Goal: Task Accomplishment & Management: Use online tool/utility

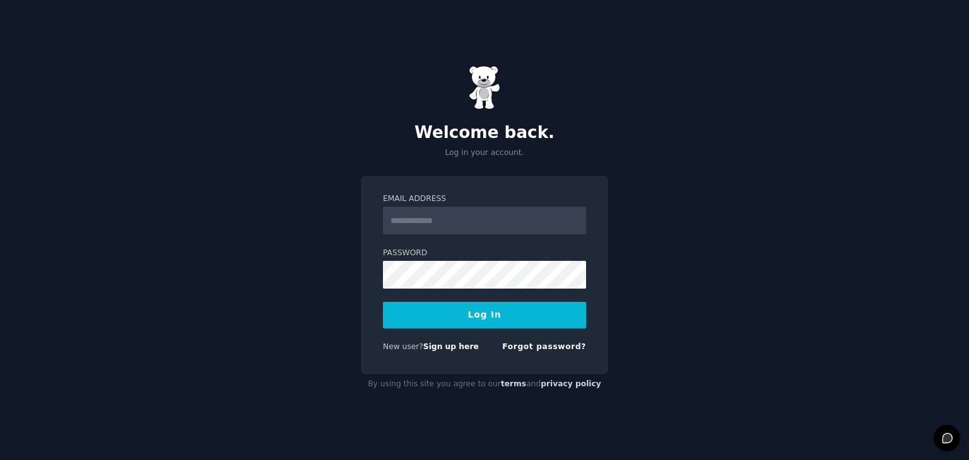
click at [434, 214] on input "Email Address" at bounding box center [484, 221] width 203 height 28
type input "**********"
click at [383, 302] on button "Log In" at bounding box center [484, 315] width 203 height 26
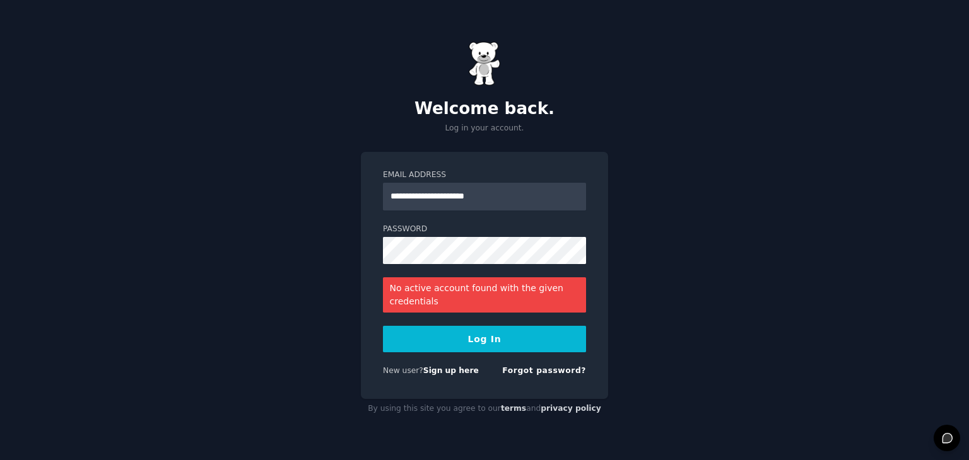
click at [431, 269] on form "**********" at bounding box center [484, 276] width 203 height 212
click at [383, 326] on button "Log In" at bounding box center [484, 339] width 203 height 26
click at [527, 370] on link "Forgot password?" at bounding box center [544, 370] width 84 height 9
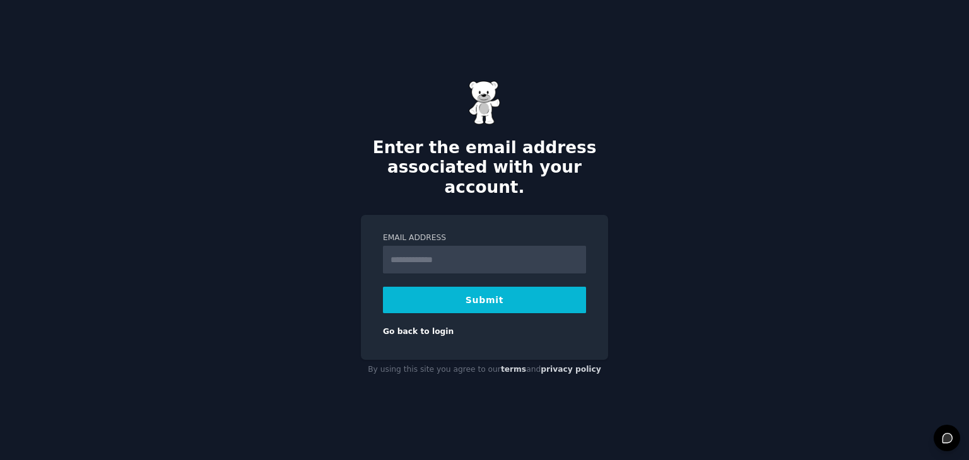
click at [460, 250] on input "Email Address" at bounding box center [484, 260] width 203 height 28
type input "**********"
drag, startPoint x: 472, startPoint y: 263, endPoint x: 492, endPoint y: 284, distance: 29.0
click at [492, 287] on button "Submit" at bounding box center [484, 300] width 203 height 26
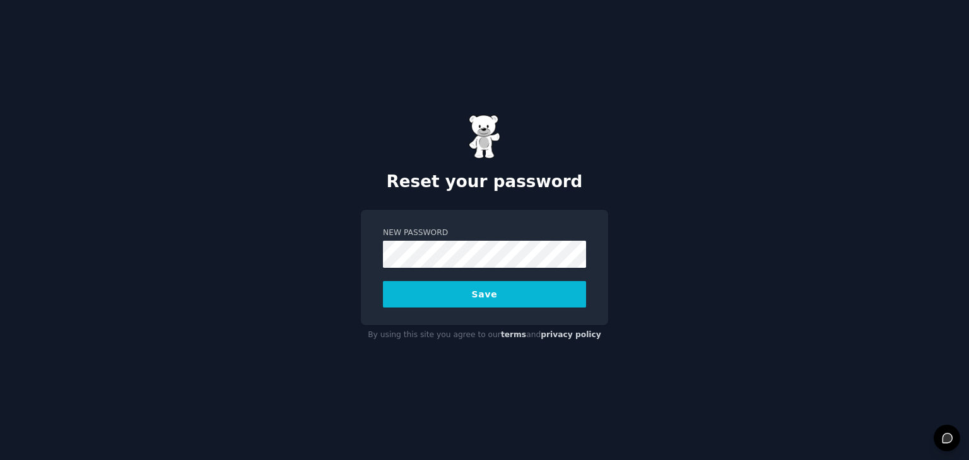
click at [458, 284] on button "Save" at bounding box center [484, 294] width 203 height 26
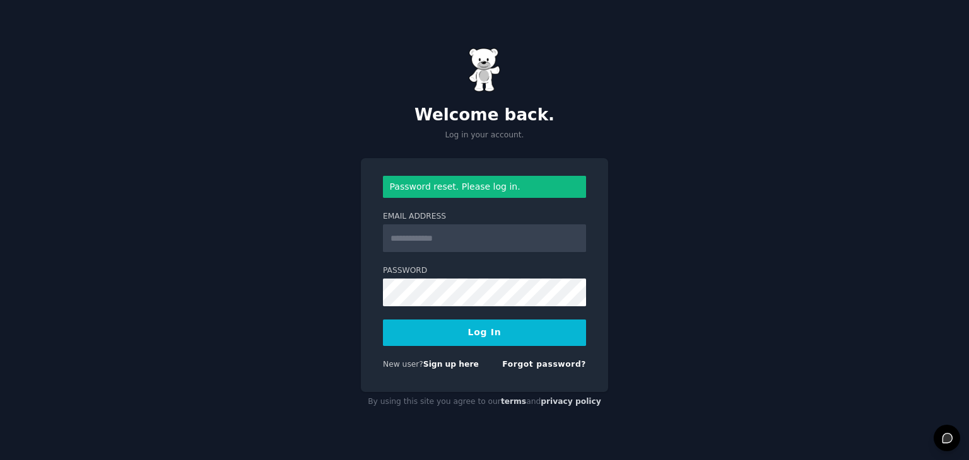
click at [476, 226] on input "Email Address" at bounding box center [484, 239] width 203 height 28
type input "**********"
click at [383, 320] on button "Log In" at bounding box center [484, 333] width 203 height 26
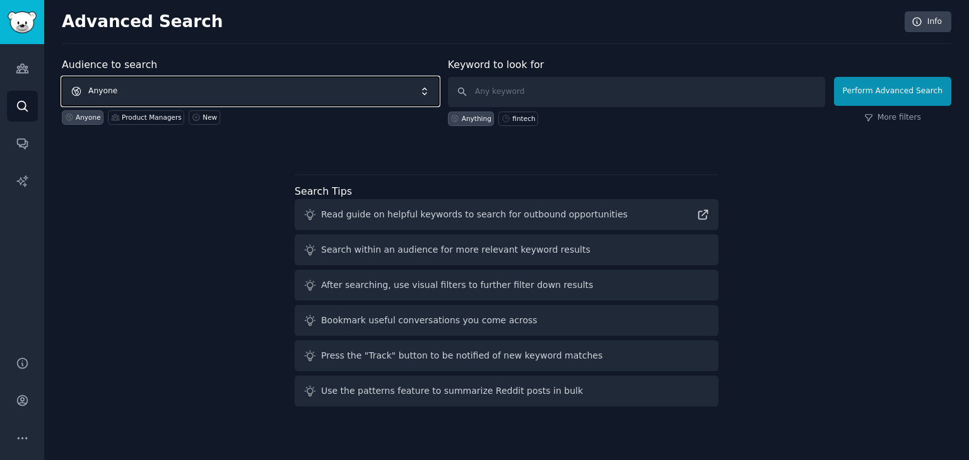
click at [341, 88] on span "Anyone" at bounding box center [250, 91] width 377 height 29
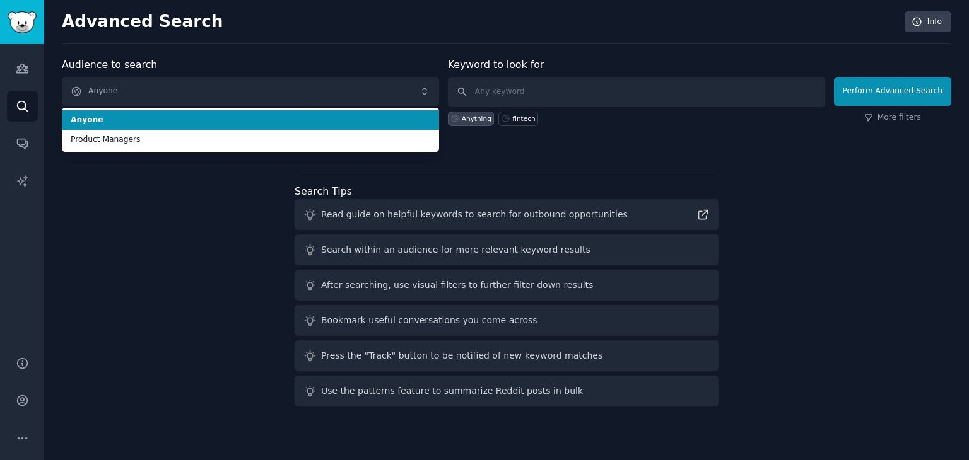
click at [188, 264] on div "Audience to search Anyone Anyone Product Managers Anyone Product Managers New K…" at bounding box center [506, 234] width 889 height 354
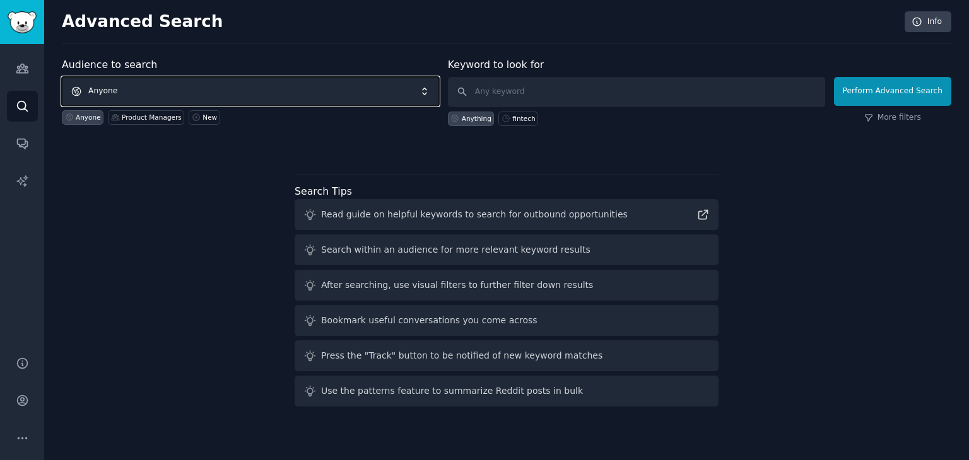
click at [278, 101] on span "Anyone" at bounding box center [250, 91] width 377 height 29
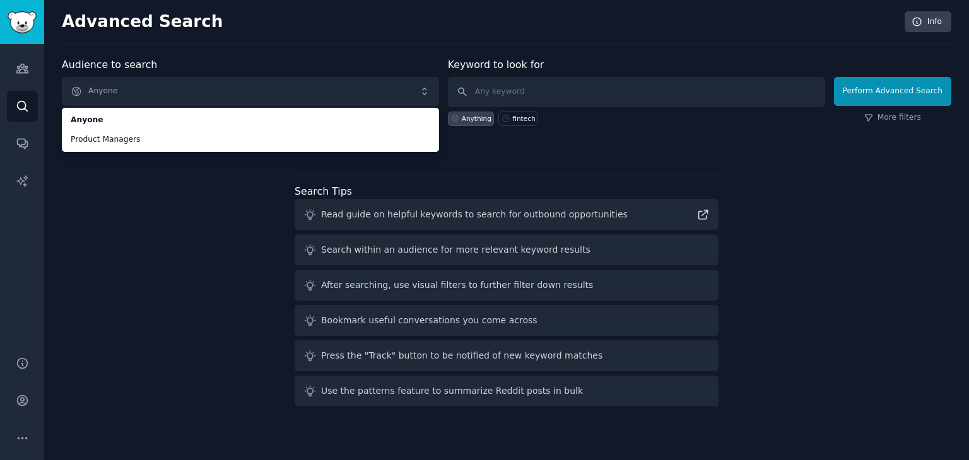
click at [251, 278] on div "Audience to search Anyone Anyone Product Managers Anyone Product Managers New K…" at bounding box center [506, 234] width 889 height 354
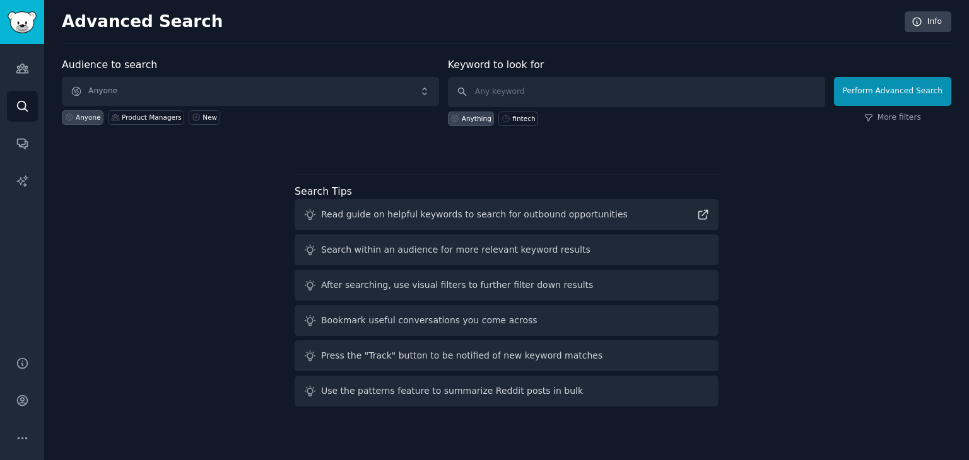
click at [382, 217] on div "Read guide on helpful keywords to search for outbound opportunities" at bounding box center [474, 214] width 307 height 13
click at [491, 223] on div "Read guide on helpful keywords to search for outbound opportunities" at bounding box center [507, 214] width 424 height 31
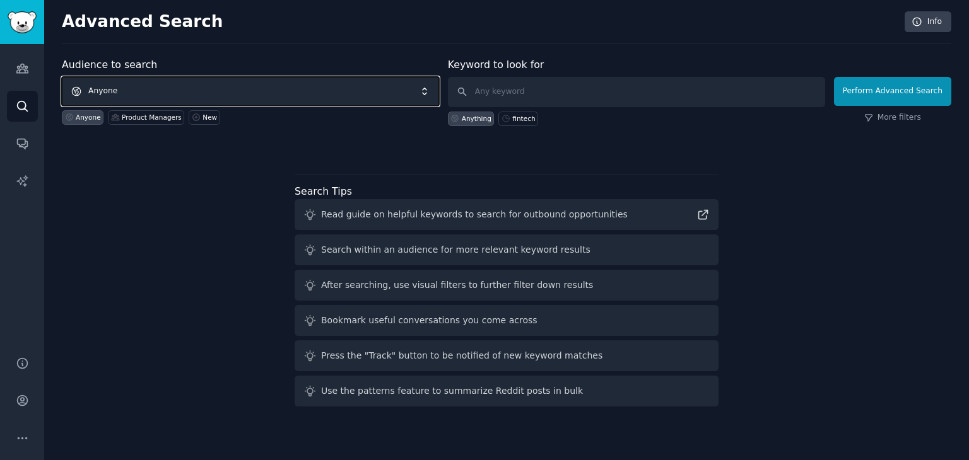
click at [169, 85] on span "Anyone" at bounding box center [250, 91] width 377 height 29
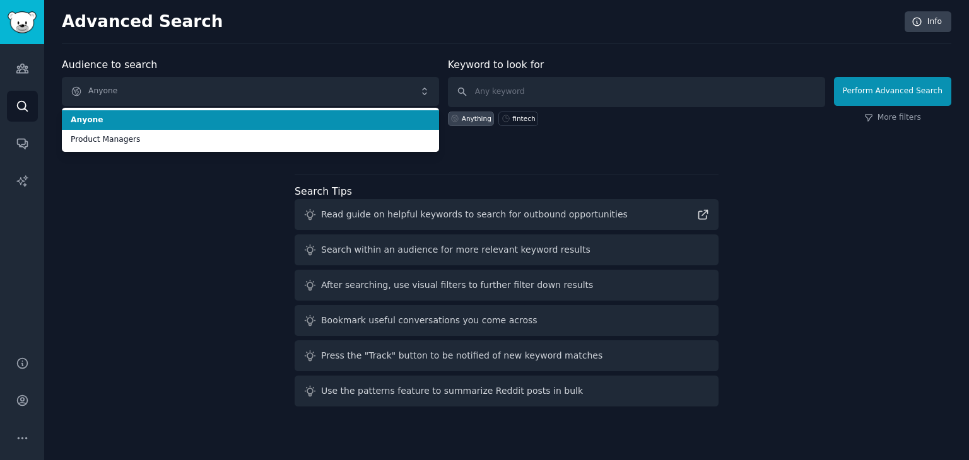
click at [186, 107] on div "Audience to search Anyone Anyone Product Managers Anyone Product Managers New" at bounding box center [250, 91] width 377 height 69
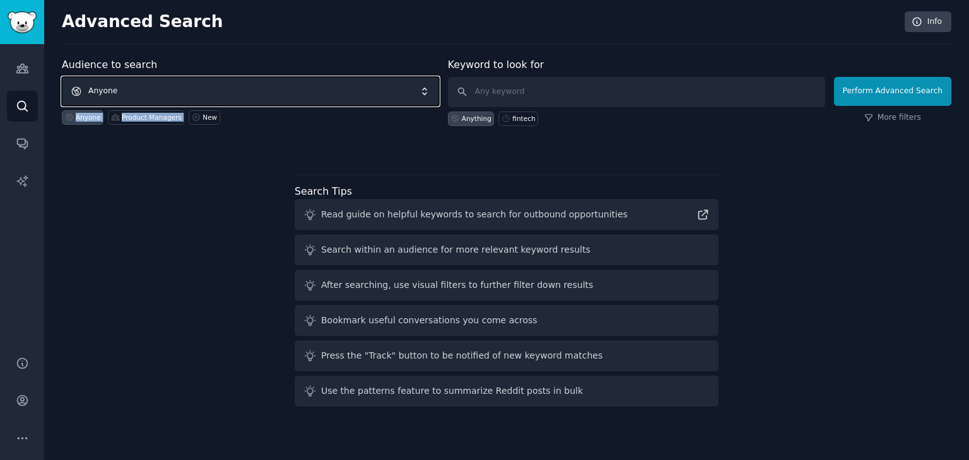
click at [144, 84] on span "Anyone" at bounding box center [250, 91] width 377 height 29
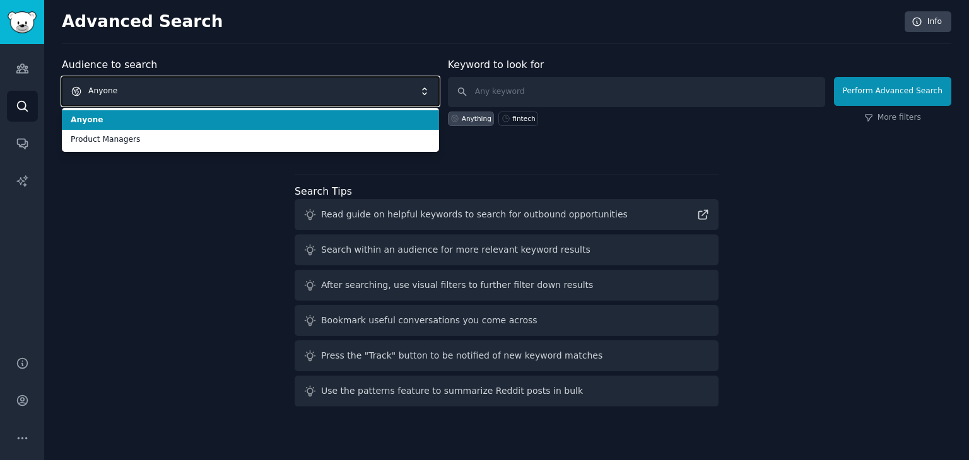
click at [136, 88] on span "Anyone" at bounding box center [250, 91] width 377 height 29
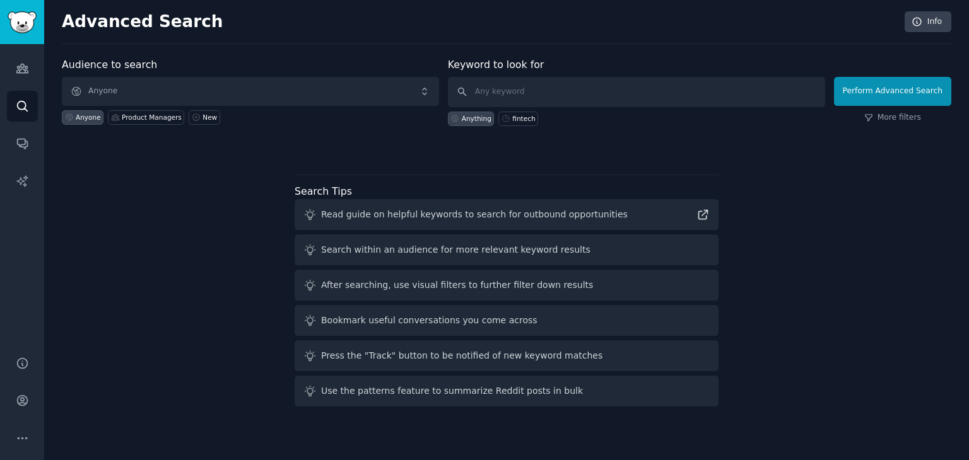
click at [111, 166] on div "Audience to search Anyone Anyone Product Managers New Keyword to look for Anyth…" at bounding box center [506, 234] width 889 height 354
click at [76, 122] on div "Anyone" at bounding box center [83, 117] width 42 height 15
click at [202, 121] on link "New" at bounding box center [204, 117] width 31 height 15
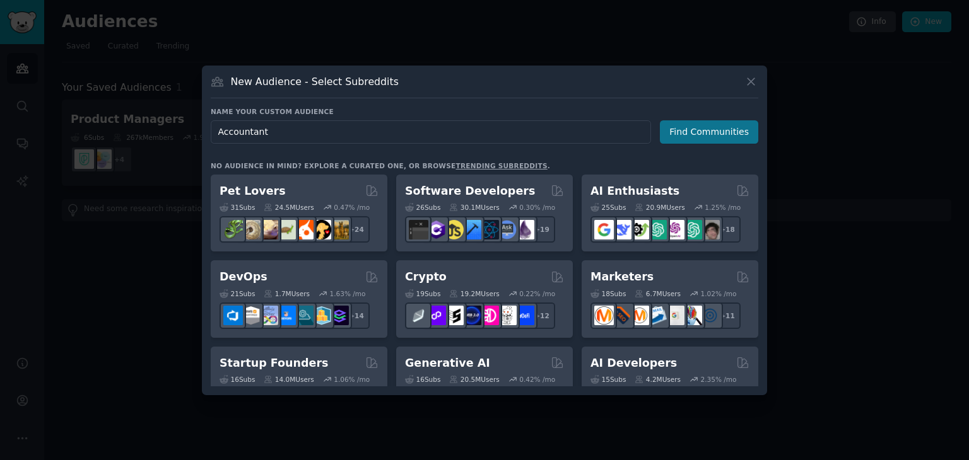
type input "Accountant"
click at [696, 129] on button "Find Communities" at bounding box center [709, 131] width 98 height 23
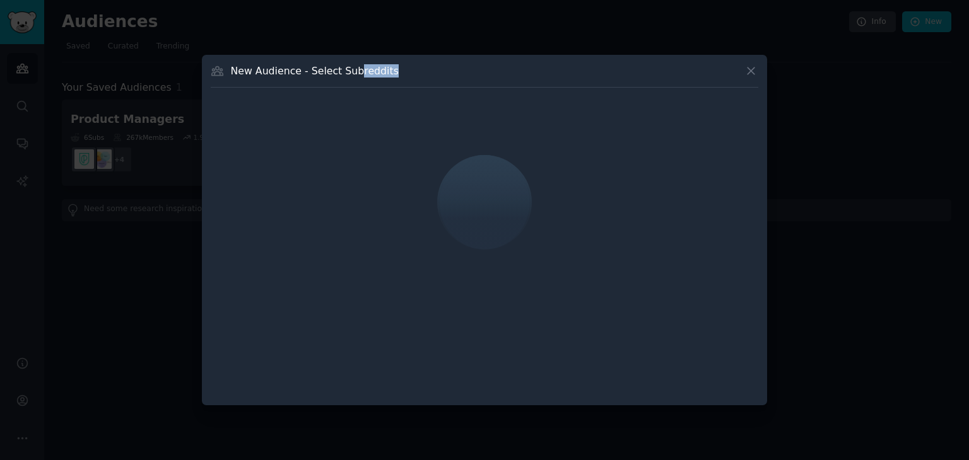
drag, startPoint x: 349, startPoint y: 70, endPoint x: 397, endPoint y: 70, distance: 47.3
click at [397, 70] on div "New Audience - Select Subreddits" at bounding box center [484, 76] width 547 height 24
click at [264, 64] on div "New Audience - Select Subreddits" at bounding box center [484, 76] width 547 height 24
drag, startPoint x: 308, startPoint y: 71, endPoint x: 356, endPoint y: 74, distance: 48.0
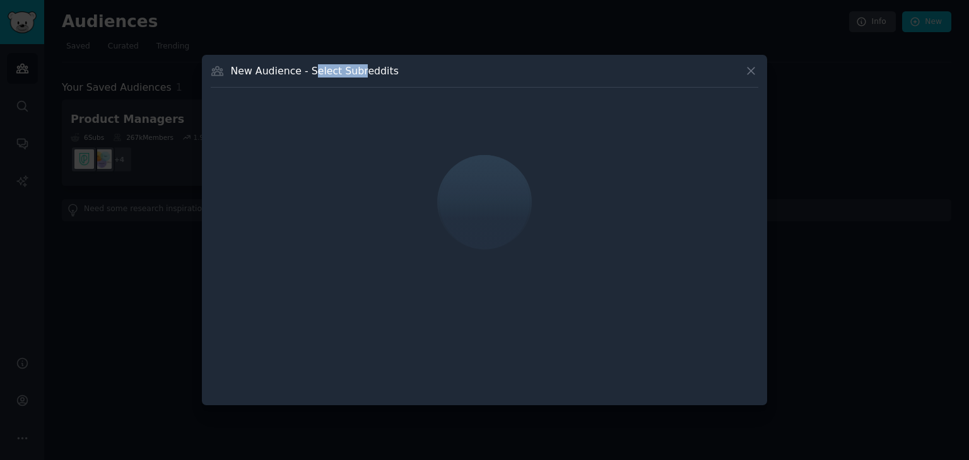
click at [356, 74] on h3 "New Audience - Select Subreddits" at bounding box center [315, 70] width 168 height 13
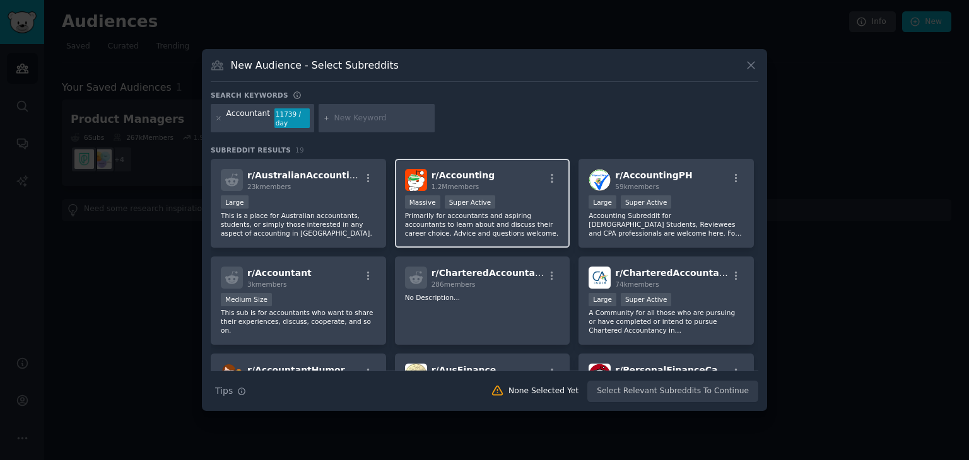
click at [454, 177] on span "r/ Accounting" at bounding box center [463, 175] width 64 height 10
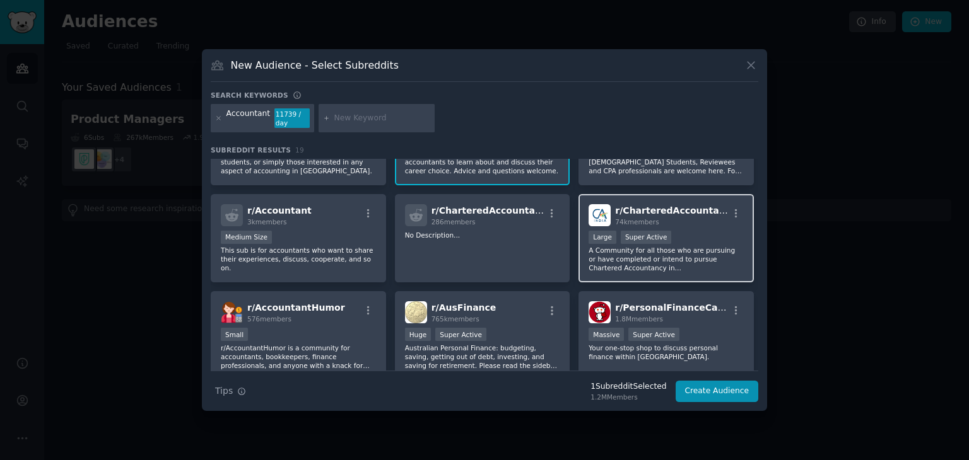
scroll to position [63, 0]
click at [334, 117] on input "text" at bounding box center [382, 118] width 96 height 11
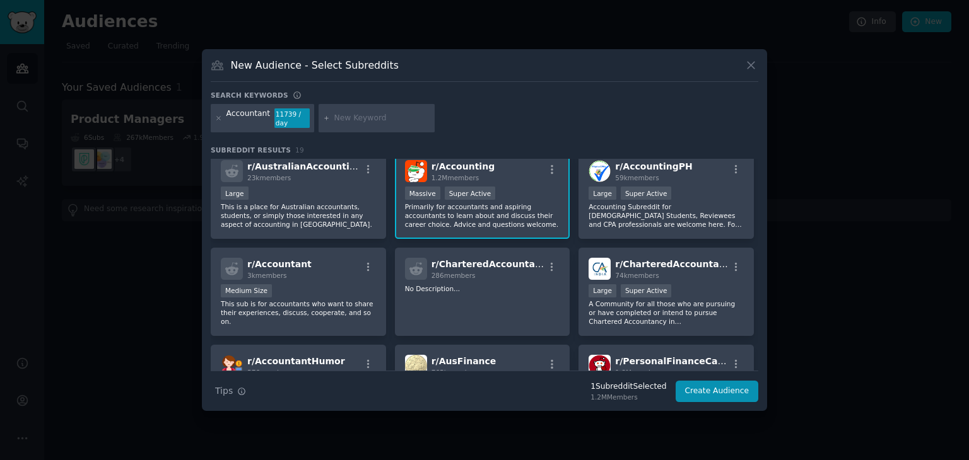
scroll to position [0, 0]
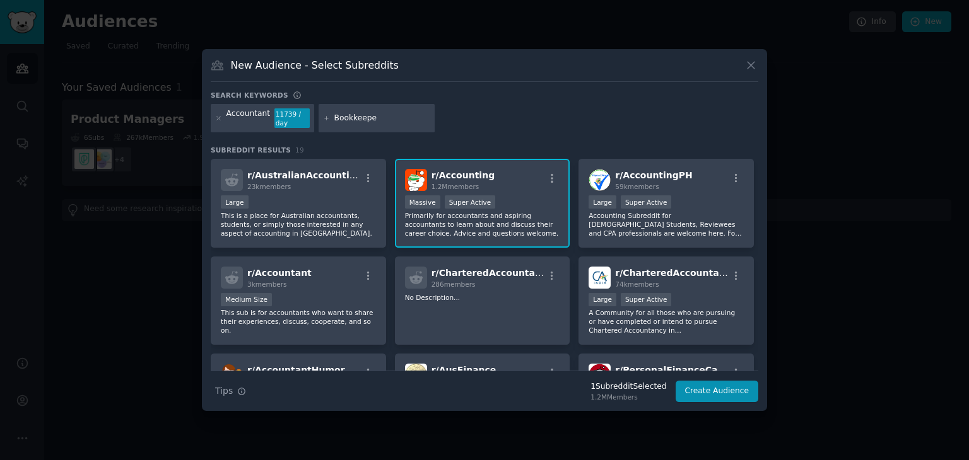
type input "Bookkeeper"
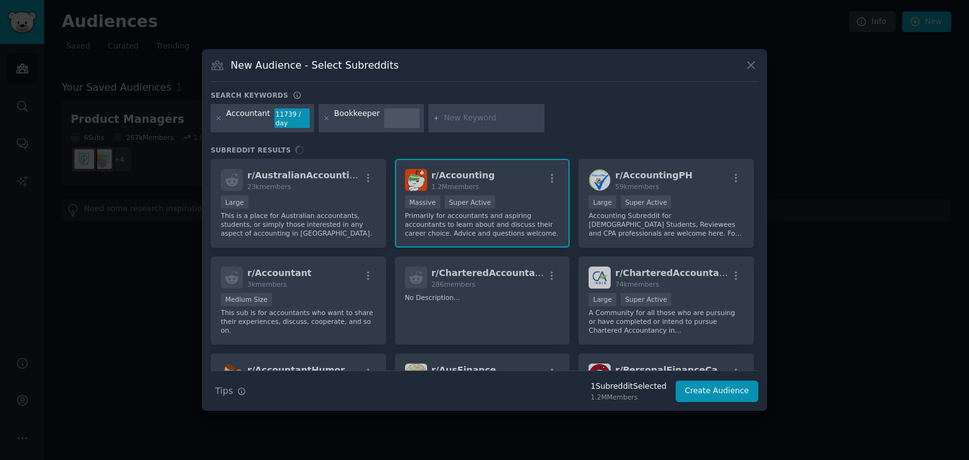
click at [448, 117] on input "text" at bounding box center [492, 118] width 96 height 11
type input "[GEOGRAPHIC_DATA]"
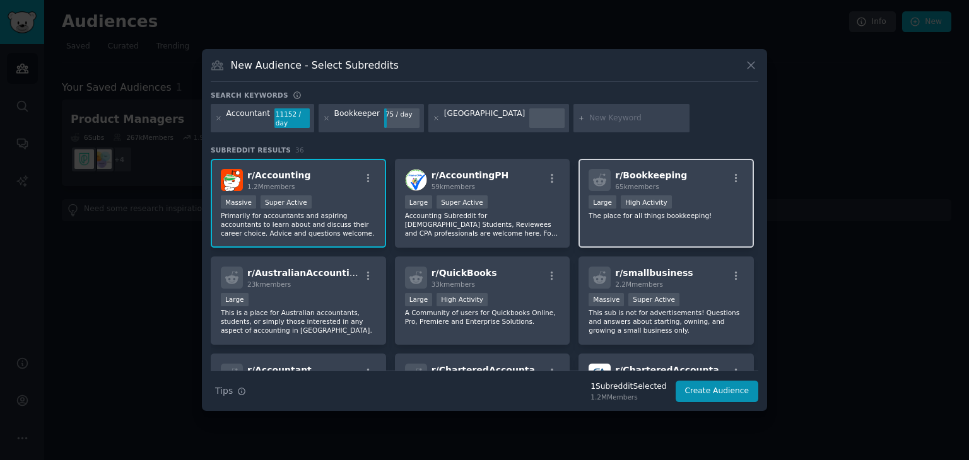
click at [648, 222] on div "r/ Bookkeeping 65k members >= 80th percentile for submissions / day Large High …" at bounding box center [665, 203] width 175 height 89
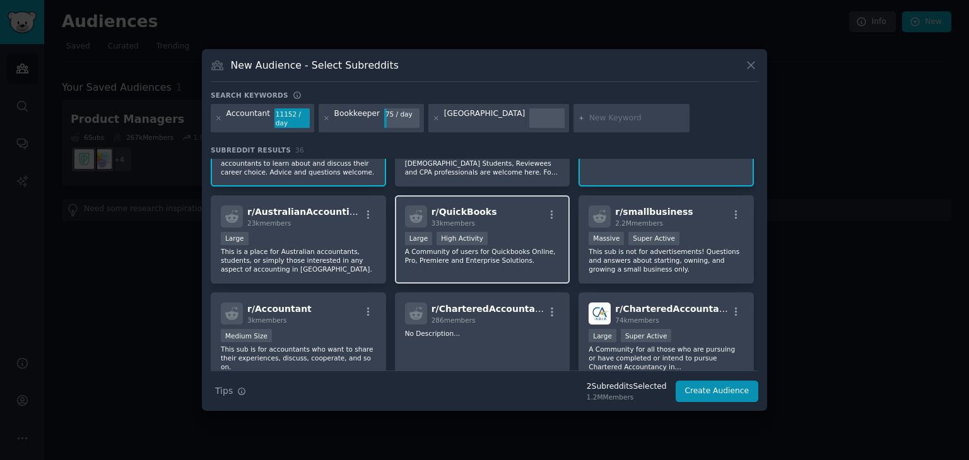
scroll to position [62, 0]
click at [505, 255] on p "A Community of users for Quickbooks Online, Pro, Premiere and Enterprise Soluti…" at bounding box center [482, 256] width 155 height 18
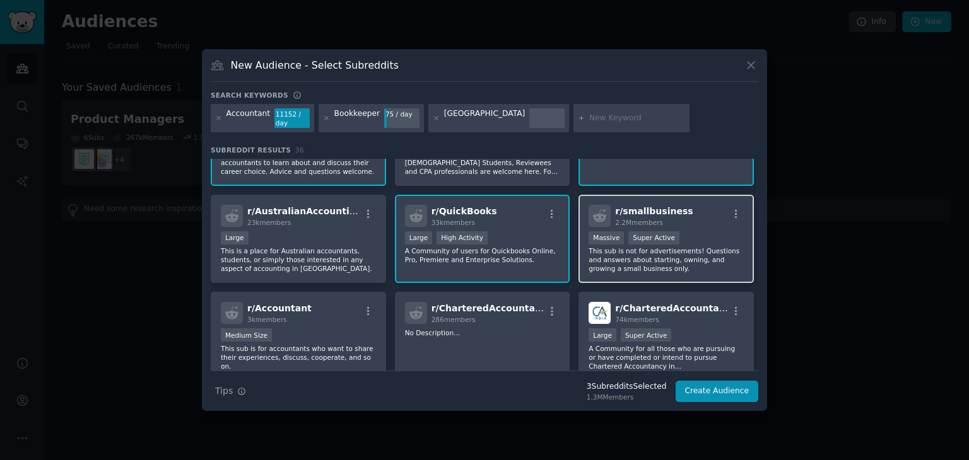
click at [651, 261] on p "This sub is not for advertisements! Questions and answers about starting, ownin…" at bounding box center [665, 260] width 155 height 26
click at [655, 261] on p "This sub is not for advertisements! Questions and answers about starting, ownin…" at bounding box center [665, 260] width 155 height 26
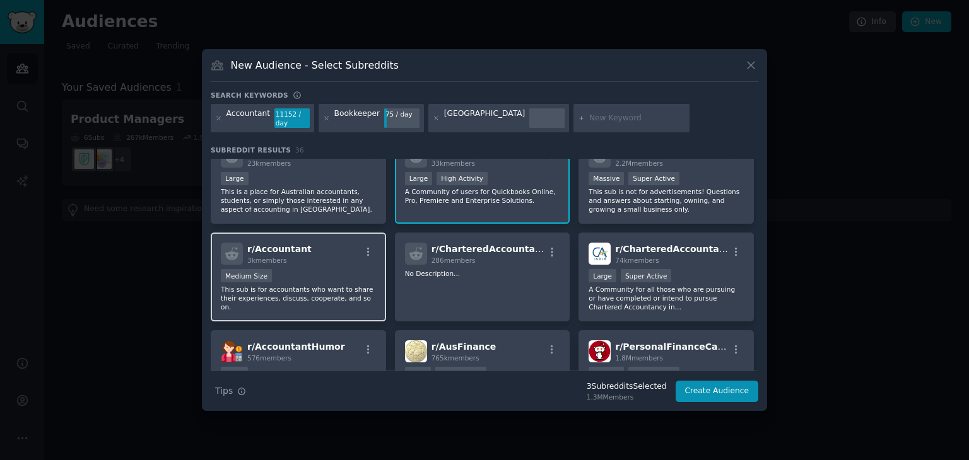
click at [329, 274] on div "Medium Size" at bounding box center [298, 277] width 155 height 16
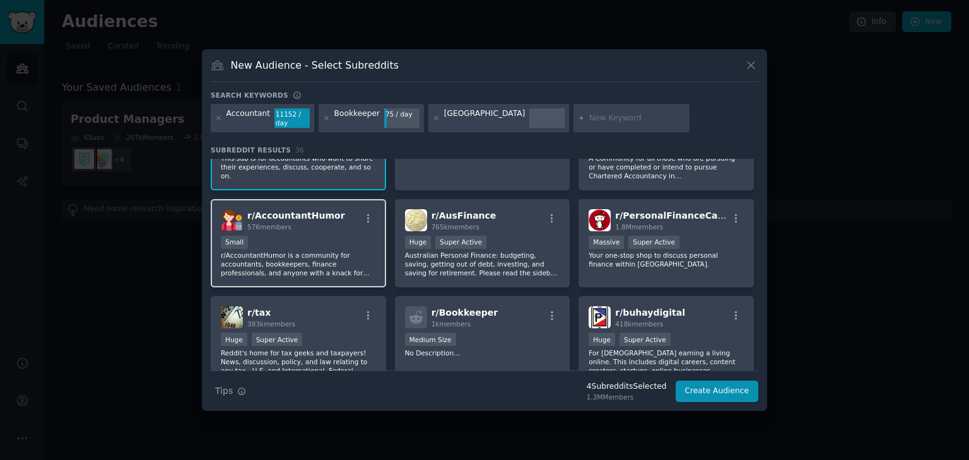
scroll to position [252, 0]
click at [336, 259] on p "r/AccountantHumor is a community for accountants, bookkeepers, finance professi…" at bounding box center [298, 265] width 155 height 26
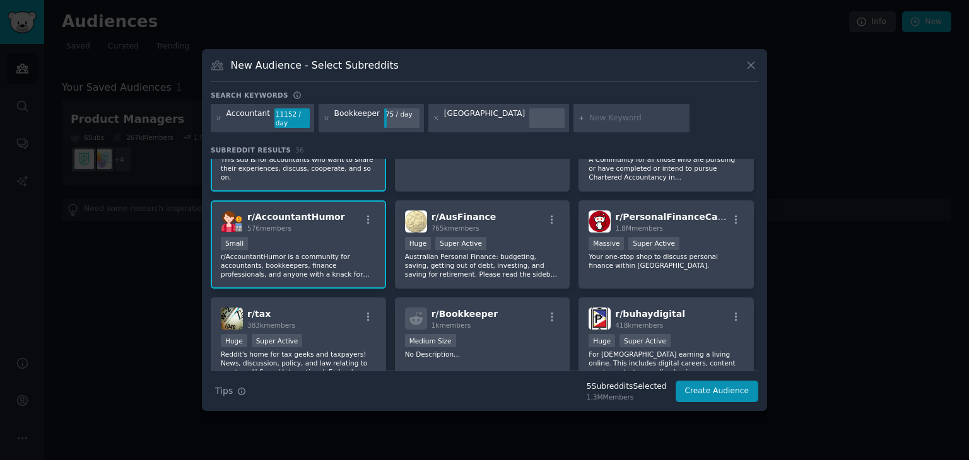
scroll to position [250, 0]
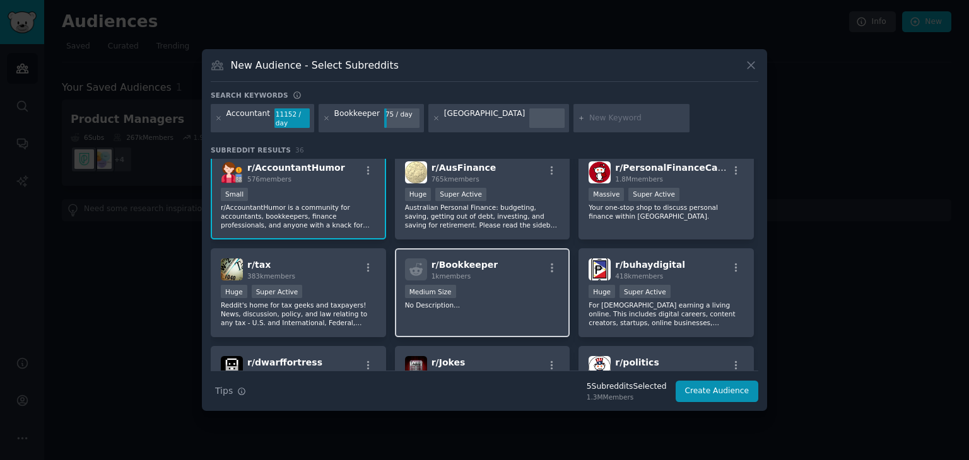
click at [518, 285] on div "1000 - 10,000 members Medium Size" at bounding box center [482, 293] width 155 height 16
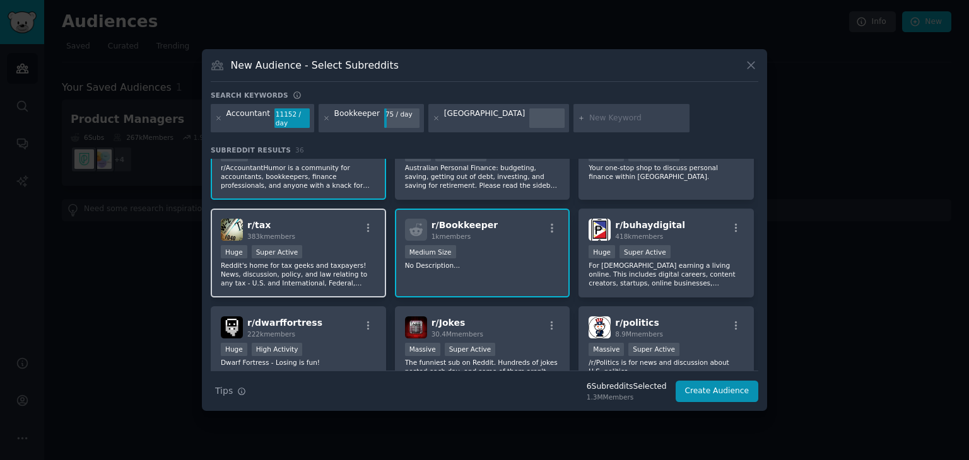
click at [337, 271] on p "Reddit's home for tax geeks and taxpayers! News, discussion, policy, and law re…" at bounding box center [298, 274] width 155 height 26
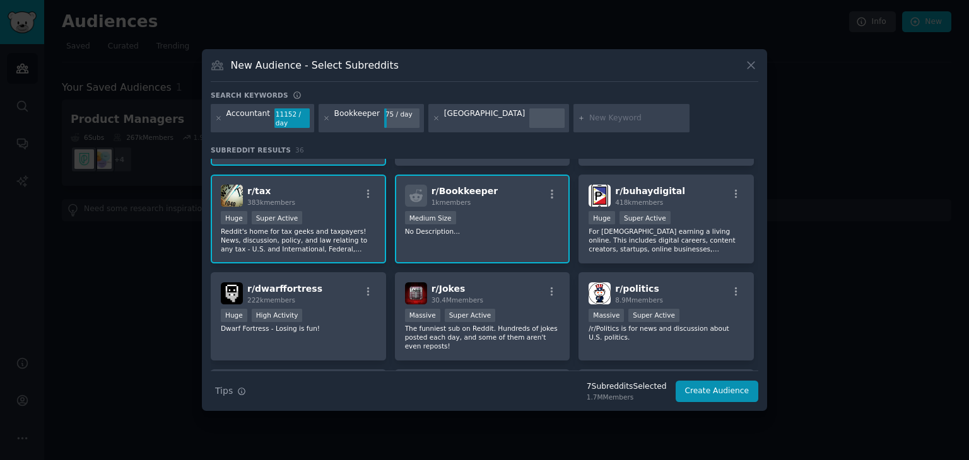
click at [354, 235] on p "Reddit's home for tax geeks and taxpayers! News, discussion, policy, and law re…" at bounding box center [298, 240] width 155 height 26
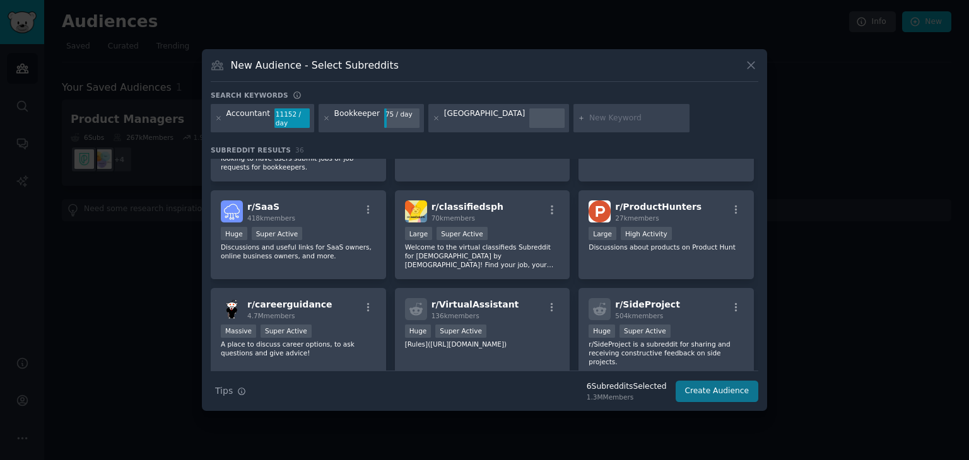
scroll to position [944, 0]
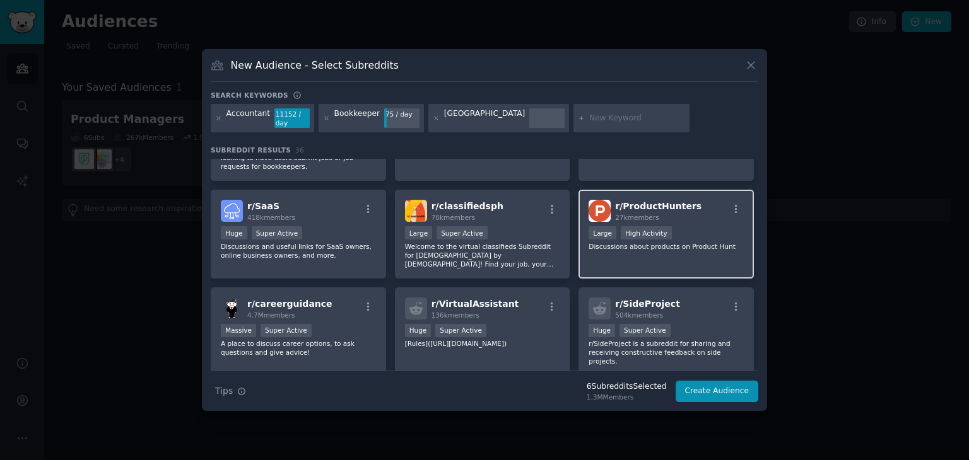
drag, startPoint x: 659, startPoint y: 201, endPoint x: 624, endPoint y: 262, distance: 70.6
click at [624, 262] on div "r/ ProductHunters 27k members Large High Activity Discussions about products on…" at bounding box center [665, 234] width 175 height 89
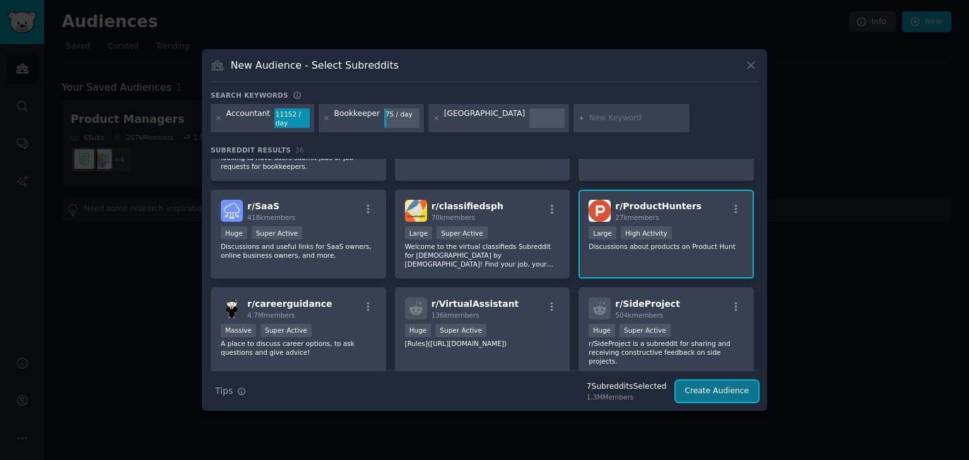
click at [696, 389] on button "Create Audience" at bounding box center [717, 391] width 83 height 21
click at [650, 257] on div "r/ ProductHunters 27k members Large High Activity Discussions about products on…" at bounding box center [665, 234] width 175 height 89
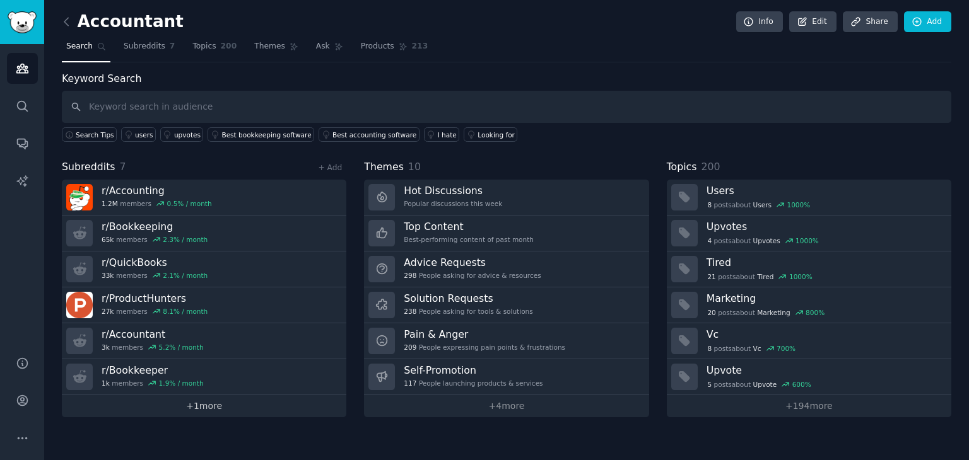
click at [195, 410] on link "+ 1 more" at bounding box center [204, 406] width 284 height 22
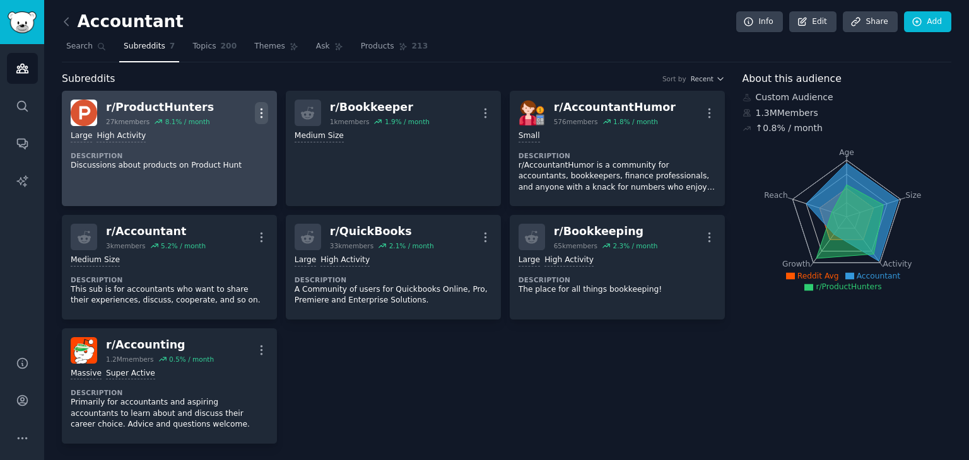
click at [256, 112] on icon "button" at bounding box center [261, 113] width 13 height 13
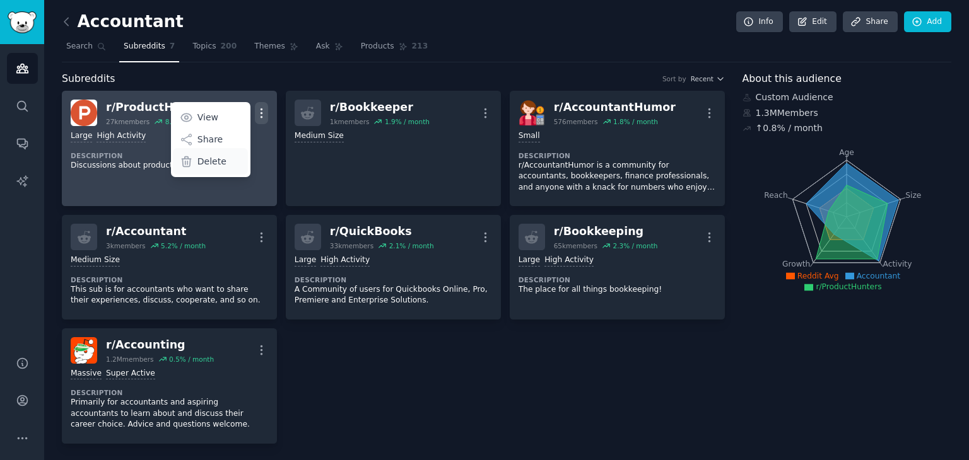
click at [209, 158] on p "Delete" at bounding box center [211, 161] width 29 height 13
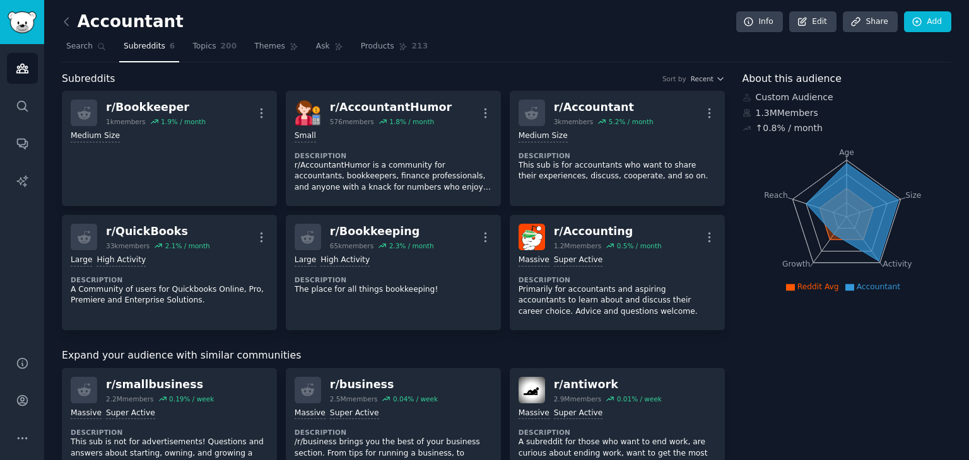
click at [795, 284] on icon at bounding box center [790, 287] width 9 height 7
click at [809, 283] on span "Reddit Avg" at bounding box center [818, 287] width 42 height 9
drag, startPoint x: 802, startPoint y: 112, endPoint x: 814, endPoint y: 111, distance: 12.0
click at [813, 111] on div "1.3M Members" at bounding box center [846, 113] width 209 height 13
click at [814, 111] on div "1.3M Members" at bounding box center [846, 113] width 209 height 13
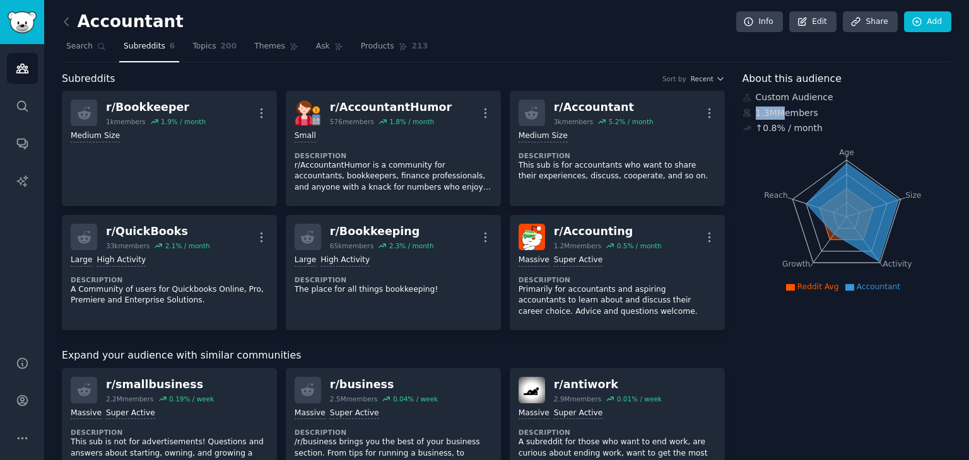
click at [814, 111] on div "1.3M Members" at bounding box center [846, 113] width 209 height 13
click at [785, 94] on div "Custom Audience" at bounding box center [846, 97] width 209 height 13
click at [361, 49] on span "Products" at bounding box center [377, 46] width 33 height 11
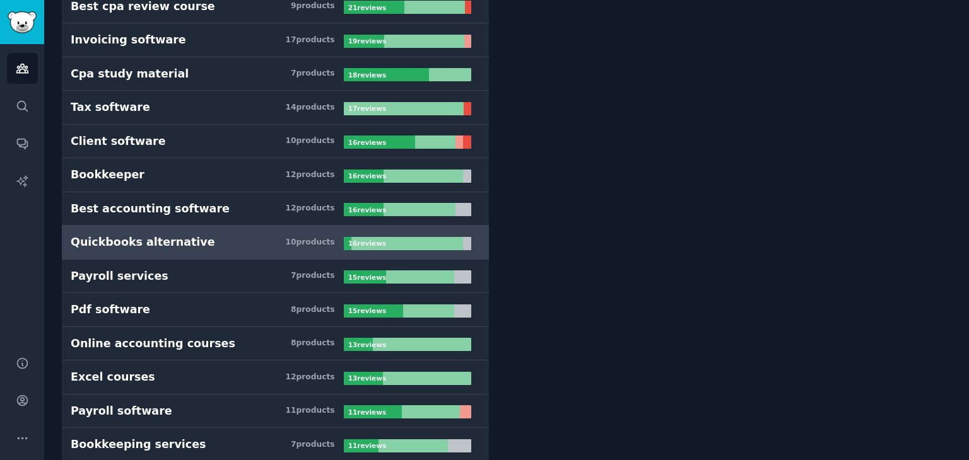
scroll to position [378, 0]
click at [344, 239] on div "16 review s" at bounding box center [368, 243] width 49 height 13
click at [102, 235] on div "Quickbooks alternative" at bounding box center [143, 243] width 144 height 16
click at [402, 248] on link "Quickbooks alternative 10 product s 16 review s" at bounding box center [275, 243] width 427 height 34
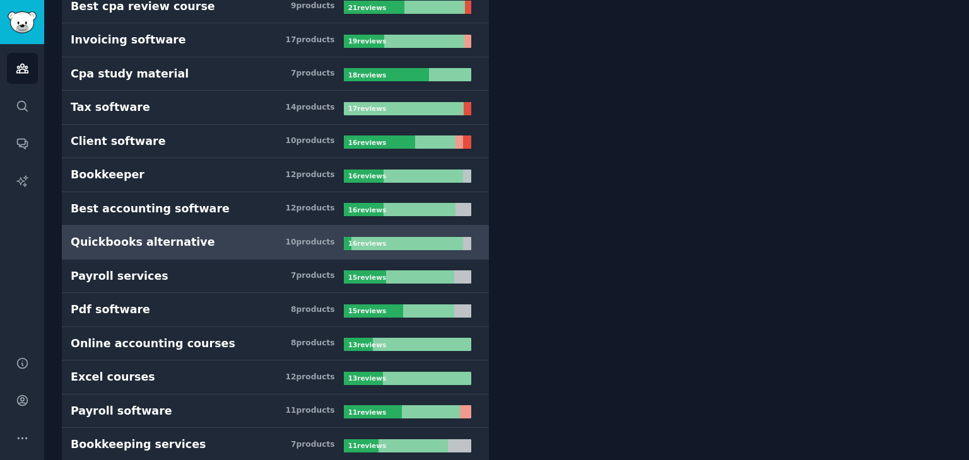
click at [372, 240] on b "16 review s" at bounding box center [367, 244] width 38 height 8
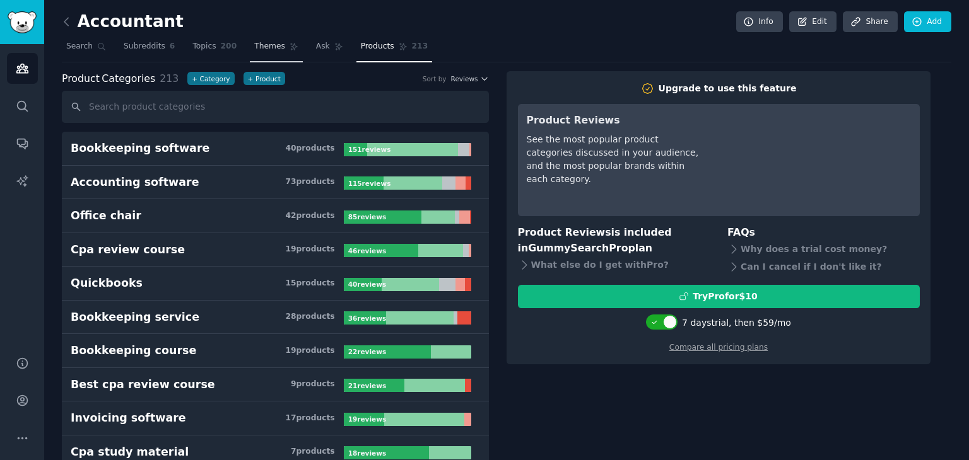
click at [270, 40] on link "Themes" at bounding box center [276, 50] width 53 height 26
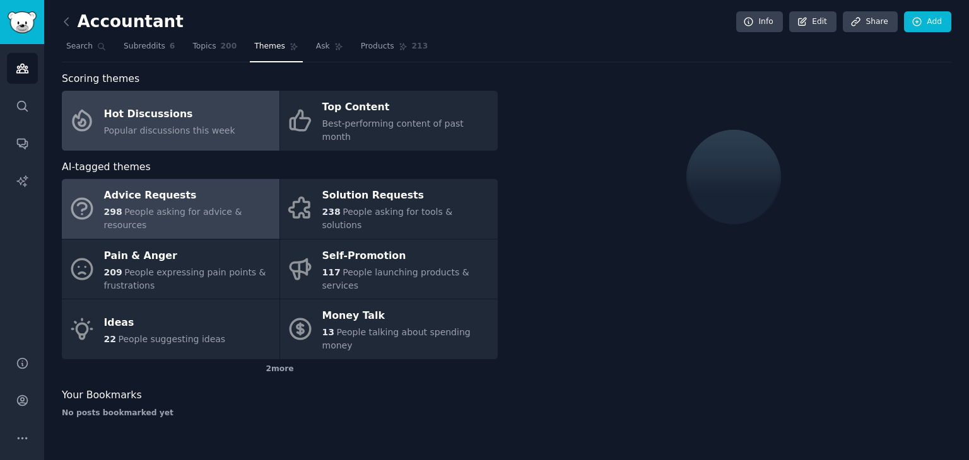
click at [157, 206] on div "298 People asking for advice & resources" at bounding box center [188, 219] width 169 height 26
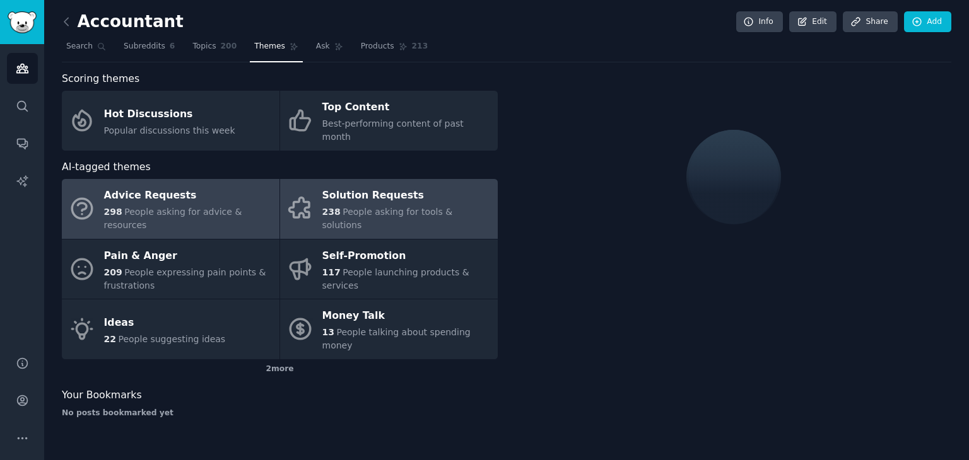
click at [388, 207] on span "People asking for tools & solutions" at bounding box center [387, 218] width 131 height 23
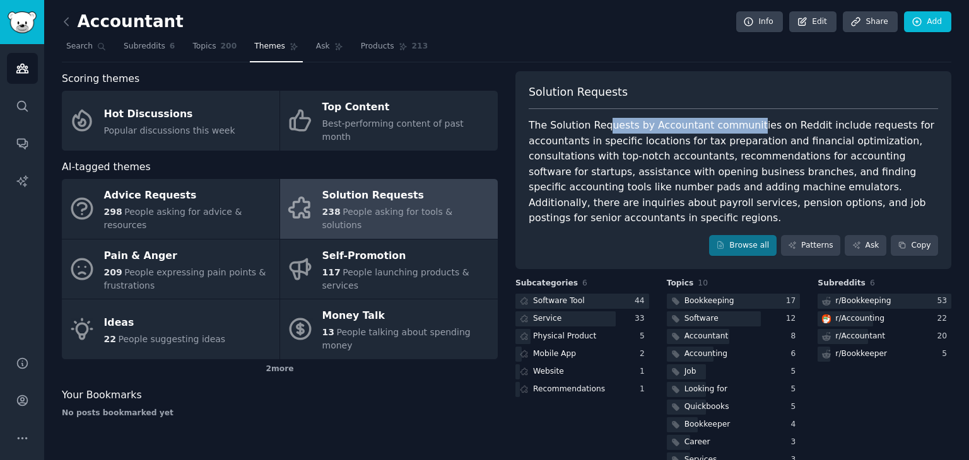
drag, startPoint x: 648, startPoint y: 125, endPoint x: 737, endPoint y: 126, distance: 88.3
click at [737, 126] on div "The Solution Requests by Accountant communities on Reddit include requests for …" at bounding box center [733, 172] width 409 height 108
click at [732, 134] on div "The Solution Requests by Accountant communities on Reddit include requests for …" at bounding box center [733, 172] width 409 height 108
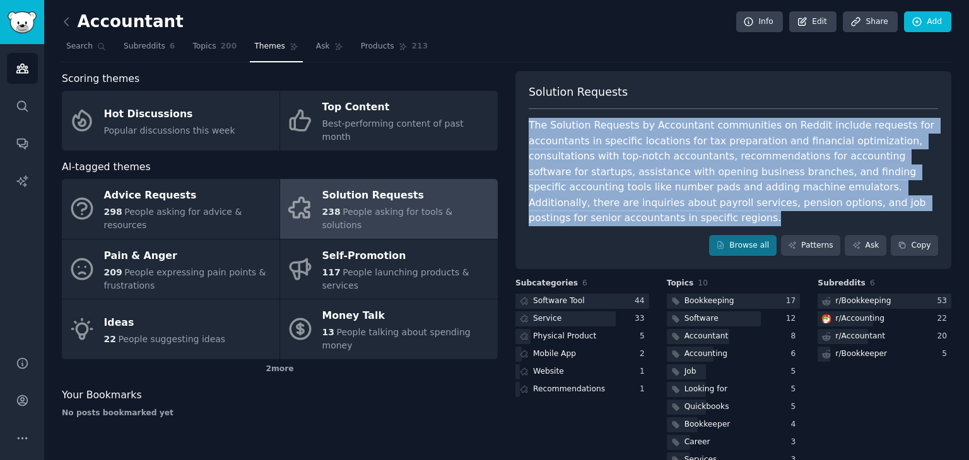
click at [732, 134] on div "The Solution Requests by Accountant communities on Reddit include requests for …" at bounding box center [733, 172] width 409 height 108
click at [782, 123] on div "The Solution Requests by Accountant communities on Reddit include requests for …" at bounding box center [733, 172] width 409 height 108
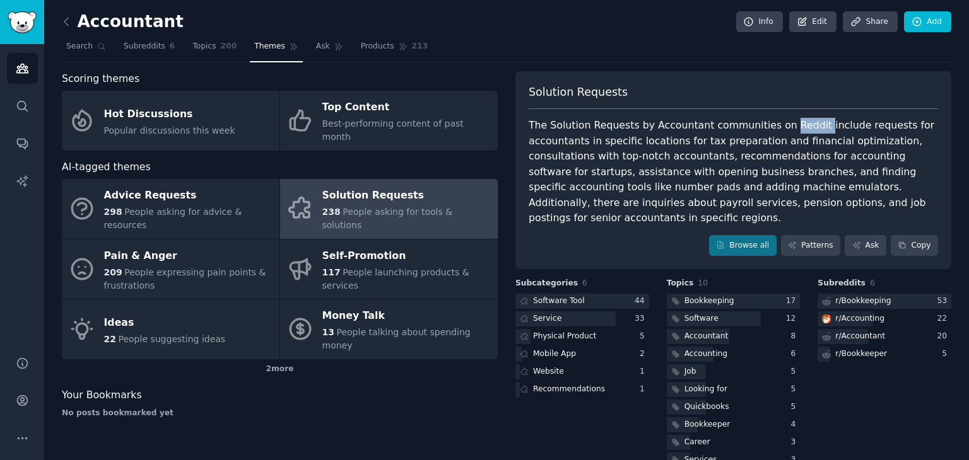
click at [782, 123] on div "The Solution Requests by Accountant communities on Reddit include requests for …" at bounding box center [733, 172] width 409 height 108
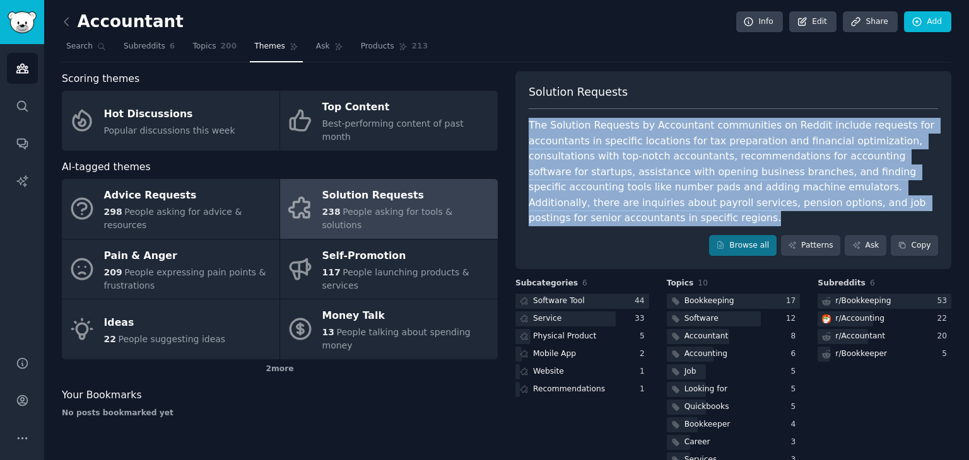
click at [782, 123] on div "The Solution Requests by Accountant communities on Reddit include requests for …" at bounding box center [733, 172] width 409 height 108
click at [577, 296] on div "Software Tool" at bounding box center [559, 301] width 52 height 11
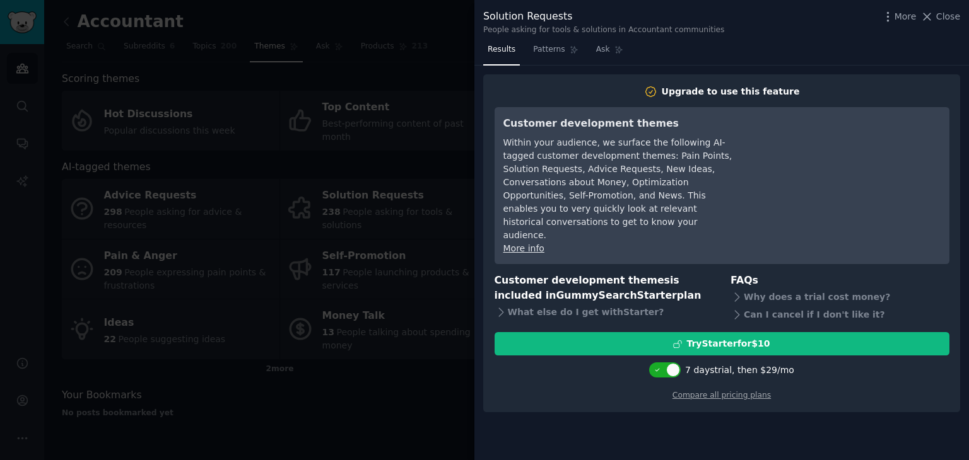
click at [457, 220] on div at bounding box center [484, 230] width 969 height 460
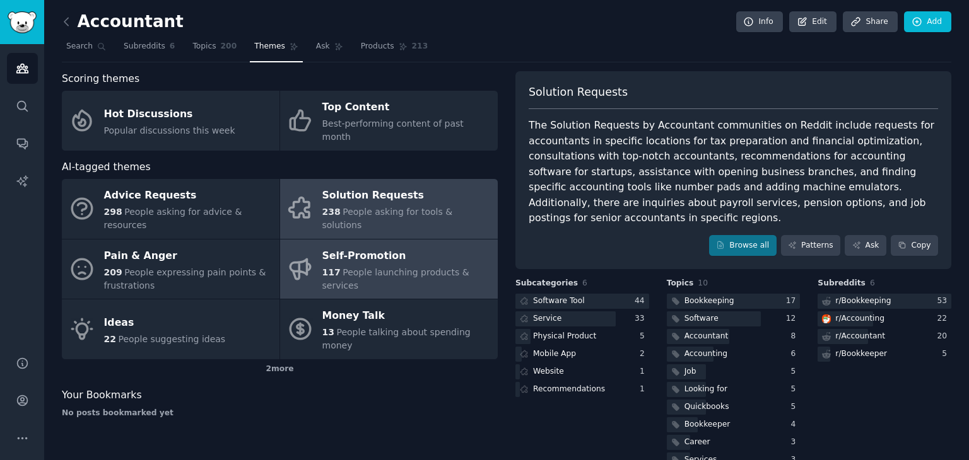
click at [414, 259] on link "Self-Promotion 117 People launching products & services" at bounding box center [389, 270] width 218 height 60
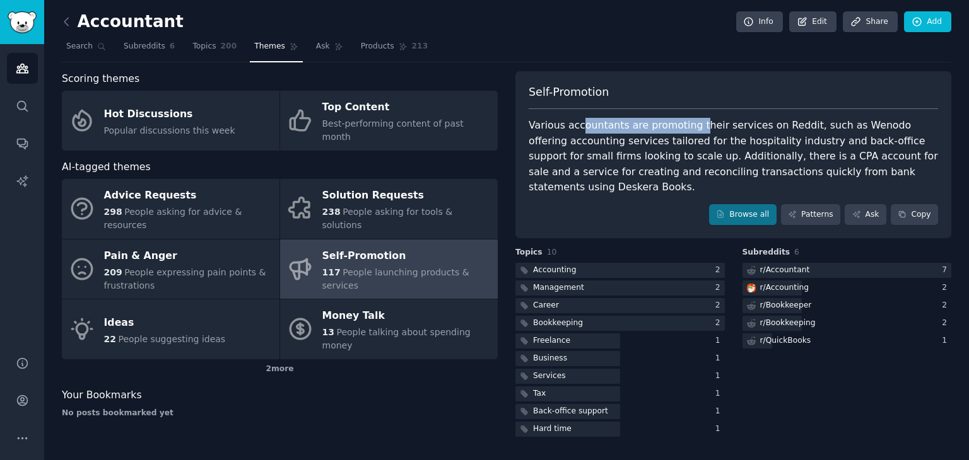
drag, startPoint x: 592, startPoint y: 119, endPoint x: 689, endPoint y: 119, distance: 97.1
click at [689, 119] on div "Various accountants are promoting their services on Reddit, such as Wenodo offe…" at bounding box center [733, 157] width 409 height 78
drag, startPoint x: 733, startPoint y: 119, endPoint x: 775, endPoint y: 120, distance: 42.3
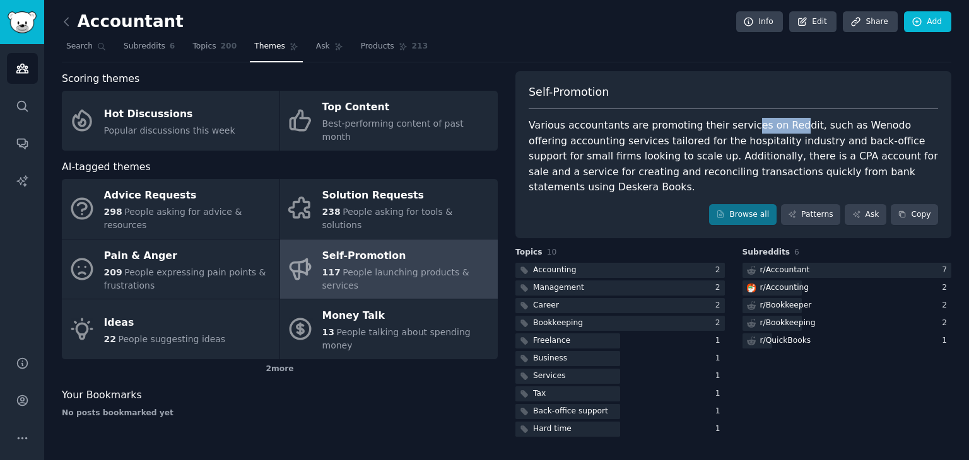
click at [775, 120] on div "Various accountants are promoting their services on Reddit, such as Wenodo offe…" at bounding box center [733, 157] width 409 height 78
drag, startPoint x: 809, startPoint y: 122, endPoint x: 887, endPoint y: 129, distance: 77.8
click at [887, 129] on div "Various accountants are promoting their services on Reddit, such as Wenodo offe…" at bounding box center [733, 157] width 409 height 78
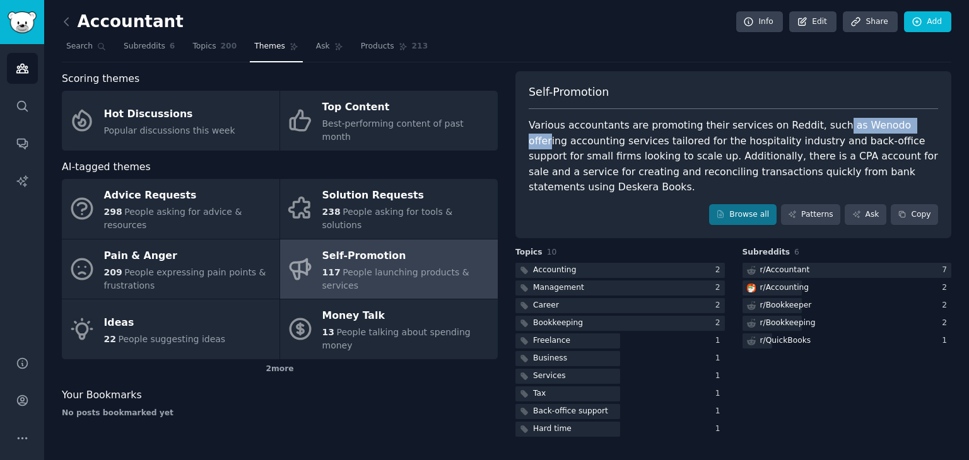
click at [886, 129] on div "Various accountants are promoting their services on Reddit, such as Wenodo offe…" at bounding box center [733, 157] width 409 height 78
drag, startPoint x: 626, startPoint y: 142, endPoint x: 704, endPoint y: 134, distance: 78.0
click at [703, 135] on div "Various accountants are promoting their services on Reddit, such as Wenodo offe…" at bounding box center [733, 157] width 409 height 78
click at [704, 134] on div "Various accountants are promoting their services on Reddit, such as Wenodo offe…" at bounding box center [733, 157] width 409 height 78
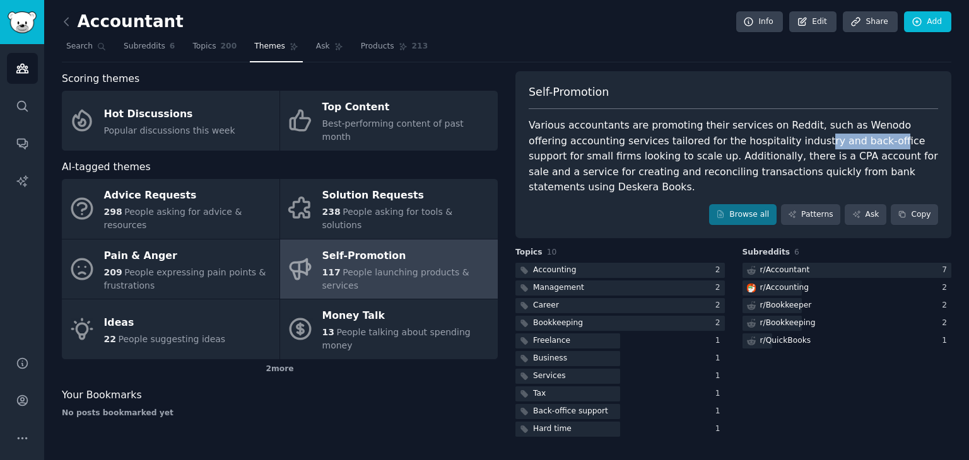
drag, startPoint x: 761, startPoint y: 138, endPoint x: 830, endPoint y: 138, distance: 68.8
click at [827, 137] on div "Various accountants are promoting their services on Reddit, such as Wenodo offe…" at bounding box center [733, 157] width 409 height 78
click at [833, 139] on div "Various accountants are promoting their services on Reddit, such as Wenodo offe…" at bounding box center [733, 157] width 409 height 78
drag, startPoint x: 870, startPoint y: 139, endPoint x: 921, endPoint y: 142, distance: 50.5
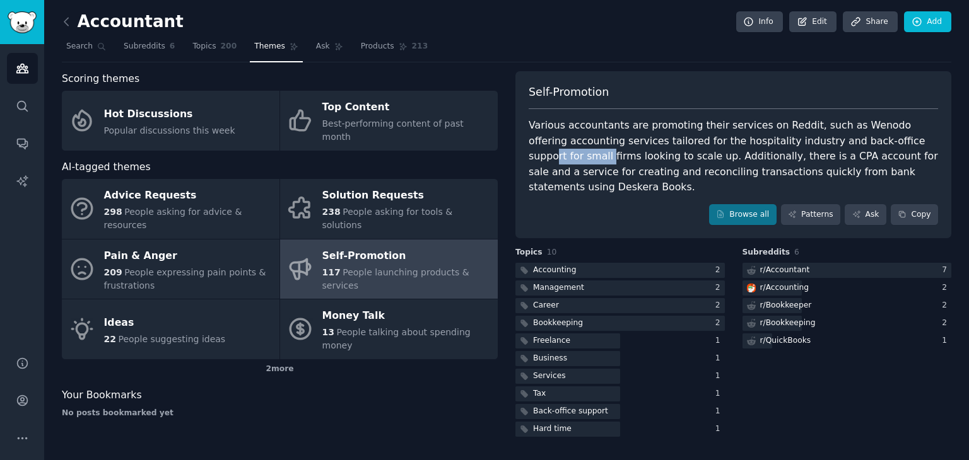
click at [921, 142] on div "Various accountants are promoting their services on Reddit, such as Wenodo offe…" at bounding box center [733, 157] width 409 height 78
drag, startPoint x: 559, startPoint y: 155, endPoint x: 664, endPoint y: 157, distance: 104.1
click at [653, 156] on div "Various accountants are promoting their services on Reddit, such as Wenodo offe…" at bounding box center [733, 157] width 409 height 78
drag, startPoint x: 664, startPoint y: 157, endPoint x: 766, endPoint y: 155, distance: 102.8
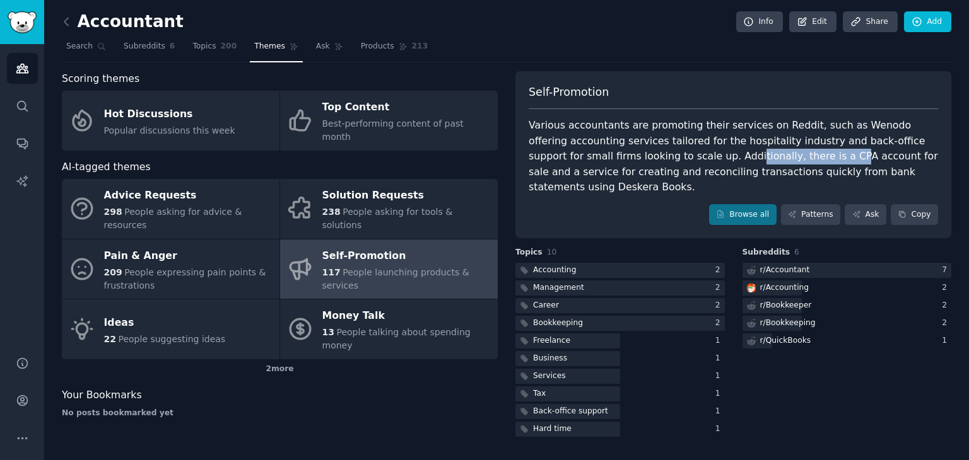
click at [757, 157] on div "Various accountants are promoting their services on Reddit, such as Wenodo offe…" at bounding box center [733, 157] width 409 height 78
click at [778, 154] on div "Various accountants are promoting their services on Reddit, such as Wenodo offe…" at bounding box center [733, 157] width 409 height 78
drag, startPoint x: 778, startPoint y: 154, endPoint x: 841, endPoint y: 154, distance: 63.1
click at [787, 154] on div "Various accountants are promoting their services on Reddit, such as Wenodo offe…" at bounding box center [733, 157] width 409 height 78
drag, startPoint x: 841, startPoint y: 154, endPoint x: 892, endPoint y: 156, distance: 51.2
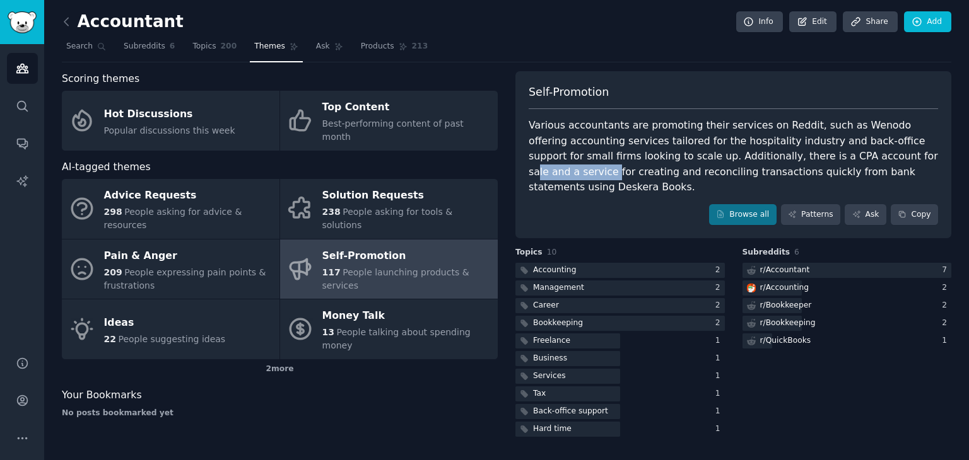
click at [892, 156] on div "Various accountants are promoting their services on Reddit, such as Wenodo offe…" at bounding box center [733, 157] width 409 height 78
drag, startPoint x: 843, startPoint y: 156, endPoint x: 880, endPoint y: 160, distance: 37.3
click at [877, 158] on div "Various accountants are promoting their services on Reddit, such as Wenodo offe…" at bounding box center [733, 157] width 409 height 78
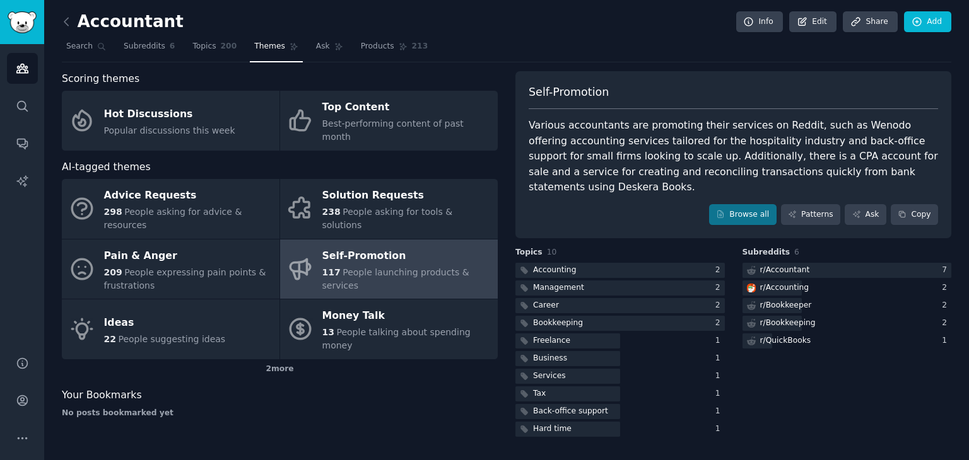
click at [880, 160] on div "Various accountants are promoting their services on Reddit, such as Wenodo offe…" at bounding box center [733, 157] width 409 height 78
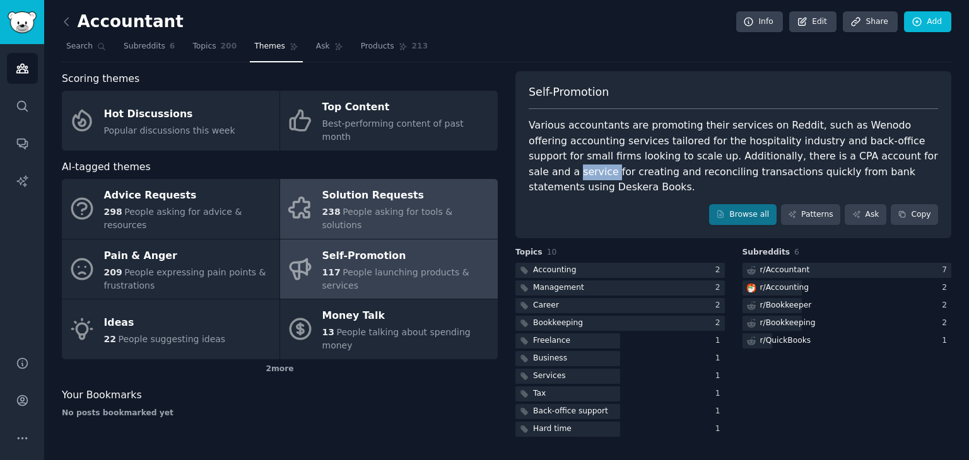
click at [391, 207] on span "People asking for tools & solutions" at bounding box center [387, 218] width 131 height 23
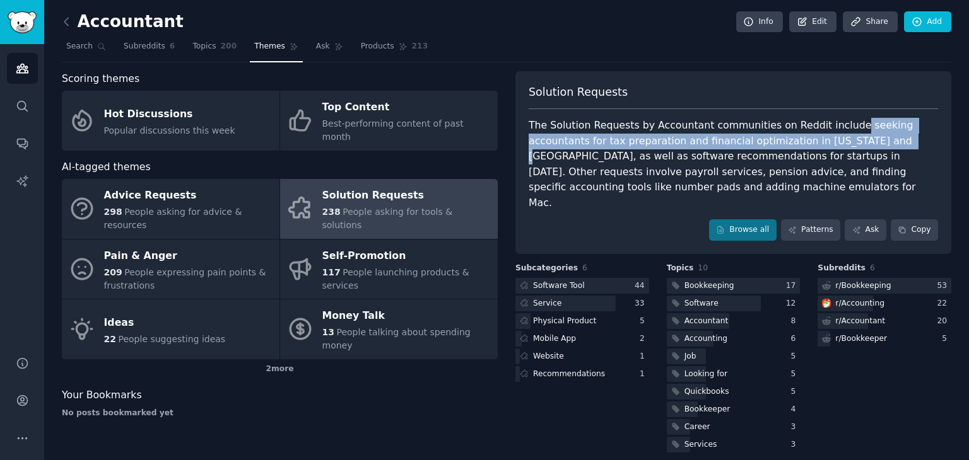
drag, startPoint x: 835, startPoint y: 123, endPoint x: 800, endPoint y: 141, distance: 39.5
click at [800, 141] on div "The Solution Requests by Accountant communities on Reddit include seeking accou…" at bounding box center [733, 164] width 409 height 93
click at [788, 147] on div "The Solution Requests by Accountant communities on Reddit include seeking accou…" at bounding box center [733, 164] width 409 height 93
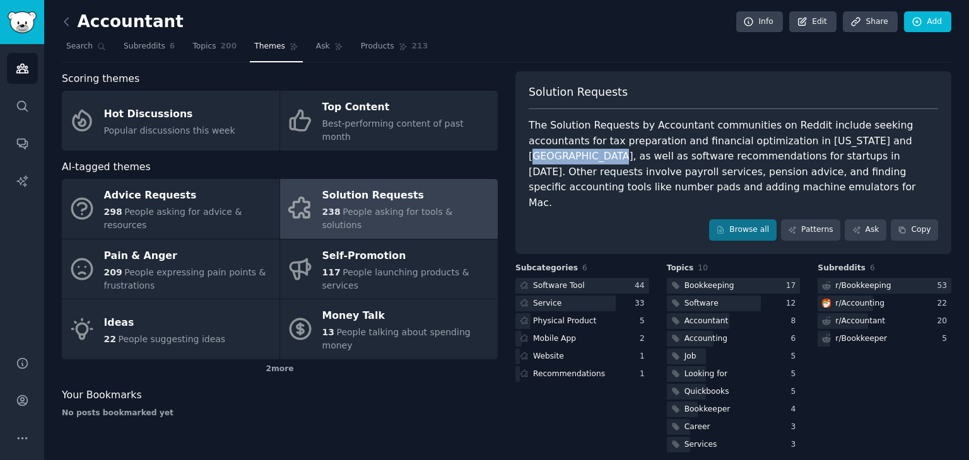
drag, startPoint x: 810, startPoint y: 139, endPoint x: 879, endPoint y: 141, distance: 68.8
click at [878, 141] on div "The Solution Requests by Accountant communities on Reddit include seeking accou…" at bounding box center [733, 164] width 409 height 93
click at [879, 141] on div "The Solution Requests by Accountant communities on Reddit include seeking accou…" at bounding box center [733, 164] width 409 height 93
click at [881, 142] on div "The Solution Requests by Accountant communities on Reddit include seeking accou…" at bounding box center [733, 164] width 409 height 93
drag, startPoint x: 577, startPoint y: 157, endPoint x: 654, endPoint y: 155, distance: 77.0
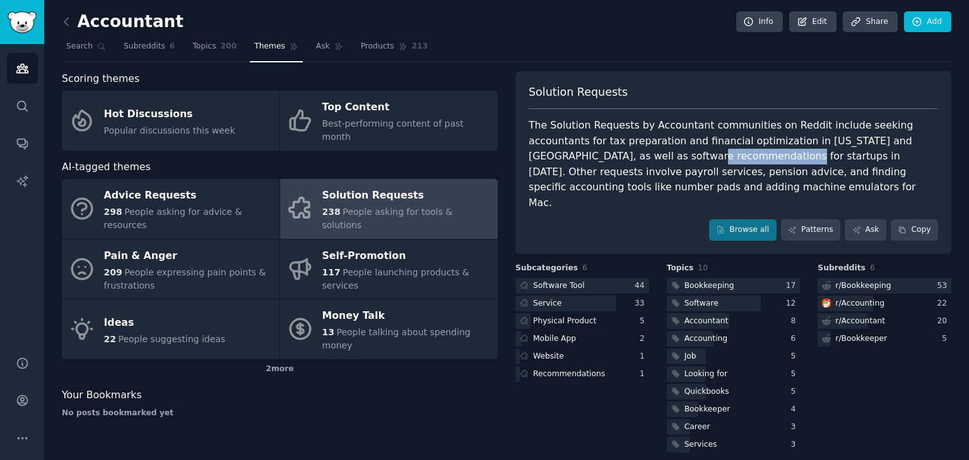
click at [653, 155] on div "The Solution Requests by Accountant communities on Reddit include seeking accou…" at bounding box center [733, 164] width 409 height 93
click at [654, 155] on div "The Solution Requests by Accountant communities on Reddit include seeking accou…" at bounding box center [733, 164] width 409 height 93
drag, startPoint x: 654, startPoint y: 155, endPoint x: 706, endPoint y: 152, distance: 51.8
click at [706, 152] on div "The Solution Requests by Accountant communities on Reddit include seeking accou…" at bounding box center [733, 164] width 409 height 93
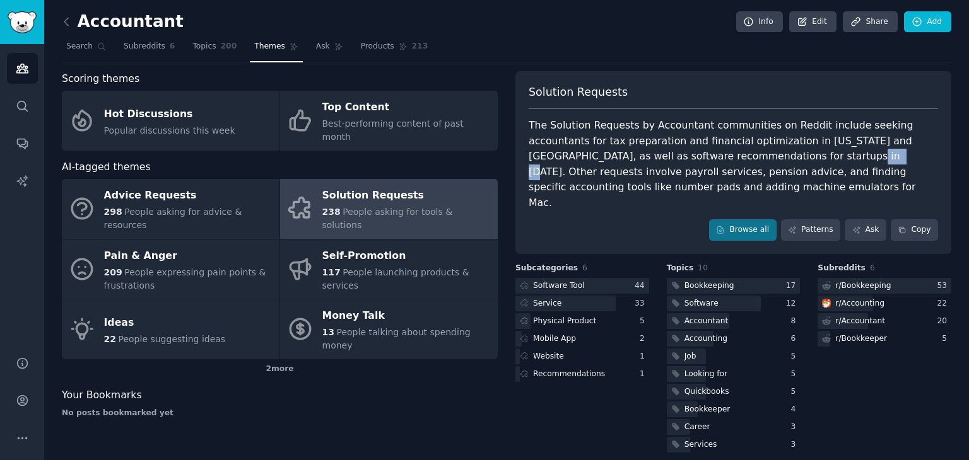
click at [706, 152] on div "The Solution Requests by Accountant communities on Reddit include seeking accou…" at bounding box center [733, 164] width 409 height 93
click at [791, 153] on div "The Solution Requests by Accountant communities on Reddit include seeking accou…" at bounding box center [733, 164] width 409 height 93
drag, startPoint x: 791, startPoint y: 153, endPoint x: 810, endPoint y: 158, distance: 19.4
click at [792, 155] on div "The Solution Requests by Accountant communities on Reddit include seeking accou…" at bounding box center [733, 164] width 409 height 93
drag, startPoint x: 820, startPoint y: 158, endPoint x: 879, endPoint y: 160, distance: 58.7
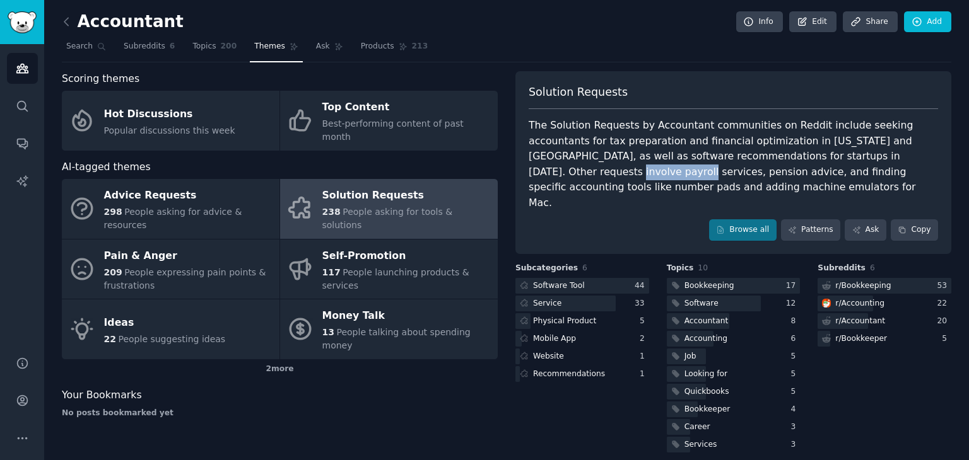
click at [879, 160] on div "The Solution Requests by Accountant communities on Reddit include seeking accou…" at bounding box center [733, 164] width 409 height 93
click at [880, 160] on div "The Solution Requests by Accountant communities on Reddit include seeking accou…" at bounding box center [733, 164] width 409 height 93
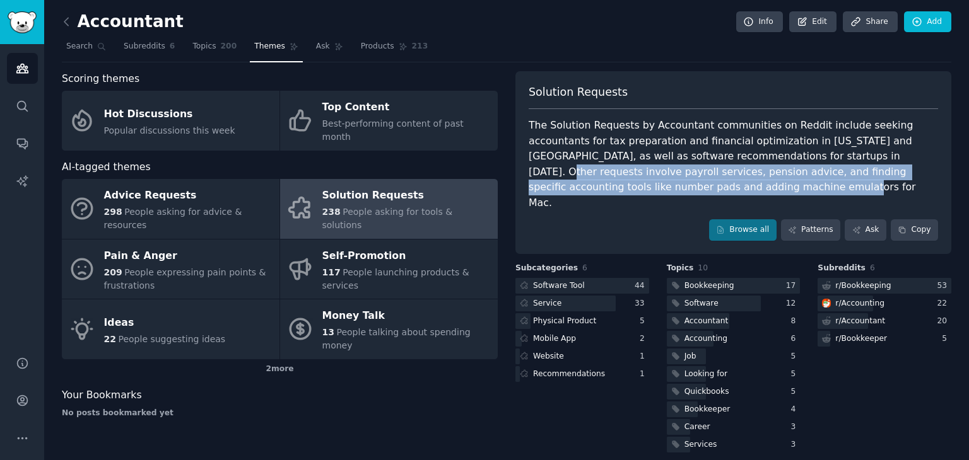
drag, startPoint x: 761, startPoint y: 163, endPoint x: 630, endPoint y: 187, distance: 132.6
click at [630, 187] on div "The Solution Requests by Accountant communities on Reddit include seeking accou…" at bounding box center [733, 164] width 409 height 93
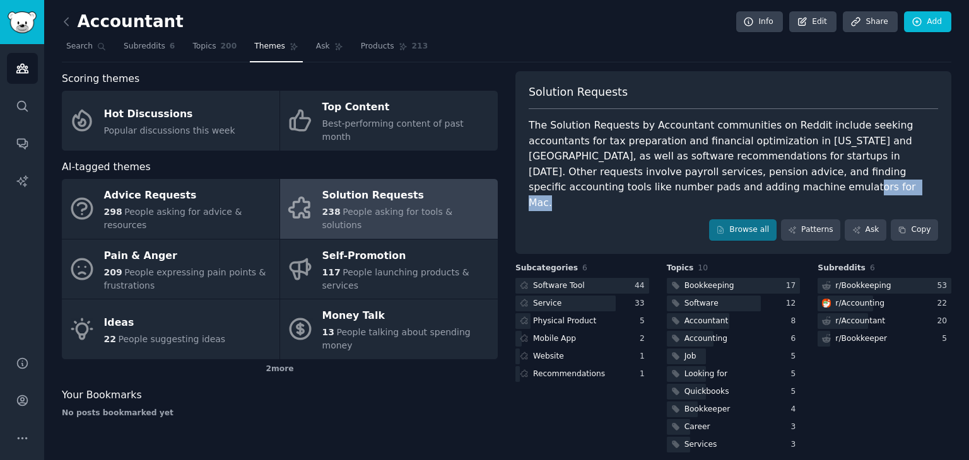
click at [630, 187] on div "The Solution Requests by Accountant communities on Reddit include seeking accou…" at bounding box center [733, 164] width 409 height 93
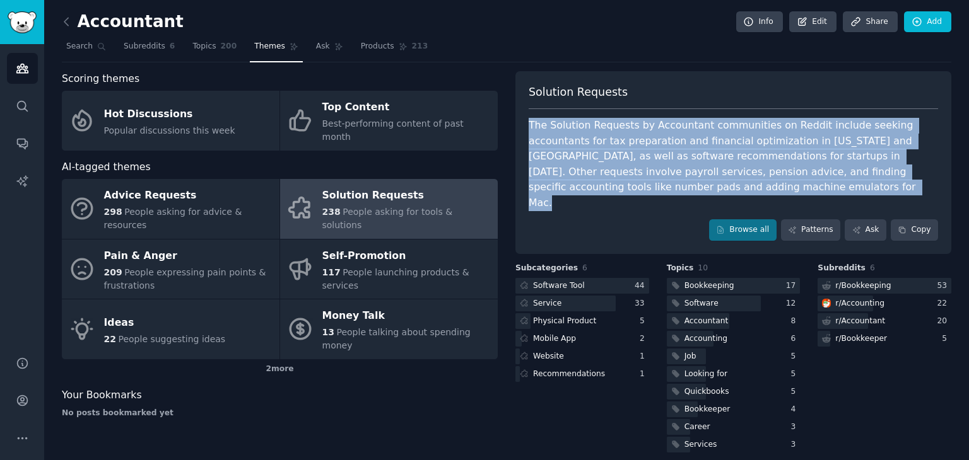
click at [630, 187] on div "The Solution Requests by Accountant communities on Reddit include seeking accou…" at bounding box center [733, 164] width 409 height 93
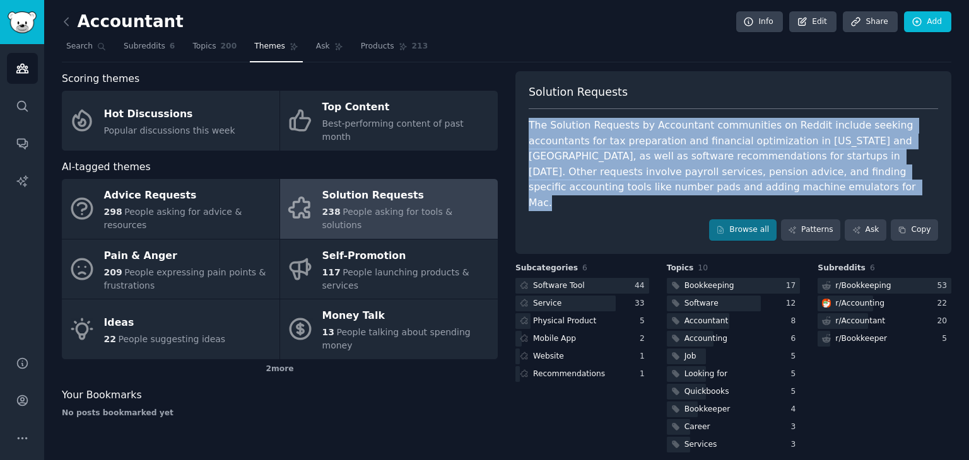
click at [566, 188] on div "The Solution Requests by Accountant communities on Reddit include seeking accou…" at bounding box center [733, 164] width 409 height 93
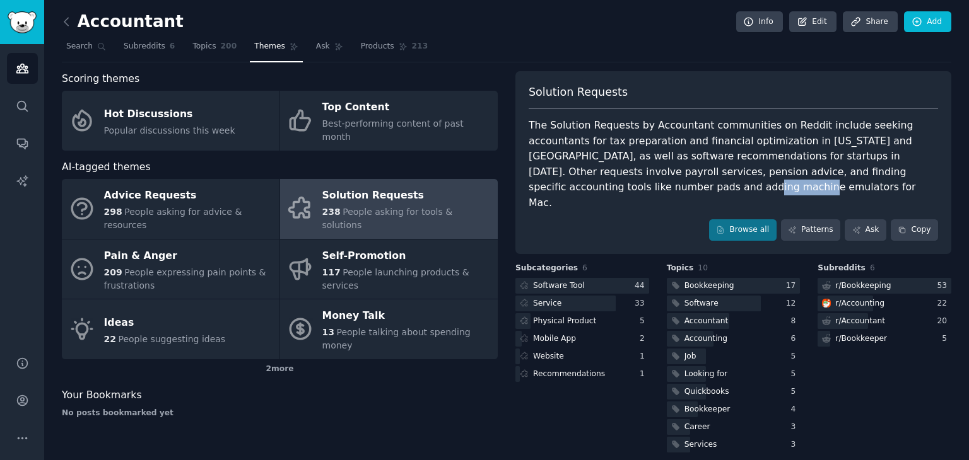
click at [566, 188] on div "The Solution Requests by Accountant communities on Reddit include seeking accou…" at bounding box center [733, 164] width 409 height 93
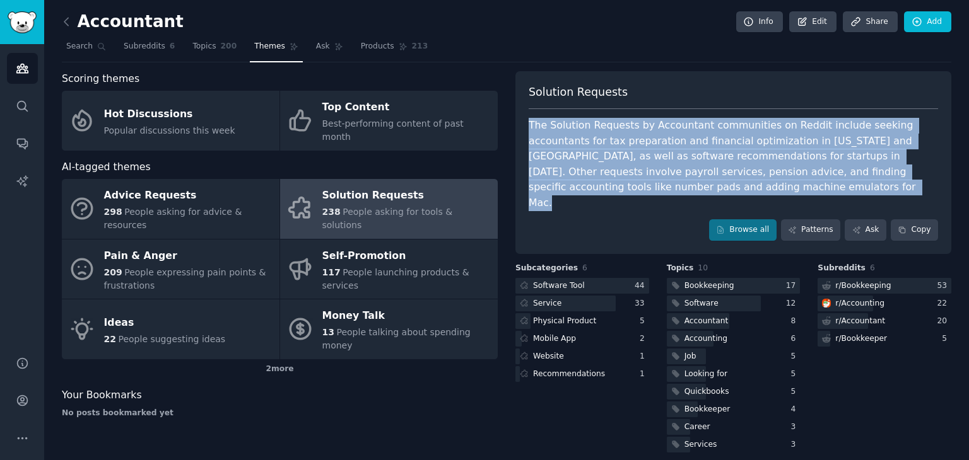
click at [566, 188] on div "The Solution Requests by Accountant communities on Reddit include seeking accou…" at bounding box center [733, 164] width 409 height 93
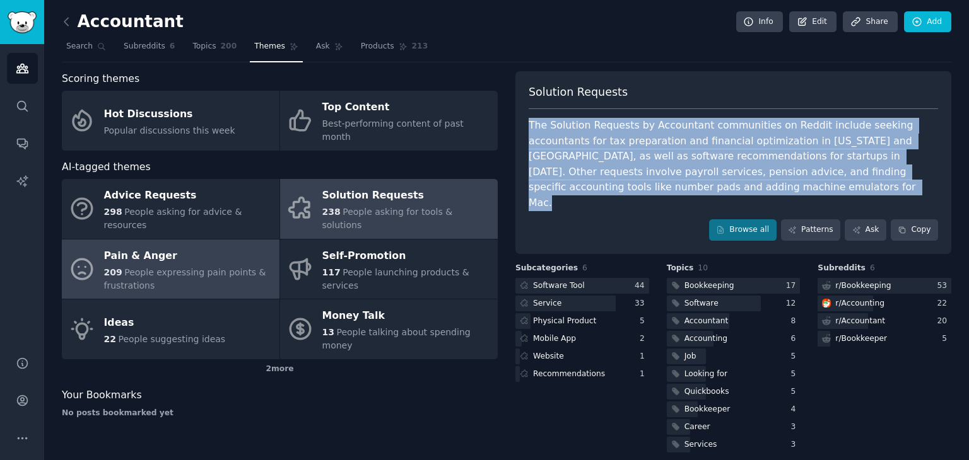
click at [176, 267] on span "People expressing pain points & frustrations" at bounding box center [185, 278] width 162 height 23
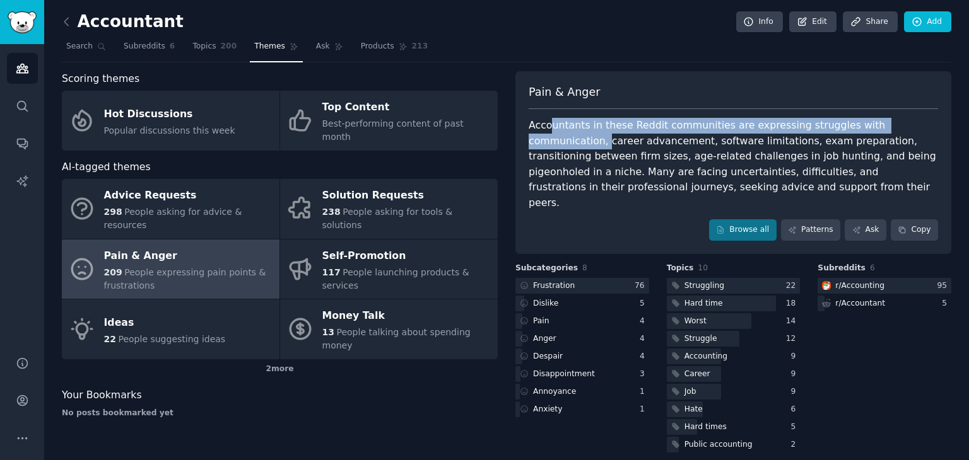
drag, startPoint x: 623, startPoint y: 124, endPoint x: 764, endPoint y: 148, distance: 143.2
click at [916, 124] on div "Accountants in these Reddit communities are expressing struggles with communica…" at bounding box center [733, 164] width 409 height 93
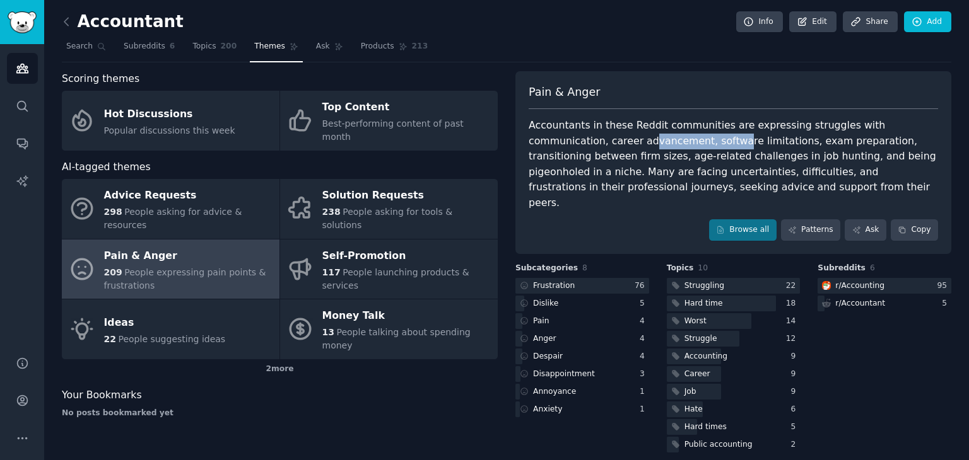
drag, startPoint x: 570, startPoint y: 136, endPoint x: 649, endPoint y: 136, distance: 79.5
click at [649, 136] on div "Accountants in these Reddit communities are expressing struggles with communica…" at bounding box center [733, 164] width 409 height 93
click at [715, 138] on div "Accountants in these Reddit communities are expressing struggles with communica…" at bounding box center [733, 164] width 409 height 93
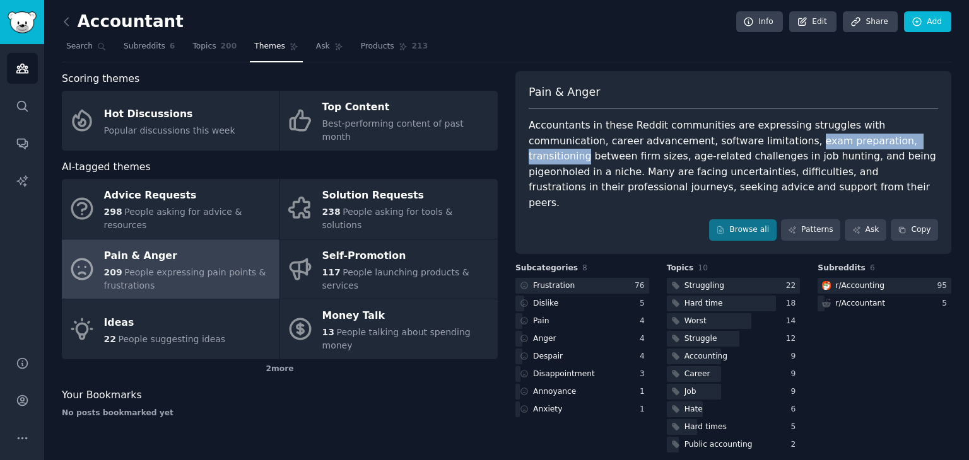
drag, startPoint x: 715, startPoint y: 138, endPoint x: 793, endPoint y: 141, distance: 78.9
click at [793, 141] on div "Accountants in these Reddit communities are expressing struggles with communica…" at bounding box center [733, 164] width 409 height 93
drag, startPoint x: 810, startPoint y: 142, endPoint x: 893, endPoint y: 141, distance: 82.6
click at [886, 141] on div "Accountants in these Reddit communities are expressing struggles with communica…" at bounding box center [733, 164] width 409 height 93
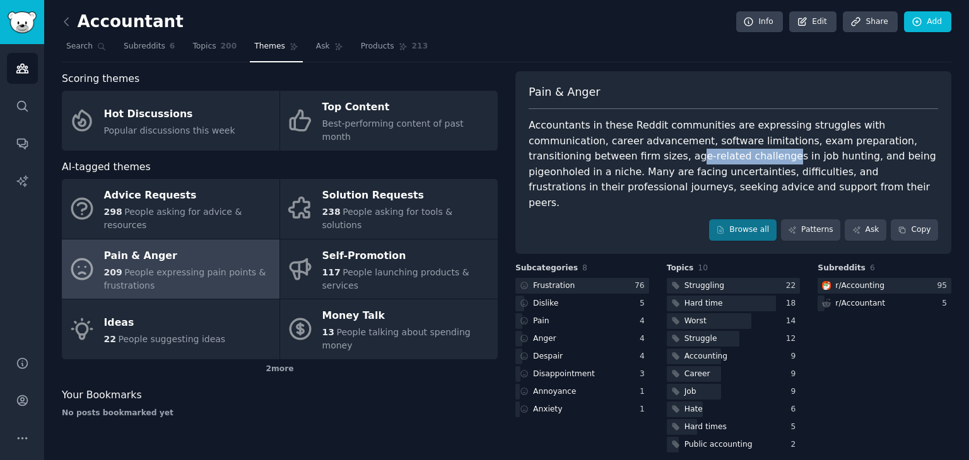
drag, startPoint x: 546, startPoint y: 158, endPoint x: 624, endPoint y: 159, distance: 78.8
click at [624, 159] on div "Accountants in these Reddit communities are expressing struggles with communica…" at bounding box center [733, 164] width 409 height 93
click at [724, 159] on div "Accountants in these Reddit communities are expressing struggles with communica…" at bounding box center [733, 164] width 409 height 93
drag, startPoint x: 724, startPoint y: 159, endPoint x: 800, endPoint y: 156, distance: 75.8
click at [800, 156] on div "Accountants in these Reddit communities are expressing struggles with communica…" at bounding box center [733, 164] width 409 height 93
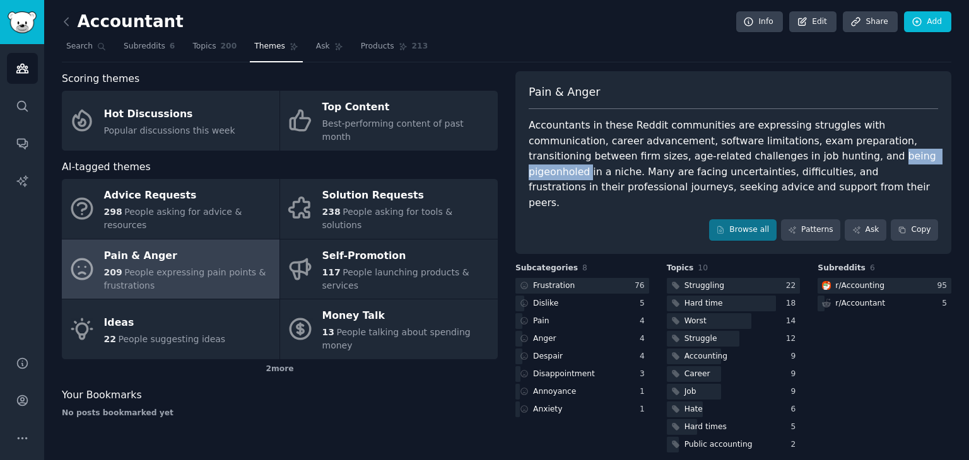
click at [800, 156] on div "Accountants in these Reddit communities are expressing struggles with communica…" at bounding box center [733, 164] width 409 height 93
drag, startPoint x: 828, startPoint y: 155, endPoint x: 861, endPoint y: 155, distance: 33.4
click at [861, 155] on div "Accountants in these Reddit communities are expressing struggles with communica…" at bounding box center [733, 164] width 409 height 93
click at [881, 155] on div "Accountants in these Reddit communities are expressing struggles with communica…" at bounding box center [733, 164] width 409 height 93
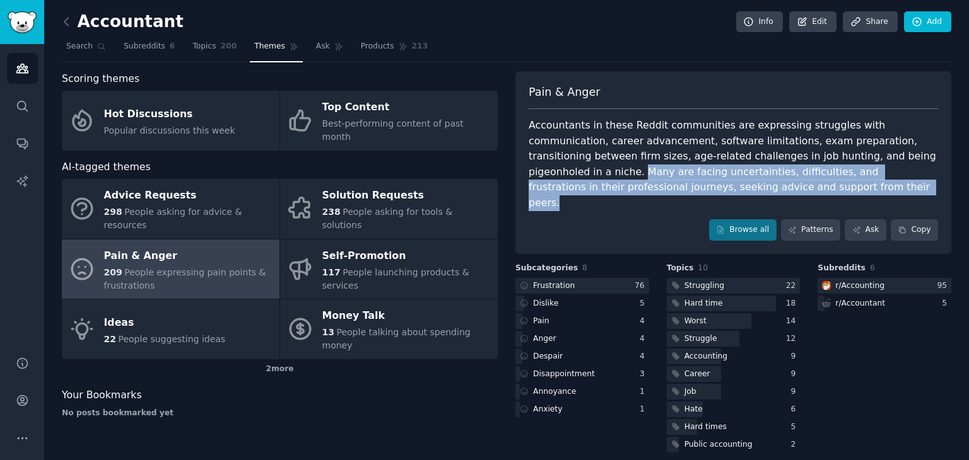
drag, startPoint x: 851, startPoint y: 156, endPoint x: 655, endPoint y: 187, distance: 198.0
click at [655, 187] on div "Accountants in these Reddit communities are expressing struggles with communica…" at bounding box center [733, 164] width 409 height 93
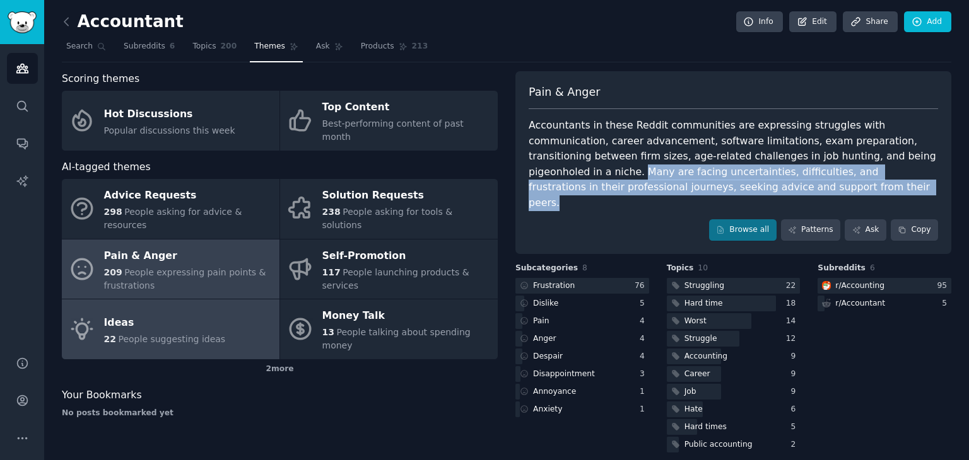
click at [134, 313] on div "Ideas" at bounding box center [165, 323] width 122 height 20
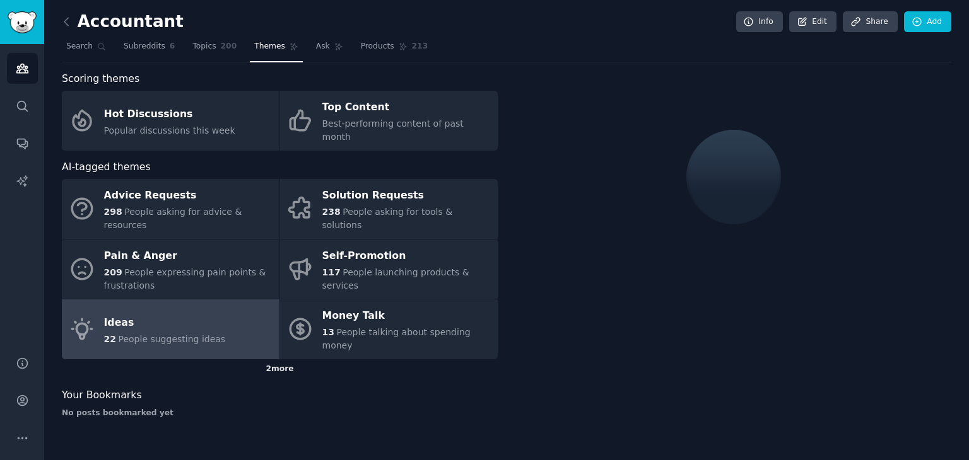
click at [274, 360] on div "2 more" at bounding box center [280, 370] width 436 height 20
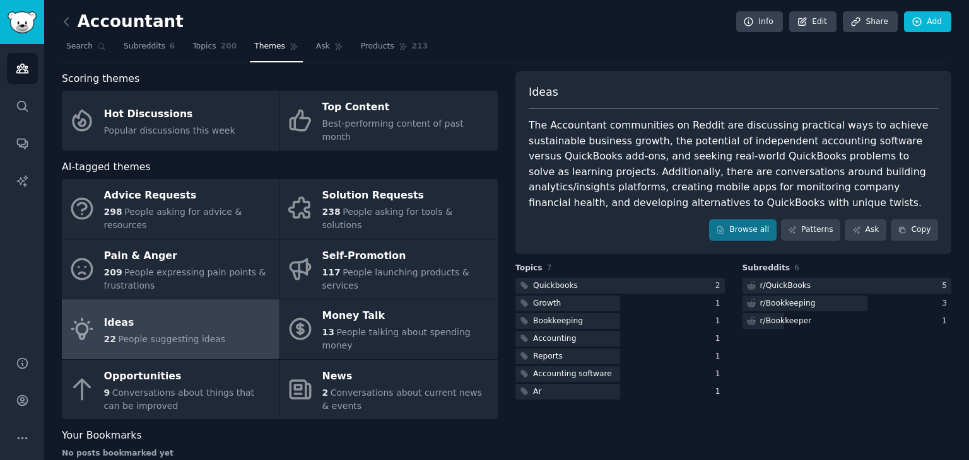
drag, startPoint x: 575, startPoint y: 199, endPoint x: 574, endPoint y: 184, distance: 14.5
click at [575, 194] on div "The Accountant communities on Reddit are discussing practical ways to achieve s…" at bounding box center [733, 164] width 409 height 93
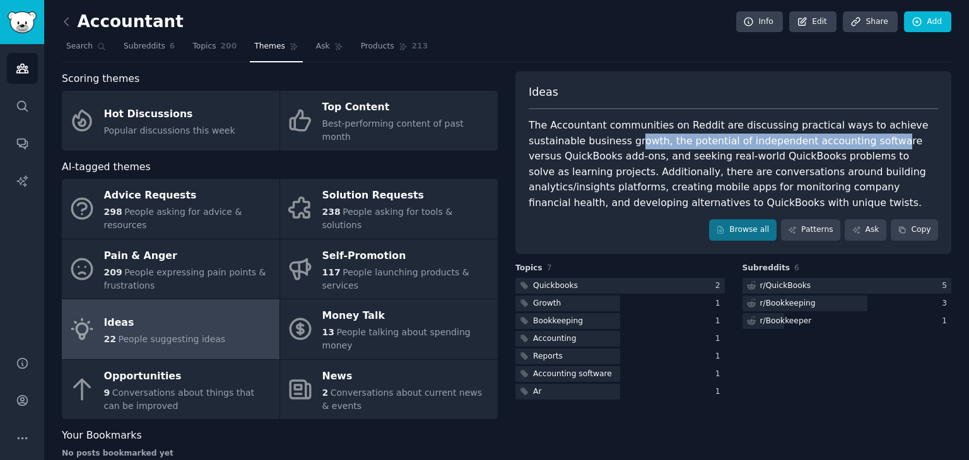
drag, startPoint x: 580, startPoint y: 143, endPoint x: 814, endPoint y: 139, distance: 234.0
click at [814, 139] on div "The Accountant communities on Reddit are discussing practical ways to achieve s…" at bounding box center [733, 164] width 409 height 93
click at [805, 146] on div "The Accountant communities on Reddit are discussing practical ways to achieve s…" at bounding box center [733, 164] width 409 height 93
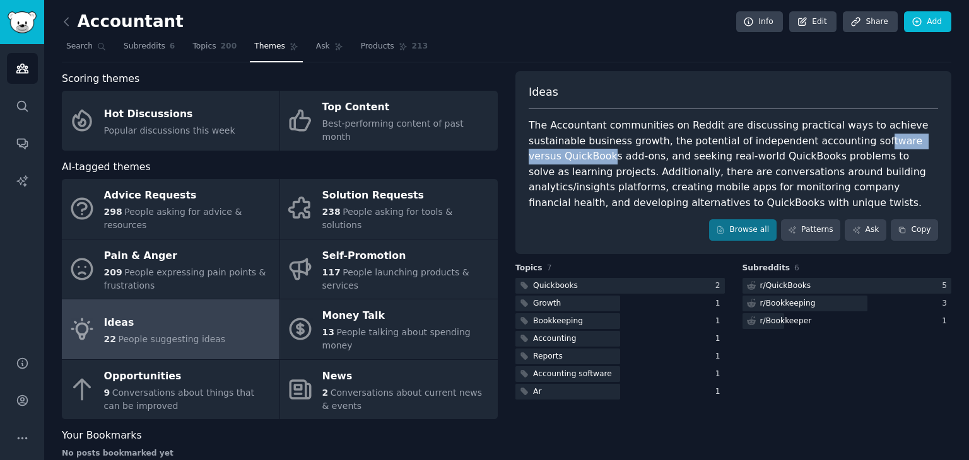
drag, startPoint x: 799, startPoint y: 141, endPoint x: 903, endPoint y: 139, distance: 104.1
click at [903, 139] on div "The Accountant communities on Reddit are discussing practical ways to achieve s…" at bounding box center [733, 164] width 409 height 93
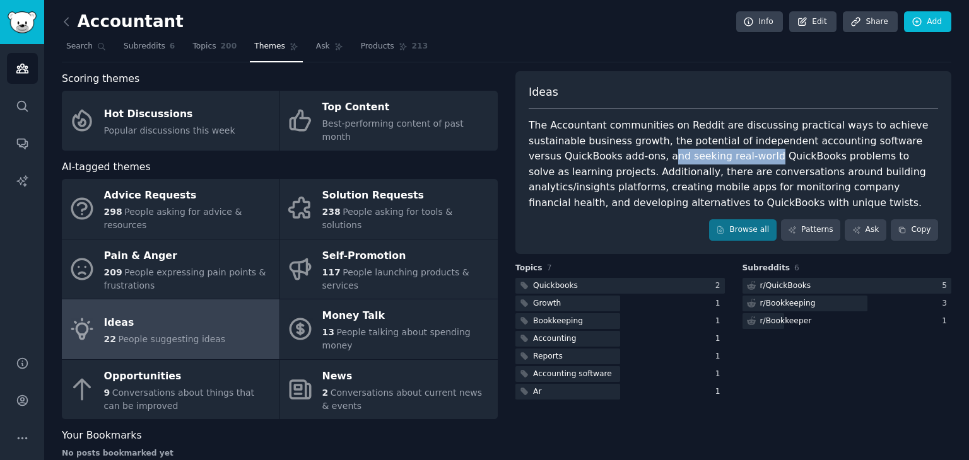
drag, startPoint x: 556, startPoint y: 155, endPoint x: 650, endPoint y: 152, distance: 94.0
click at [648, 152] on div "The Accountant communities on Reddit are discussing practical ways to achieve s…" at bounding box center [733, 164] width 409 height 93
click at [633, 160] on div "The Accountant communities on Reddit are discussing practical ways to achieve s…" at bounding box center [733, 164] width 409 height 93
drag
click at [735, 152] on div "The Accountant communities on Reddit are discussing practical ways to achieve s…" at bounding box center [733, 164] width 409 height 93
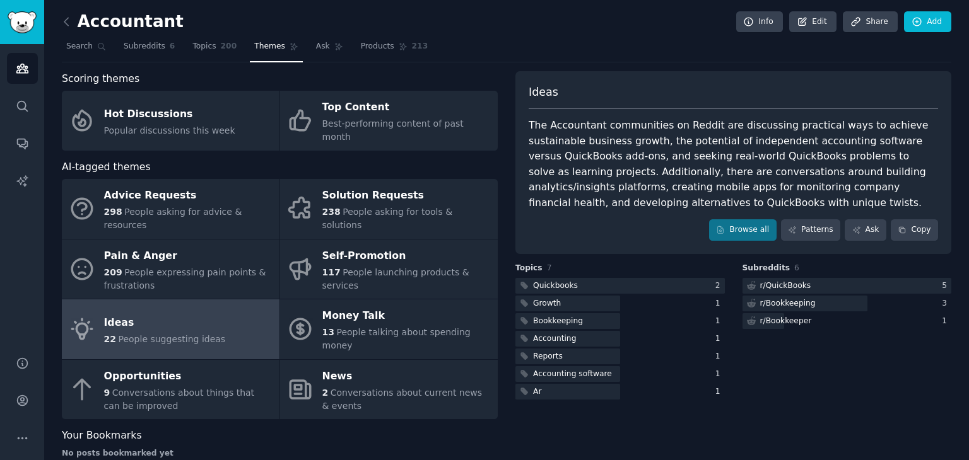
click at [740, 157] on div "The Accountant communities on Reddit are discussing practical ways to achieve s…" at bounding box center [733, 164] width 409 height 93
click at [874, 152] on div "The Accountant communities on Reddit are discussing practical ways to achieve s…" at bounding box center [733, 164] width 409 height 93
click at [875, 155] on div "The Accountant communities on Reddit are discussing practical ways to achieve s…" at bounding box center [733, 164] width 409 height 93
click at [746, 168] on div "The Accountant communities on Reddit are discussing practical ways to achieve s…" at bounding box center [733, 164] width 409 height 93
click at [749, 170] on div "The Accountant communities on Reddit are discussing practical ways to achieve s…" at bounding box center [733, 164] width 409 height 93
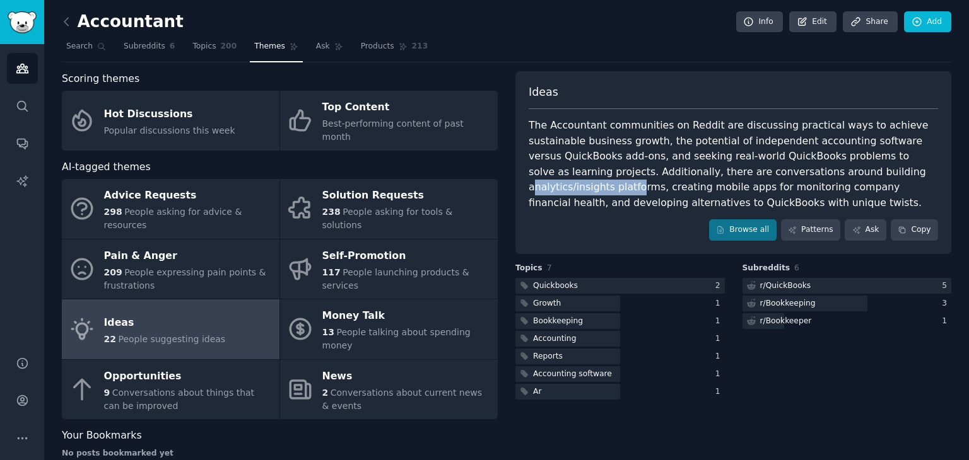
click at [807, 170] on div "The Accountant communities on Reddit are discussing practical ways to achieve s…" at bounding box center [733, 164] width 409 height 93
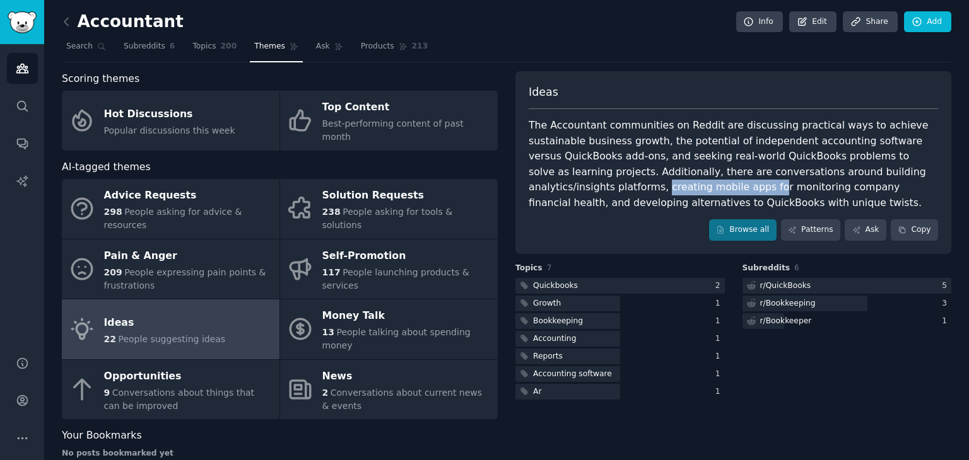
click at [933, 172] on div "The Accountant communities on Reddit are discussing practical ways to achieve s…" at bounding box center [733, 164] width 409 height 93
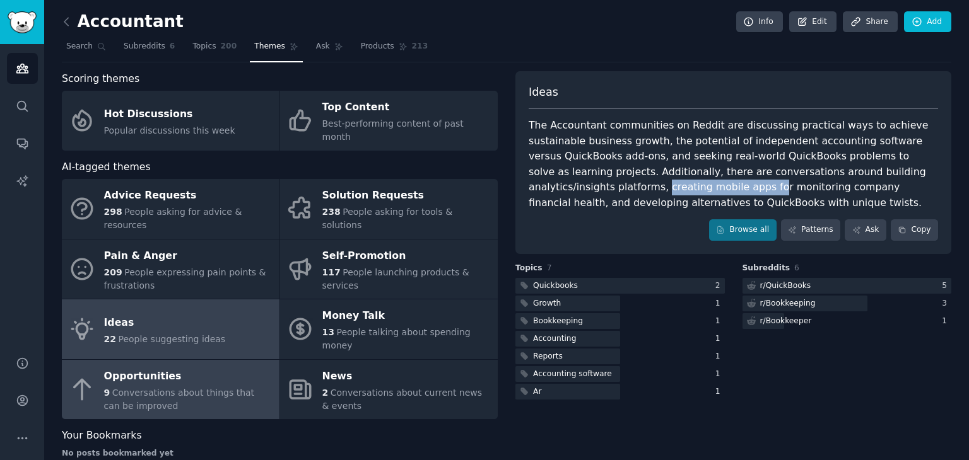
click at [220, 388] on span "Conversations about things that can be improved" at bounding box center [179, 399] width 151 height 23
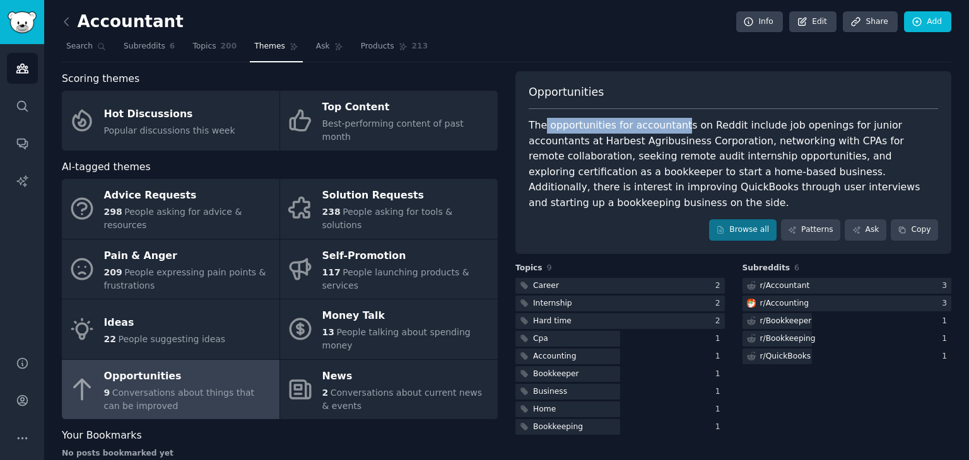
click at [676, 128] on div "The opportunities for accountants on Reddit include job openings for junior acc…" at bounding box center [733, 164] width 409 height 93
click at [684, 124] on div "The opportunities for accountants on Reddit include job openings for junior acc…" at bounding box center [733, 164] width 409 height 93
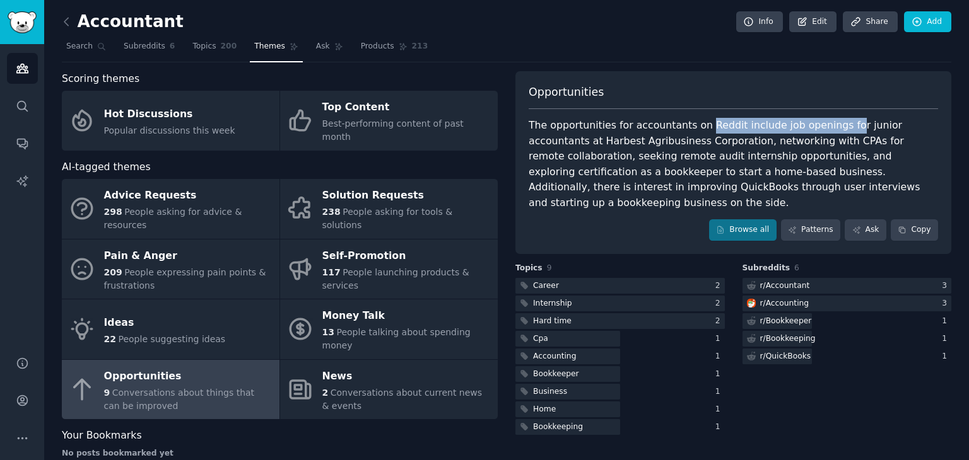
click at [827, 128] on div "The opportunities for accountants on Reddit include job openings for junior acc…" at bounding box center [733, 164] width 409 height 93
click at [827, 129] on div "The opportunities for accountants on Reddit include job openings for junior acc…" at bounding box center [733, 164] width 409 height 93
drag, startPoint x: 830, startPoint y: 129, endPoint x: 839, endPoint y: 126, distance: 9.4
click at [831, 128] on div "The opportunities for accountants on Reddit include job openings for junior acc…" at bounding box center [733, 164] width 409 height 93
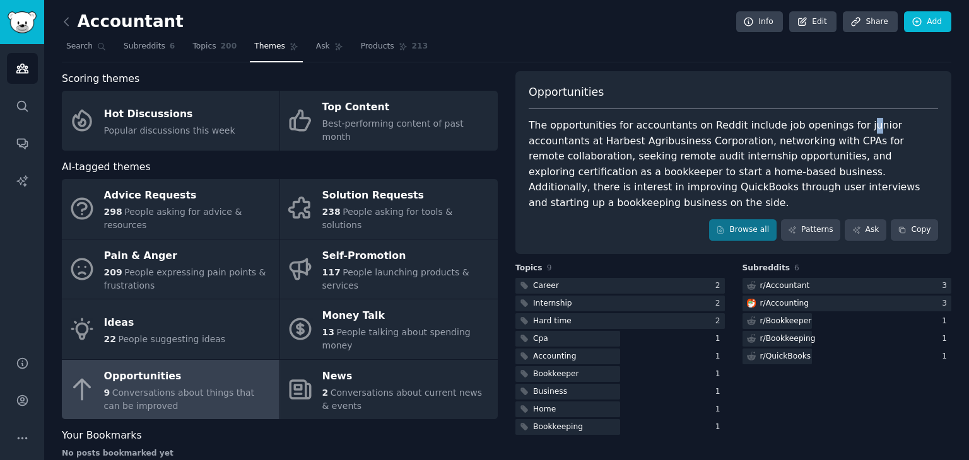
click at [843, 124] on div "The opportunities for accountants on Reddit include job openings for junior acc…" at bounding box center [733, 164] width 409 height 93
click at [838, 127] on div "The opportunities for accountants on Reddit include job openings for junior acc…" at bounding box center [733, 164] width 409 height 93
click at [592, 144] on div "The opportunities for accountants on Reddit include job openings for junior acc…" at bounding box center [733, 164] width 409 height 93
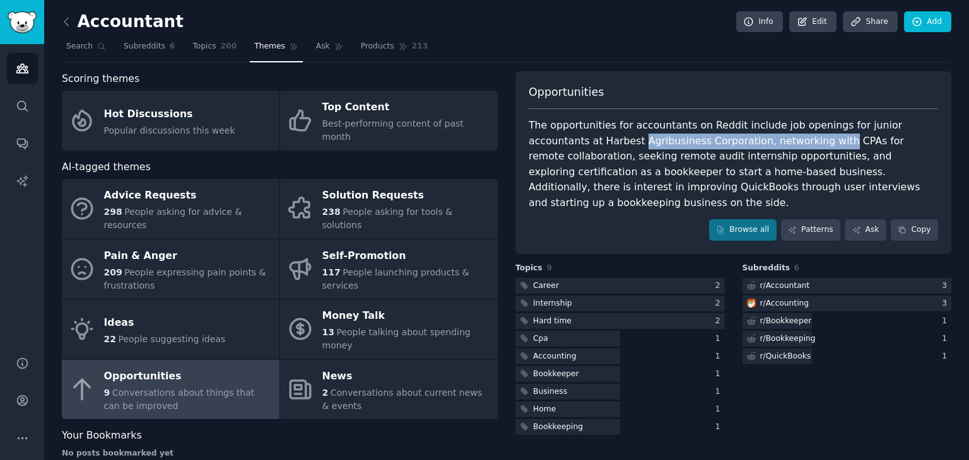
click at [754, 136] on div "The opportunities for accountants on Reddit include job openings for junior acc…" at bounding box center [733, 164] width 409 height 93
click at [760, 136] on div "The opportunities for accountants on Reddit include job openings for junior acc…" at bounding box center [733, 164] width 409 height 93
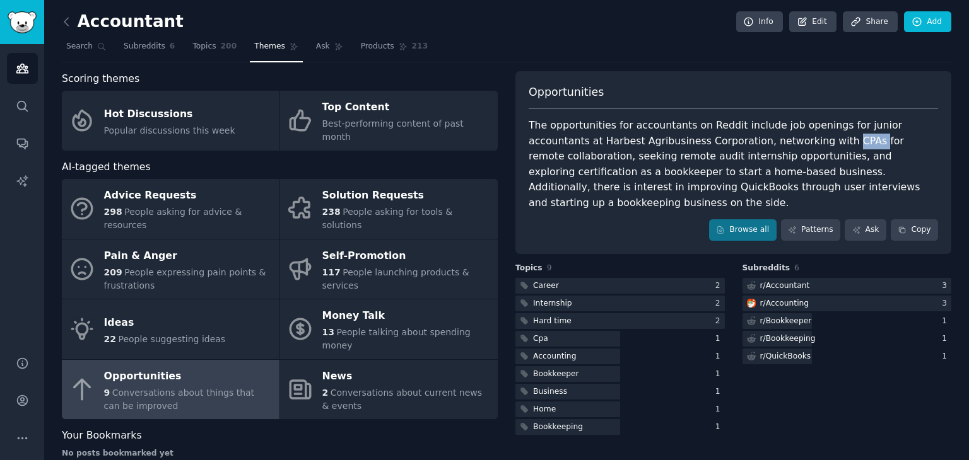
click at [761, 137] on div "The opportunities for accountants on Reddit include job openings for junior acc…" at bounding box center [733, 164] width 409 height 93
click at [858, 138] on div "The opportunities for accountants on Reddit include job openings for junior acc…" at bounding box center [733, 164] width 409 height 93
click at [858, 139] on div "The opportunities for accountants on Reddit include job openings for junior acc…" at bounding box center [733, 164] width 409 height 93
click at [641, 155] on div "The opportunities for accountants on Reddit include job openings for junior acc…" at bounding box center [733, 164] width 409 height 93
click at [643, 155] on div "The opportunities for accountants on Reddit include job openings for junior acc…" at bounding box center [733, 164] width 409 height 93
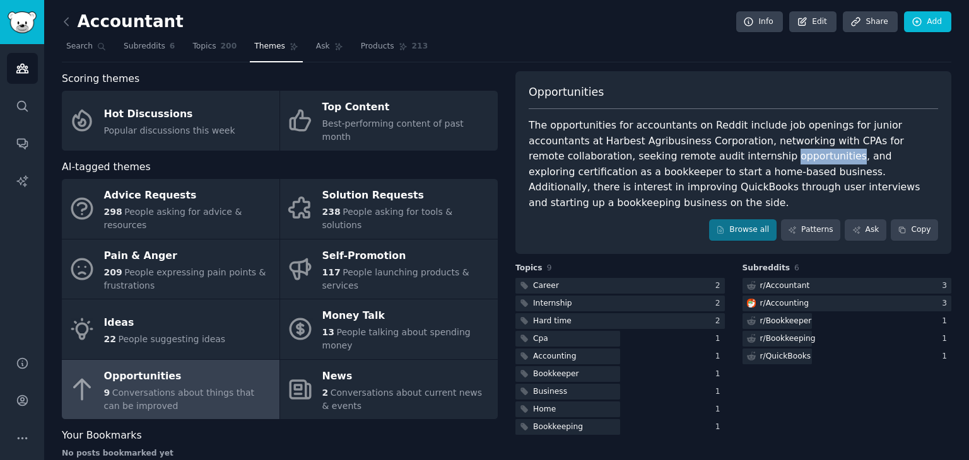
click at [643, 155] on div "The opportunities for accountants on Reddit include job openings for junior acc…" at bounding box center [733, 164] width 409 height 93
click at [792, 155] on div "The opportunities for accountants on Reddit include job openings for junior acc…" at bounding box center [733, 164] width 409 height 93
click at [802, 156] on div "The opportunities for accountants on Reddit include job openings for junior acc…" at bounding box center [733, 164] width 409 height 93
click at [806, 156] on div "The opportunities for accountants on Reddit include job openings for junior acc…" at bounding box center [733, 164] width 409 height 93
click at [862, 158] on div "The opportunities for accountants on Reddit include job openings for junior acc…" at bounding box center [733, 164] width 409 height 93
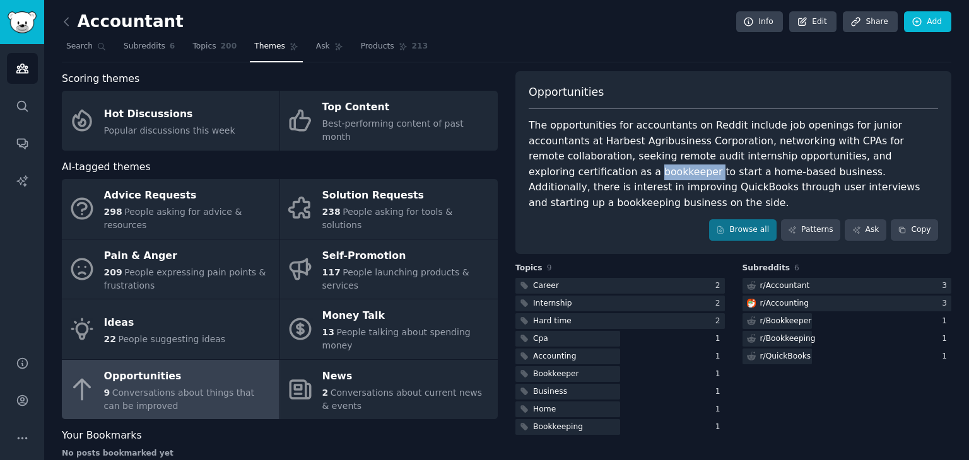
click at [862, 158] on div "The opportunities for accountants on Reddit include job openings for junior acc…" at bounding box center [733, 164] width 409 height 93
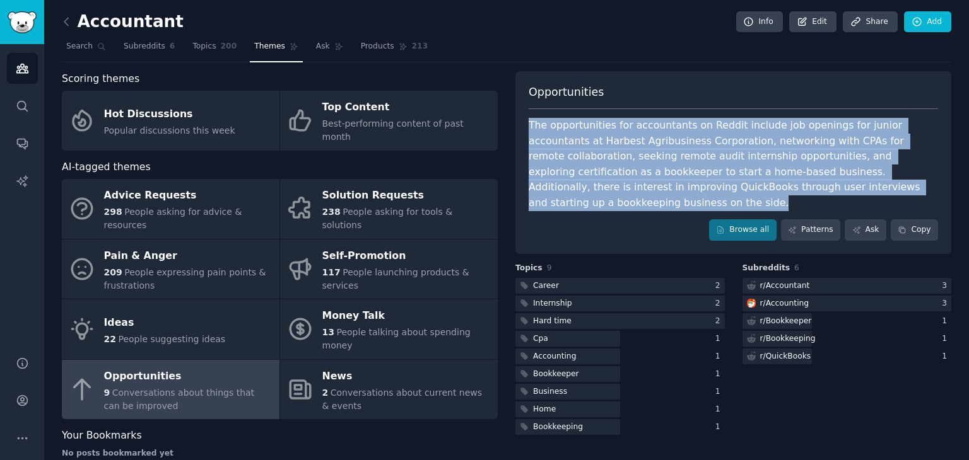
click at [861, 158] on div "The opportunities for accountants on Reddit include job openings for junior acc…" at bounding box center [733, 164] width 409 height 93
click at [671, 174] on div "The opportunities for accountants on Reddit include job openings for junior acc…" at bounding box center [733, 164] width 409 height 93
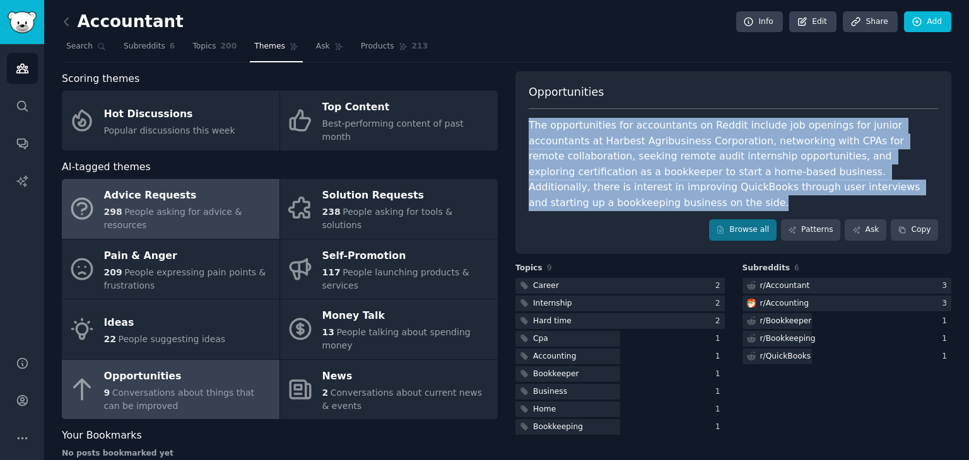
click at [151, 207] on span "People asking for advice & resources" at bounding box center [173, 218] width 138 height 23
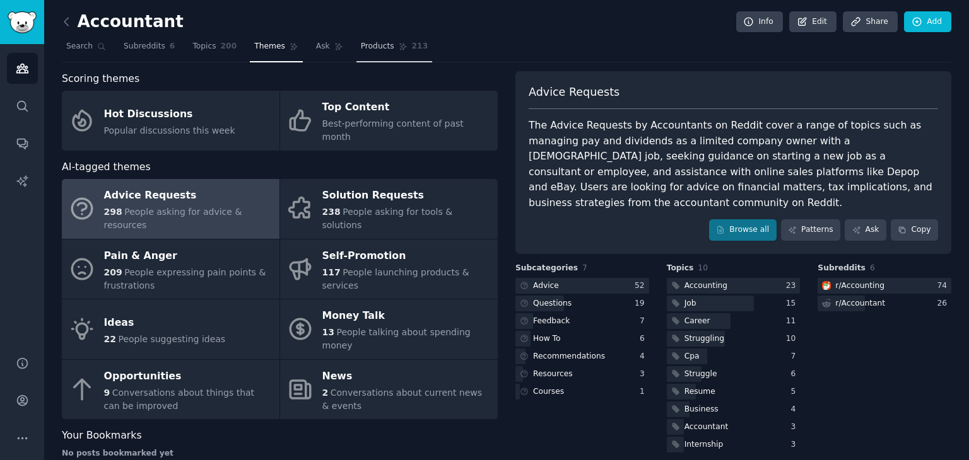
click at [370, 46] on span "Products" at bounding box center [377, 46] width 33 height 11
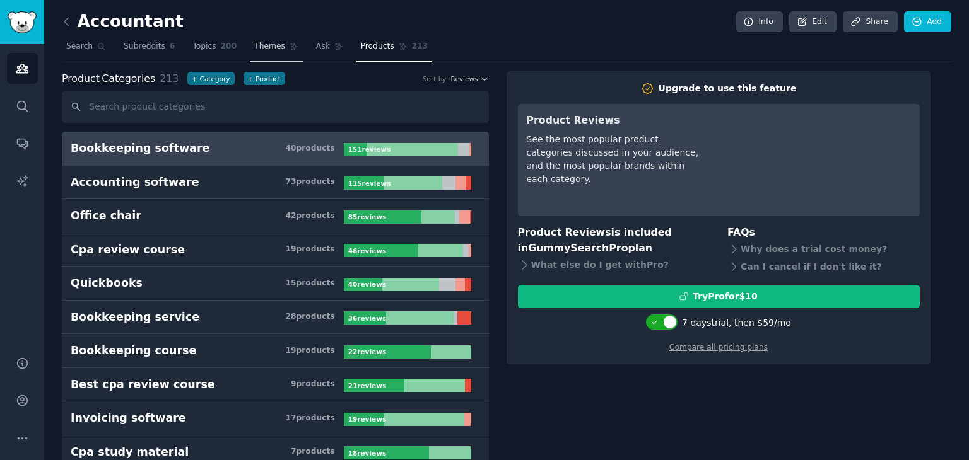
click at [266, 44] on span "Themes" at bounding box center [269, 46] width 31 height 11
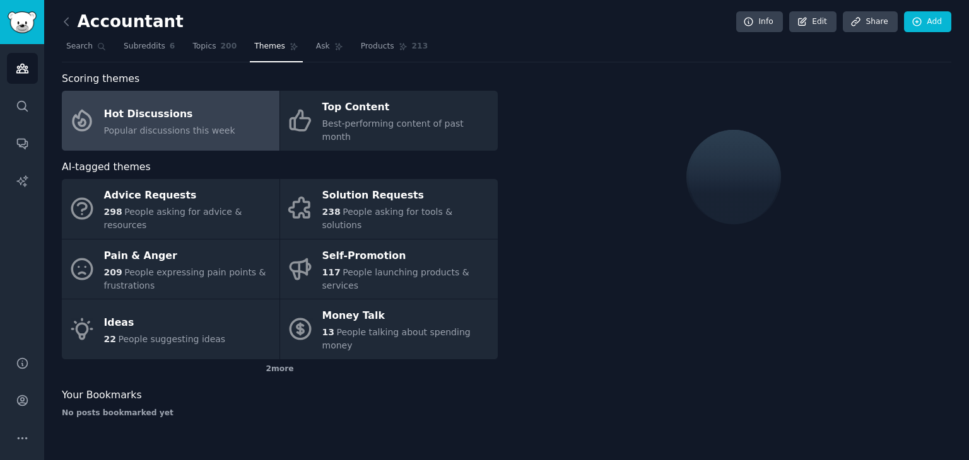
click at [670, 223] on div at bounding box center [733, 177] width 436 height 212
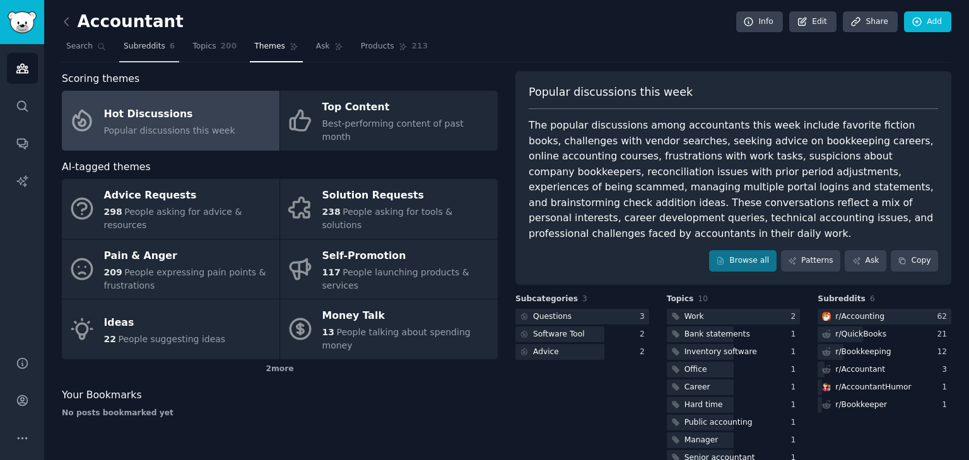
click at [124, 42] on span "Subreddits" at bounding box center [145, 46] width 42 height 11
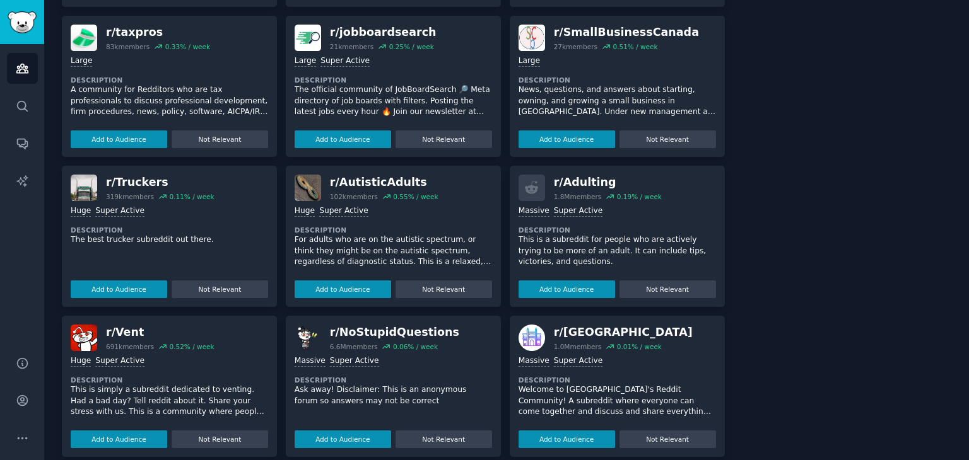
scroll to position [503, 0]
click at [140, 137] on button "Add to Audience" at bounding box center [119, 139] width 97 height 18
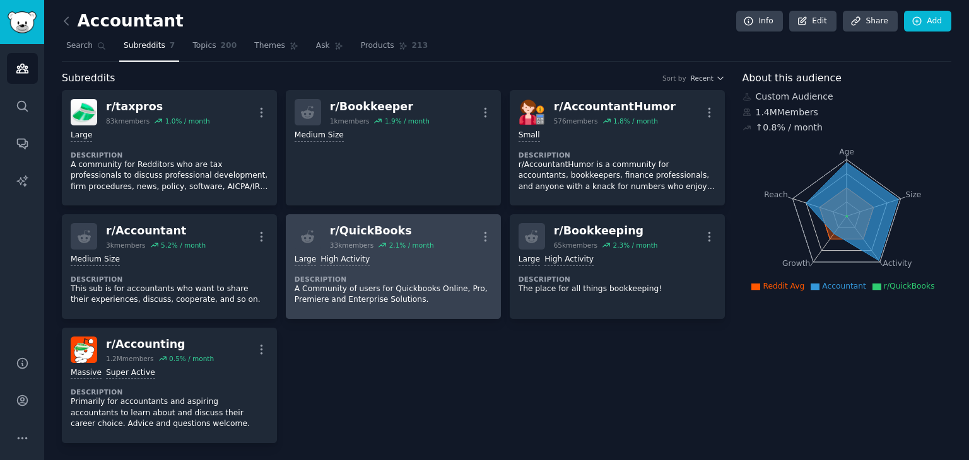
scroll to position [0, 0]
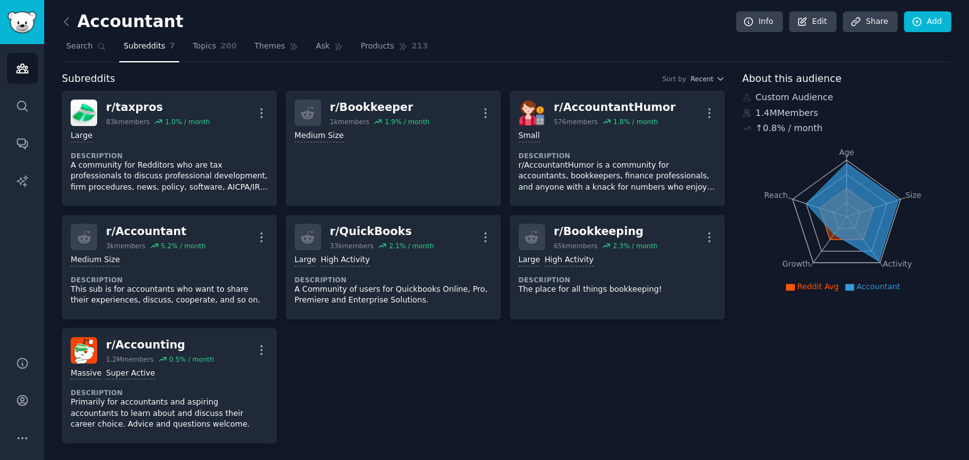
click at [652, 344] on div "r/ taxpros 83k members 1.0 % / month More Large Description A community for Red…" at bounding box center [393, 267] width 663 height 353
drag, startPoint x: 761, startPoint y: 110, endPoint x: 834, endPoint y: 109, distance: 73.8
click at [834, 109] on div "1.4M Members" at bounding box center [846, 113] width 209 height 13
click at [790, 127] on div "↑ 0.8 % / month" at bounding box center [789, 128] width 67 height 13
drag, startPoint x: 778, startPoint y: 128, endPoint x: 804, endPoint y: 126, distance: 25.4
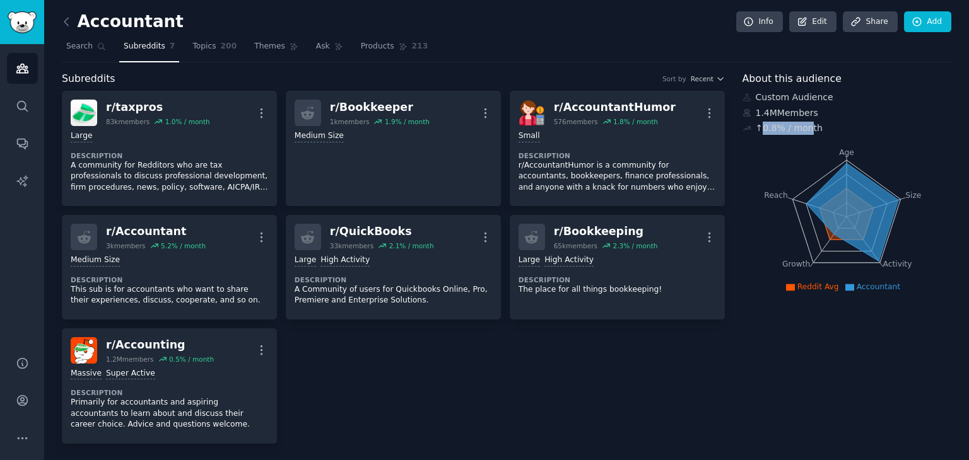
click at [802, 126] on div "↑ 0.8 % / month" at bounding box center [789, 128] width 67 height 13
click at [804, 126] on div "↑ 0.8 % / month" at bounding box center [789, 128] width 67 height 13
click at [745, 128] on icon at bounding box center [746, 129] width 7 height 4
click at [746, 128] on icon at bounding box center [746, 128] width 9 height 9
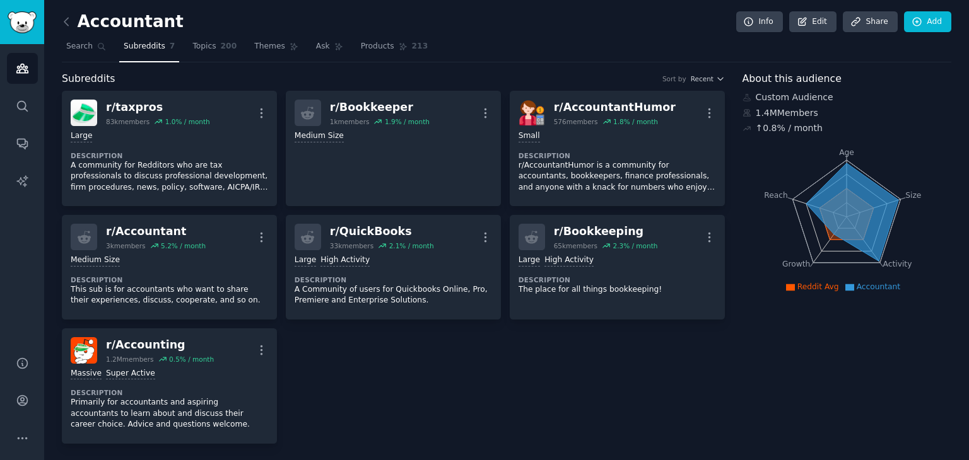
click at [788, 83] on span "About this audience" at bounding box center [791, 79] width 99 height 16
click at [789, 83] on span "About this audience" at bounding box center [791, 79] width 99 height 16
click at [775, 129] on div "↑ 0.8 % / month" at bounding box center [789, 128] width 67 height 13
click at [64, 18] on icon at bounding box center [66, 21] width 13 height 13
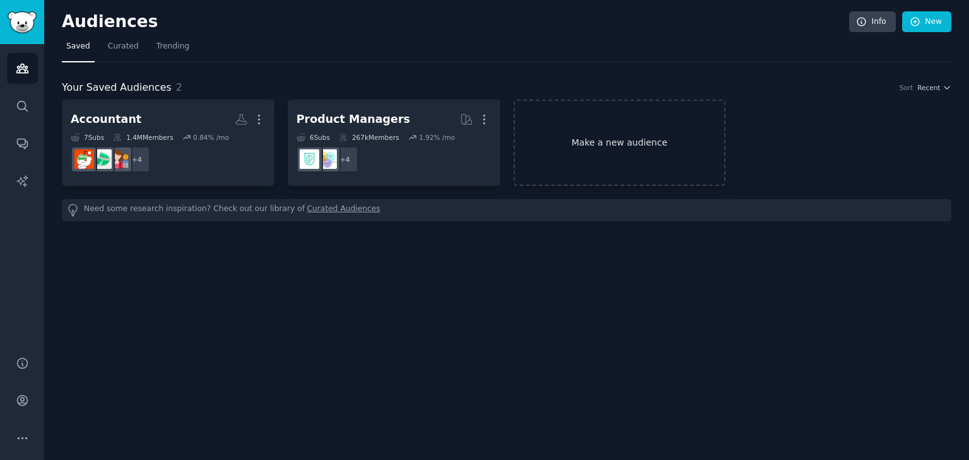
click at [582, 132] on link "Make a new audience" at bounding box center [619, 143] width 213 height 86
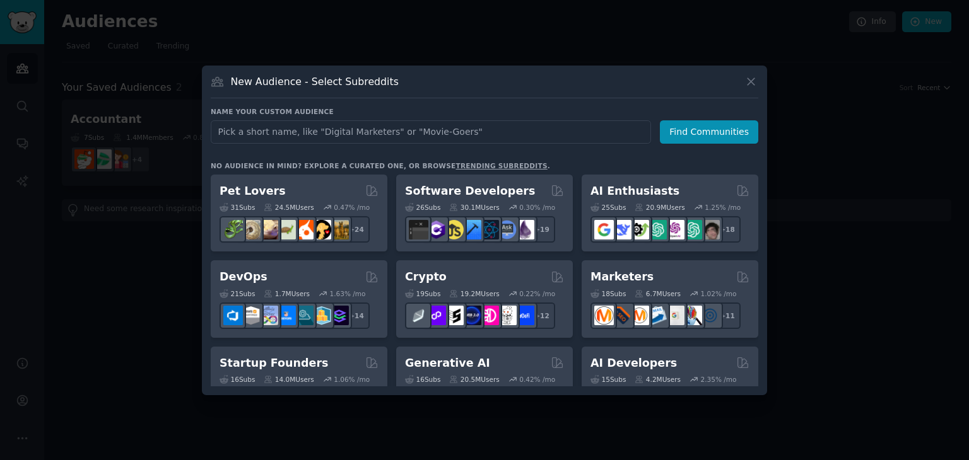
click at [338, 121] on input "text" at bounding box center [431, 131] width 440 height 23
click at [414, 134] on input "text" at bounding box center [431, 131] width 440 height 23
click at [416, 134] on input "text" at bounding box center [431, 131] width 440 height 23
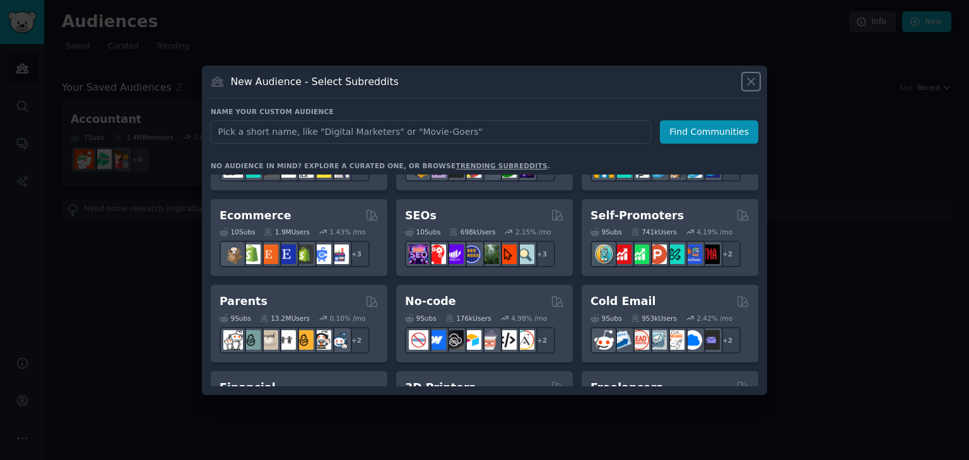
scroll to position [495, 0]
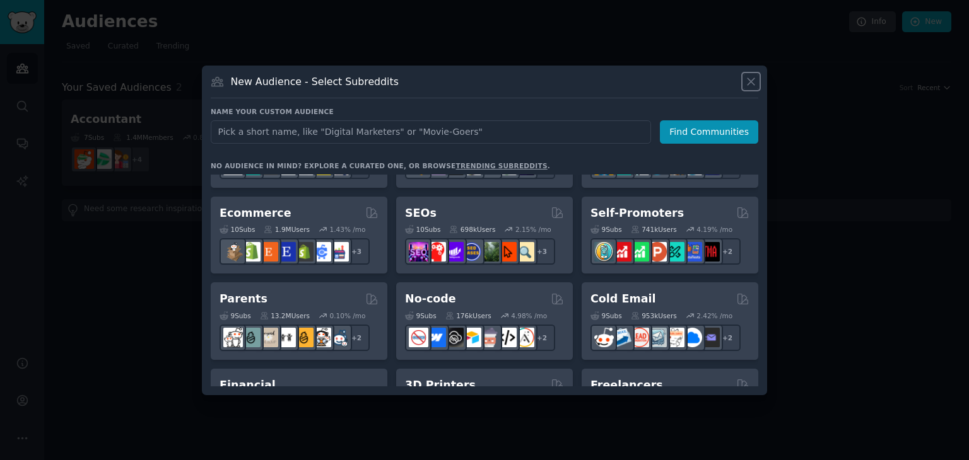
click at [746, 79] on icon at bounding box center [750, 81] width 13 height 13
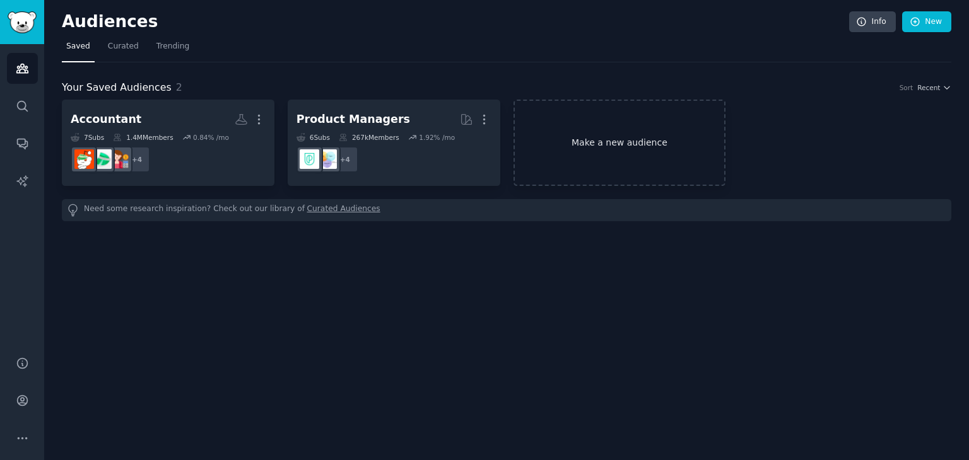
click at [565, 146] on link "Make a new audience" at bounding box center [619, 143] width 213 height 86
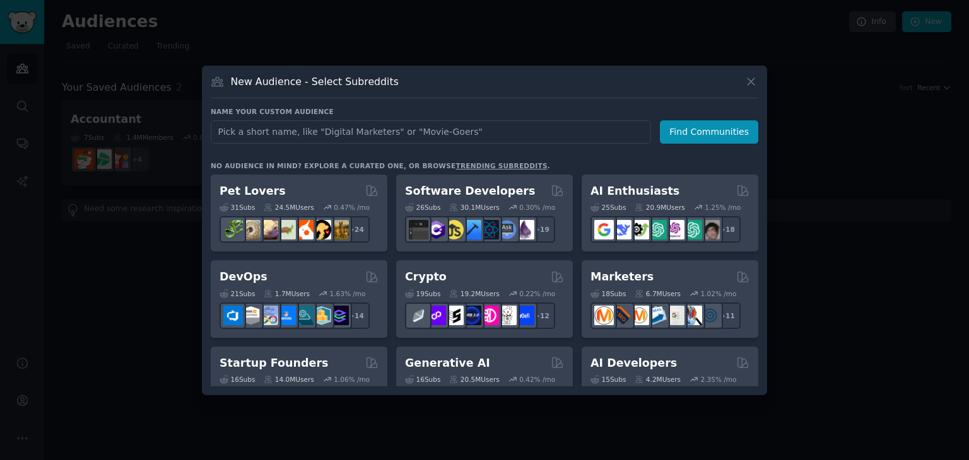
click at [328, 137] on input "text" at bounding box center [431, 131] width 440 height 23
type input "business owners"
click at [742, 137] on button "Find Communities" at bounding box center [709, 131] width 98 height 23
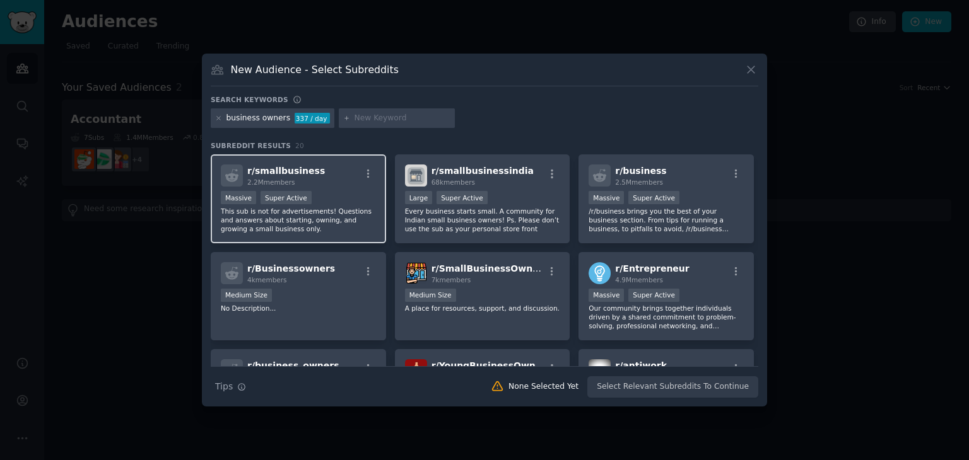
click at [334, 195] on div ">= 95th percentile for submissions / day Massive Super Active" at bounding box center [298, 199] width 155 height 16
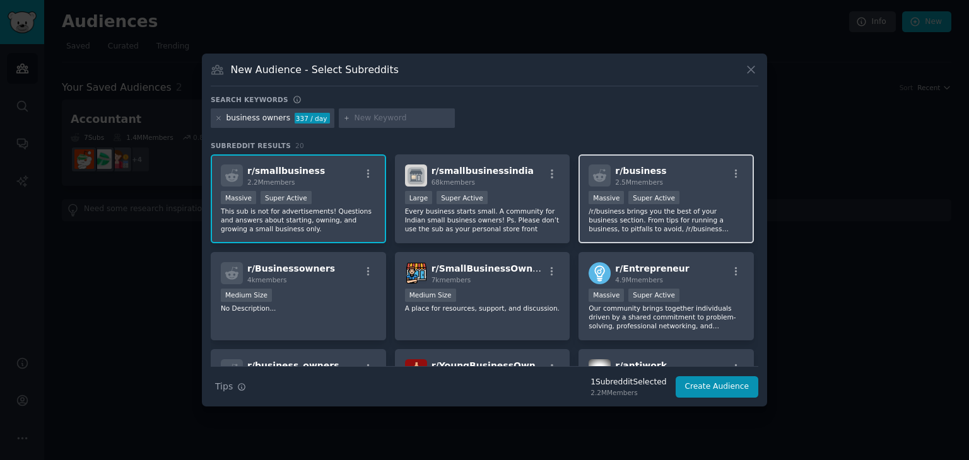
click at [692, 188] on div "r/ business 2.5M members Massive Super Active /r/business brings you the best o…" at bounding box center [665, 199] width 175 height 89
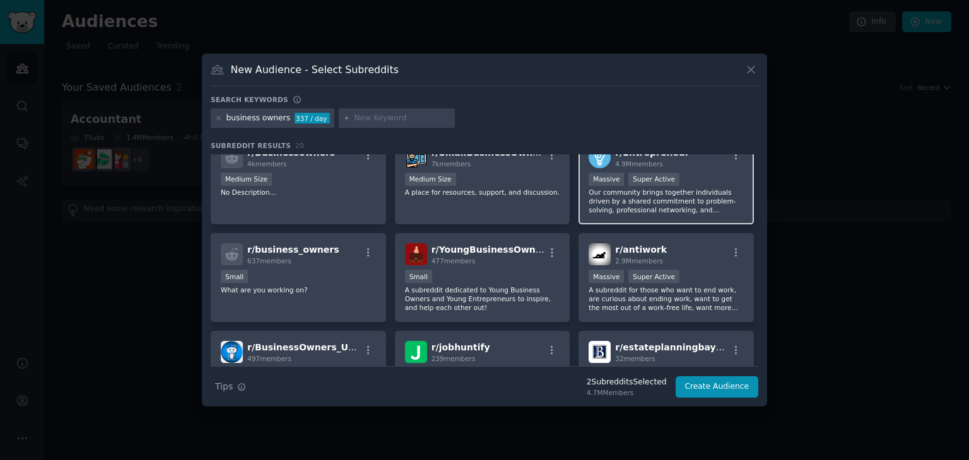
click at [689, 190] on p "Our community brings together individuals driven by a shared commitment to prob…" at bounding box center [665, 201] width 155 height 26
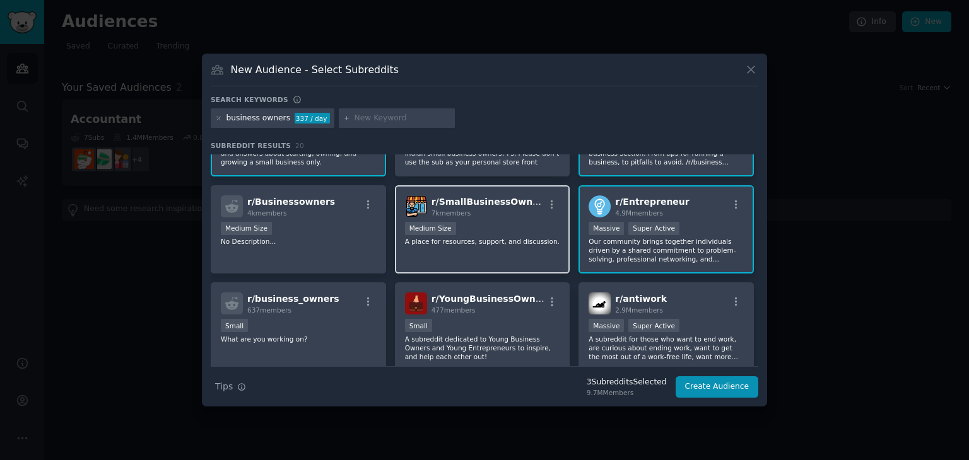
click at [500, 225] on div "Medium Size" at bounding box center [482, 230] width 155 height 16
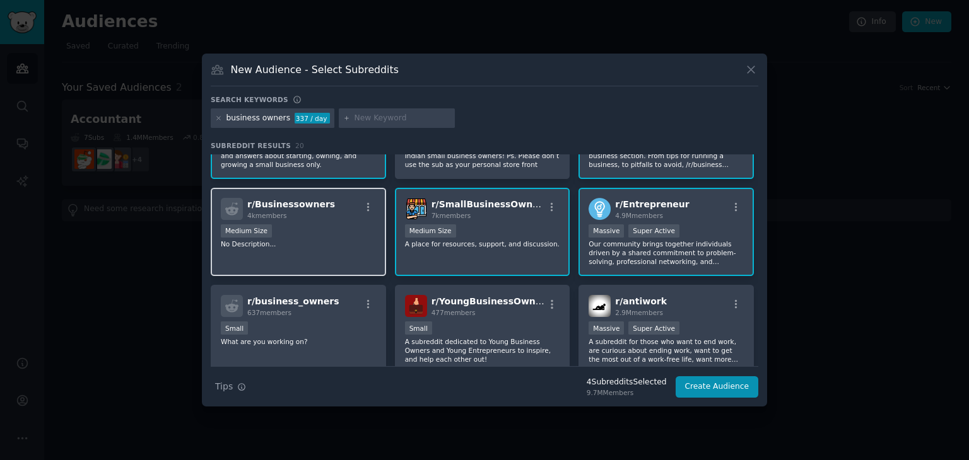
scroll to position [64, 0]
click at [304, 237] on div "1000 - 10,000 members Medium Size" at bounding box center [298, 233] width 155 height 16
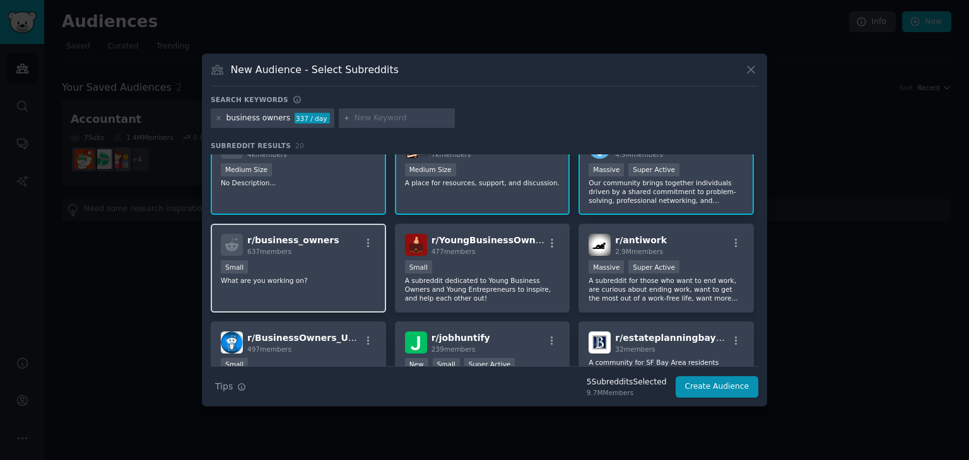
scroll to position [126, 0]
click at [325, 276] on p "What are you working on?" at bounding box center [298, 280] width 155 height 9
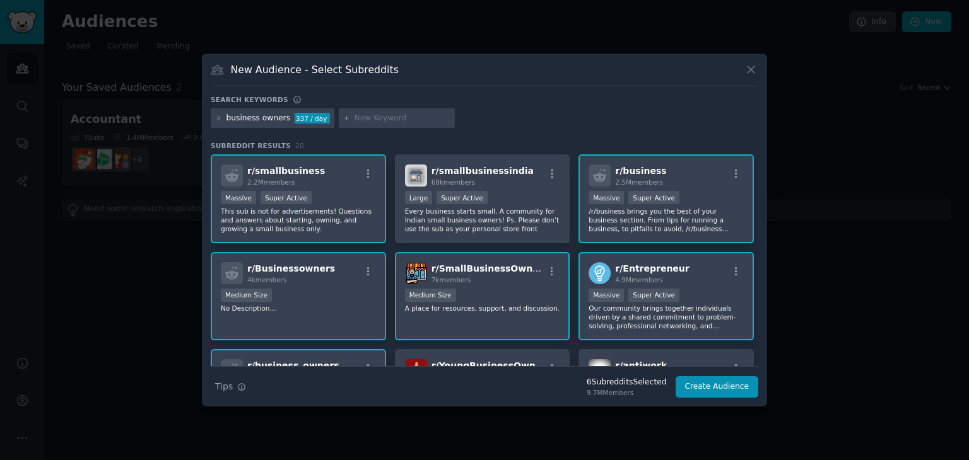
scroll to position [0, 0]
click at [375, 114] on input "text" at bounding box center [402, 118] width 96 height 11
type input "m"
type input "saas"
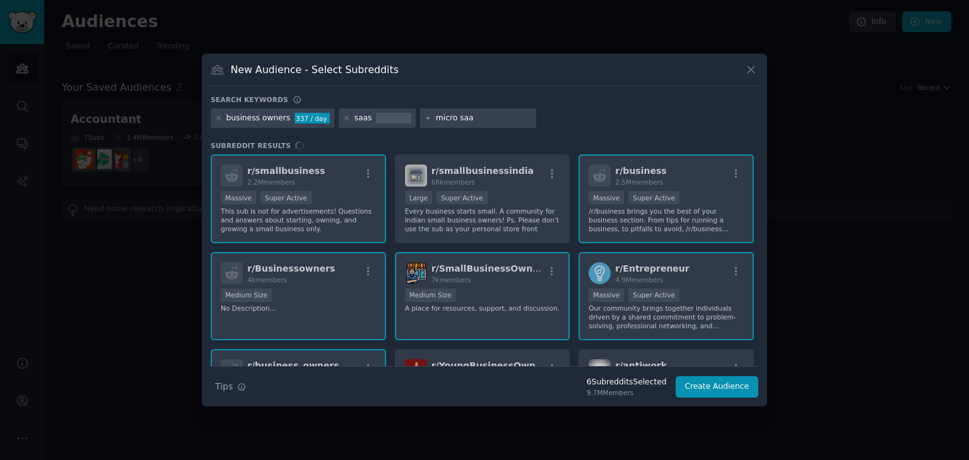
type input "micro saas"
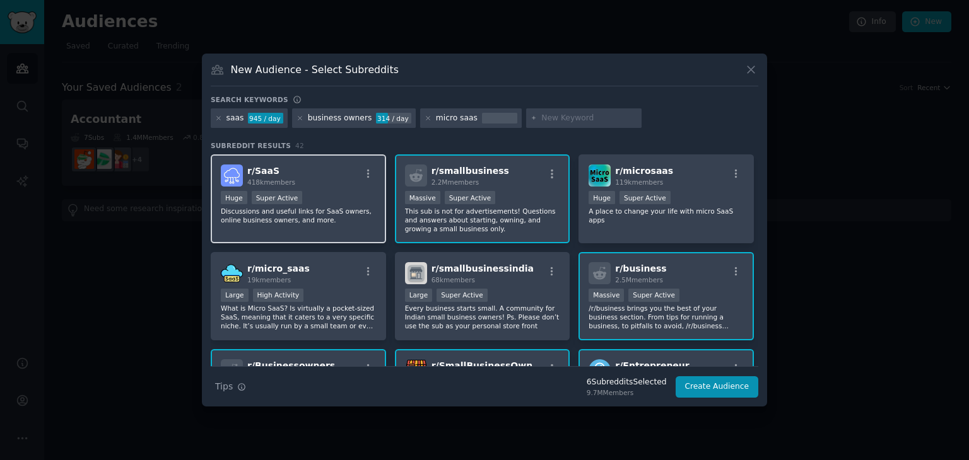
click at [308, 178] on div "r/ SaaS 418k members" at bounding box center [298, 176] width 155 height 22
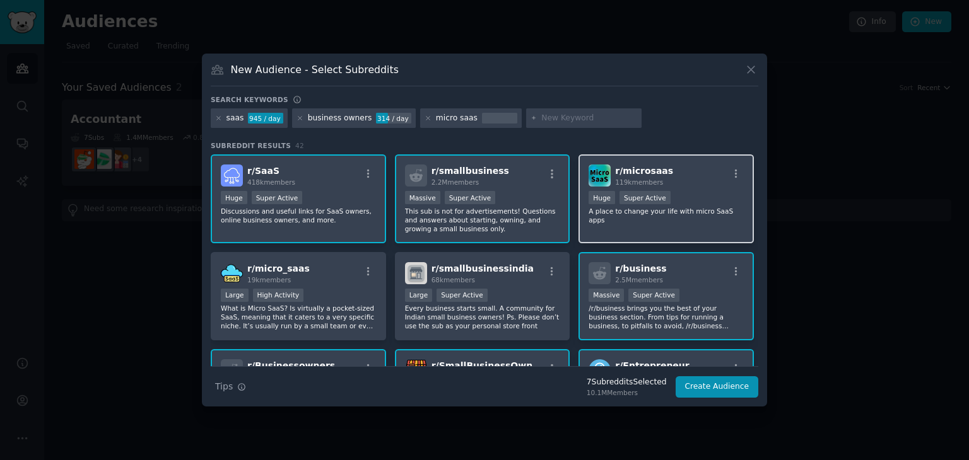
click at [699, 211] on p "A place to change your life with micro SaaS apps" at bounding box center [665, 216] width 155 height 18
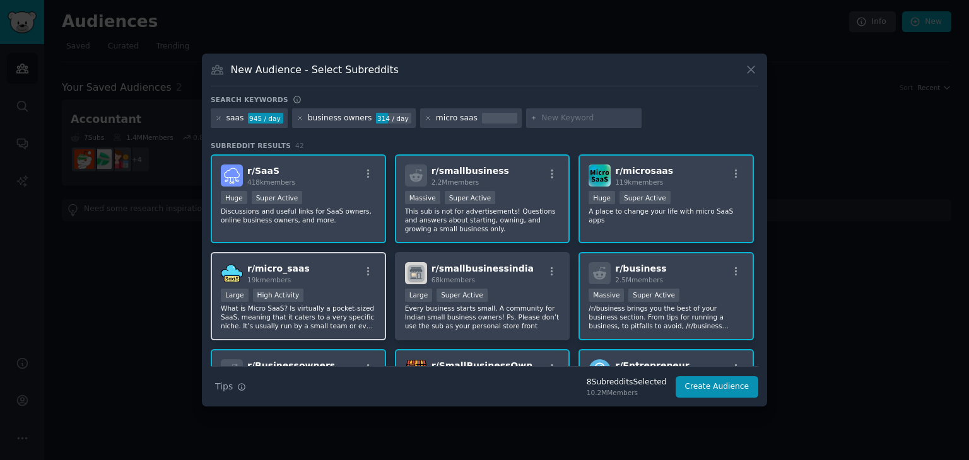
click at [303, 272] on div "r/ micro_saas 19k members" at bounding box center [298, 273] width 155 height 22
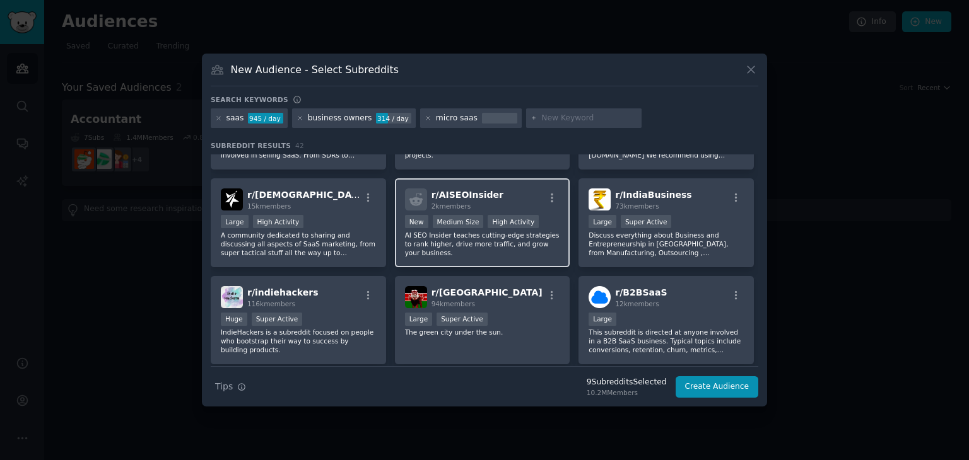
scroll to position [756, 0]
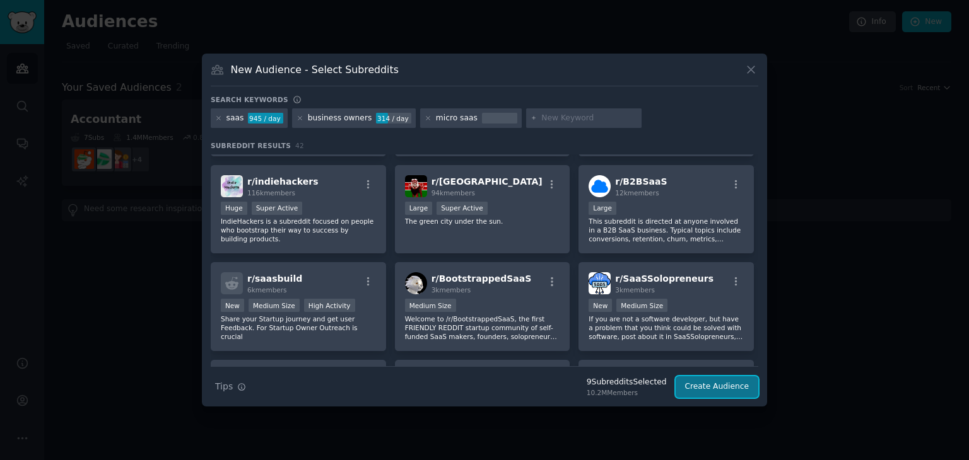
click at [698, 382] on button "Create Audience" at bounding box center [717, 387] width 83 height 21
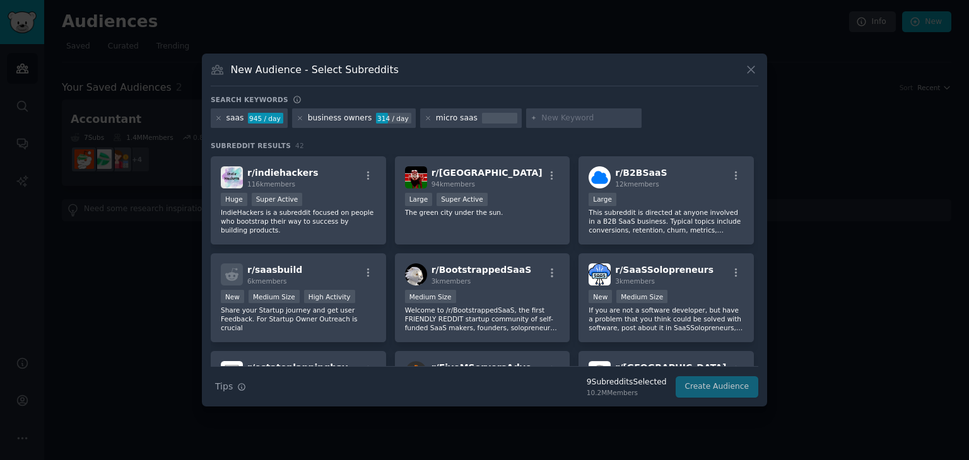
scroll to position [877, 0]
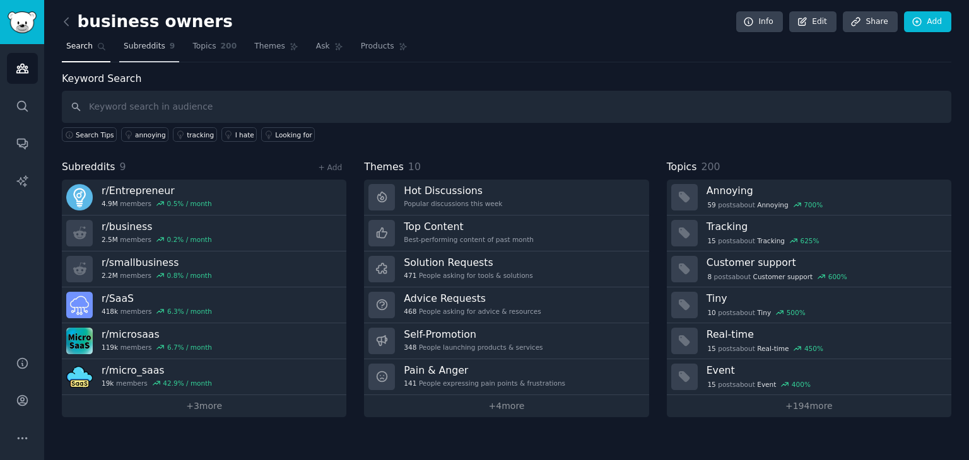
click at [134, 41] on span "Subreddits" at bounding box center [145, 46] width 42 height 11
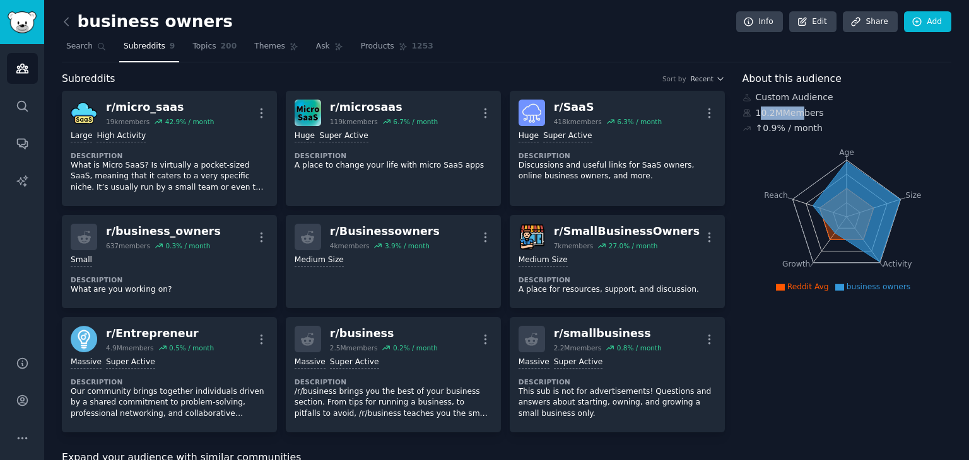
drag, startPoint x: 759, startPoint y: 111, endPoint x: 795, endPoint y: 112, distance: 35.3
click at [795, 112] on div "10.2M Members" at bounding box center [846, 113] width 209 height 13
drag, startPoint x: 753, startPoint y: 127, endPoint x: 814, endPoint y: 127, distance: 60.6
click at [814, 127] on div "↑ 0.9 % / month" at bounding box center [846, 128] width 209 height 13
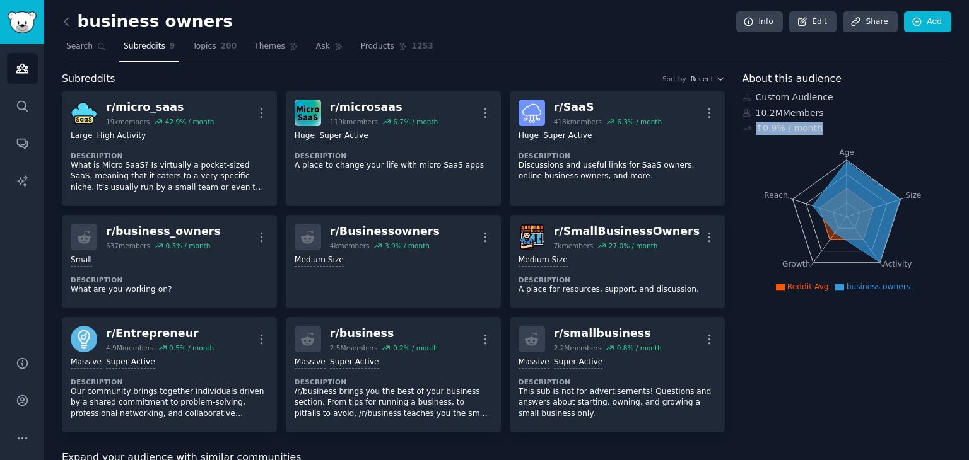
click at [814, 127] on div "↑ 0.9 % / month" at bounding box center [846, 128] width 209 height 13
click at [192, 43] on span "Topics" at bounding box center [203, 46] width 23 height 11
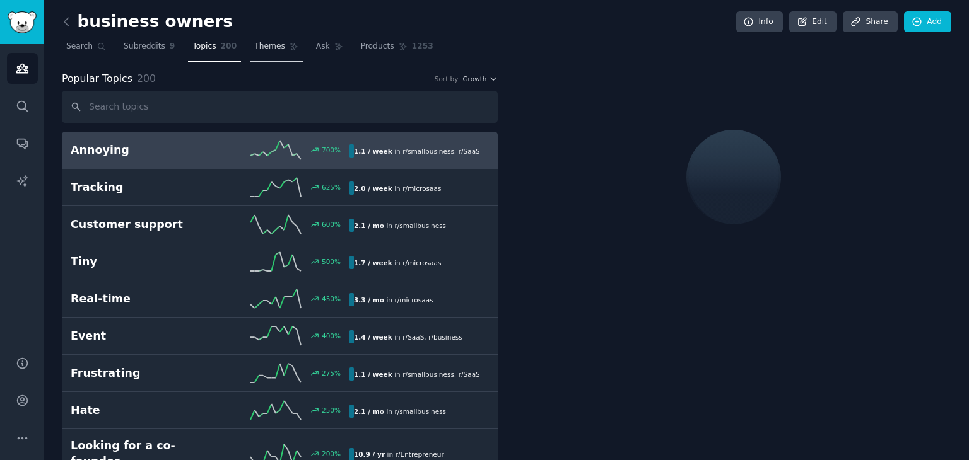
click at [254, 46] on span "Themes" at bounding box center [269, 46] width 31 height 11
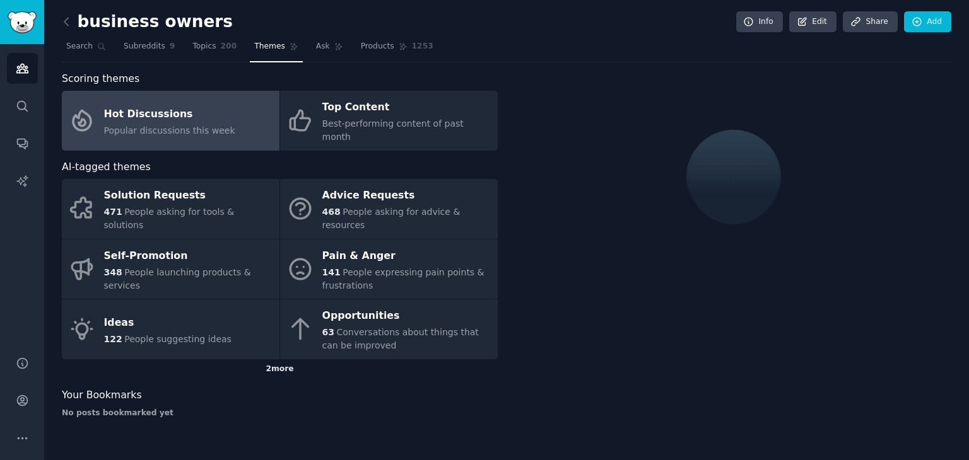
click at [284, 360] on div "2 more" at bounding box center [280, 370] width 436 height 20
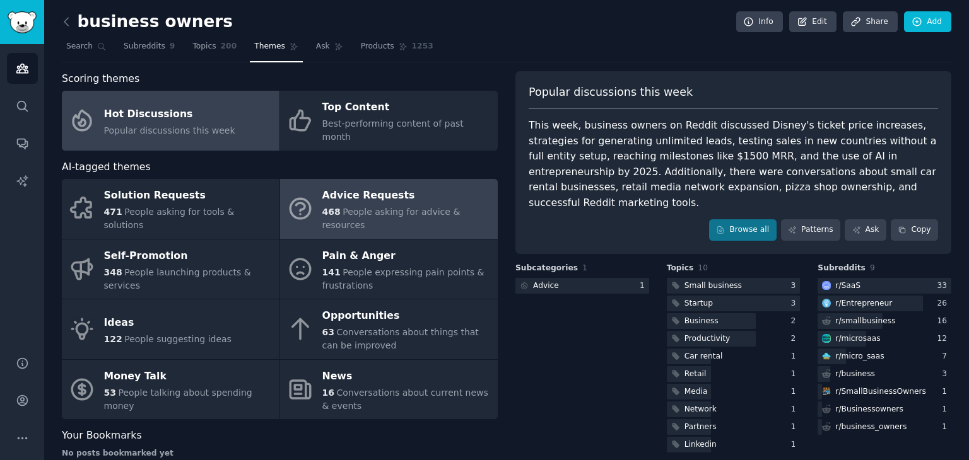
click at [382, 186] on div "Advice Requests" at bounding box center [406, 196] width 169 height 20
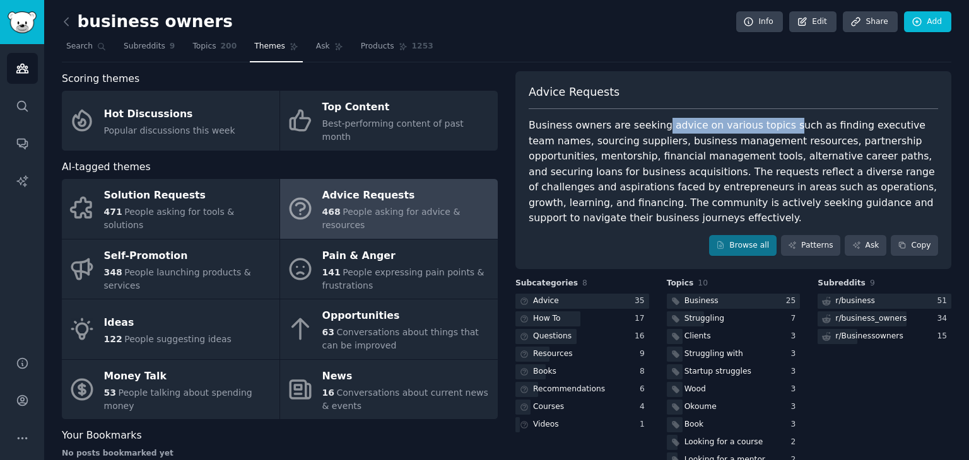
drag, startPoint x: 700, startPoint y: 122, endPoint x: 780, endPoint y: 123, distance: 80.1
click at [774, 123] on div "Business owners are seeking advice on various topics such as finding executive …" at bounding box center [733, 172] width 409 height 108
click at [780, 123] on div "Business owners are seeking advice on various topics such as finding executive …" at bounding box center [733, 172] width 409 height 108
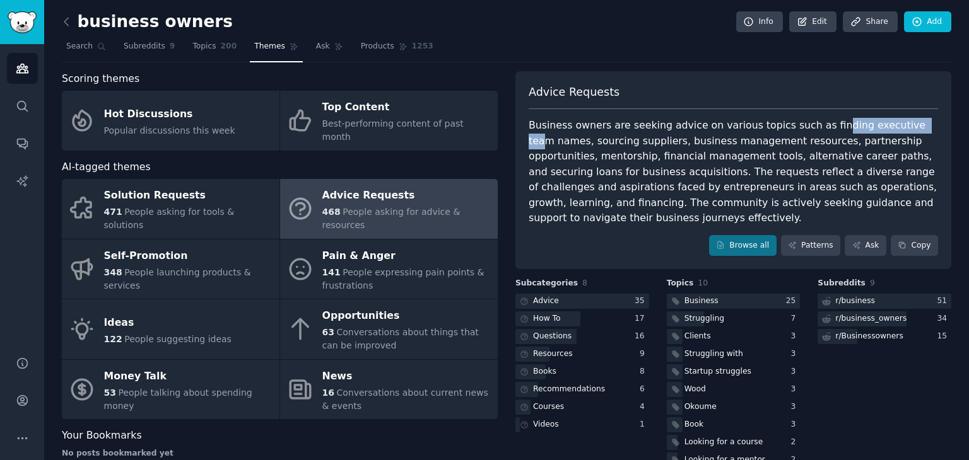
click at [887, 124] on div "Business owners are seeking advice on various topics such as finding executive …" at bounding box center [733, 172] width 409 height 108
click at [887, 126] on div "Business owners are seeking advice on various topics such as finding executive …" at bounding box center [733, 172] width 409 height 108
drag, startPoint x: 887, startPoint y: 126, endPoint x: 862, endPoint y: 132, distance: 25.4
click at [881, 128] on div "Business owners are seeking advice on various topics such as finding executive …" at bounding box center [733, 172] width 409 height 108
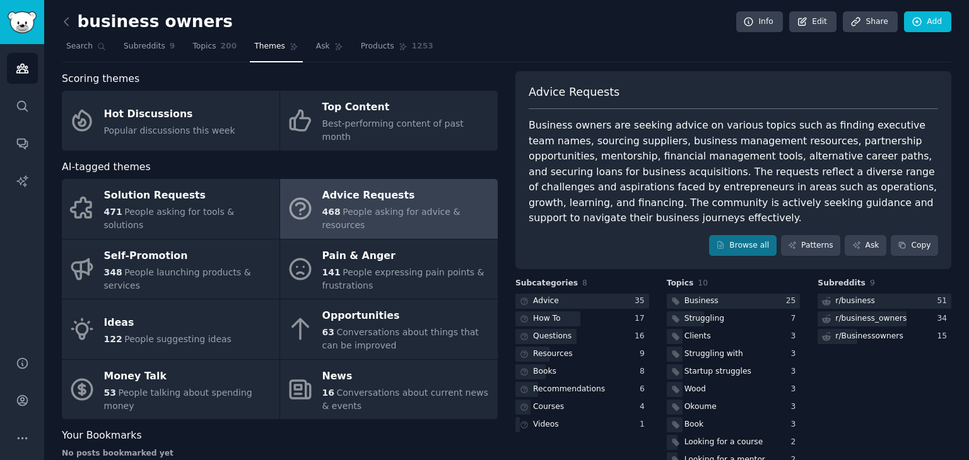
click at [636, 139] on div "Business owners are seeking advice on various topics such as finding executive …" at bounding box center [733, 172] width 409 height 108
drag, startPoint x: 586, startPoint y: 140, endPoint x: 666, endPoint y: 141, distance: 80.1
click at [666, 141] on div "Business owners are seeking advice on various topics such as finding executive …" at bounding box center [733, 172] width 409 height 108
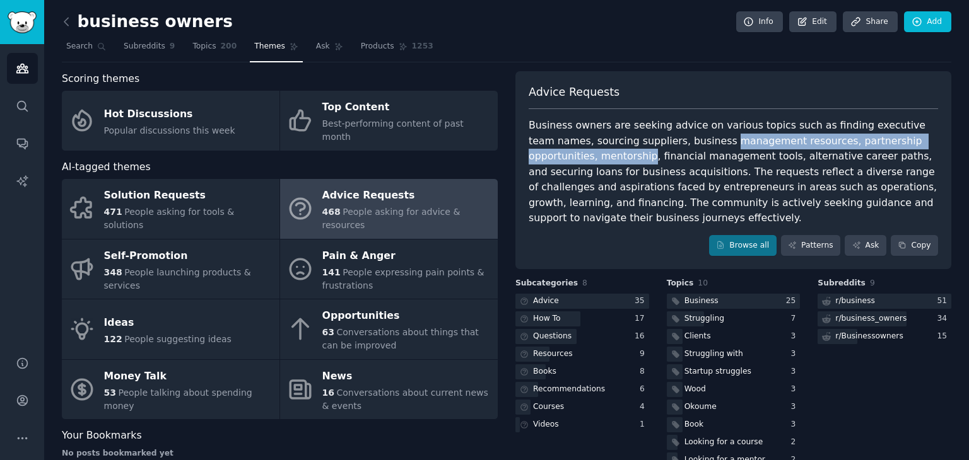
drag, startPoint x: 666, startPoint y: 141, endPoint x: 891, endPoint y: 142, distance: 224.5
click at [888, 142] on div "Business owners are seeking advice on various topics such as finding executive …" at bounding box center [733, 172] width 409 height 108
click at [891, 142] on div "Business owners are seeking advice on various topics such as finding executive …" at bounding box center [733, 172] width 409 height 108
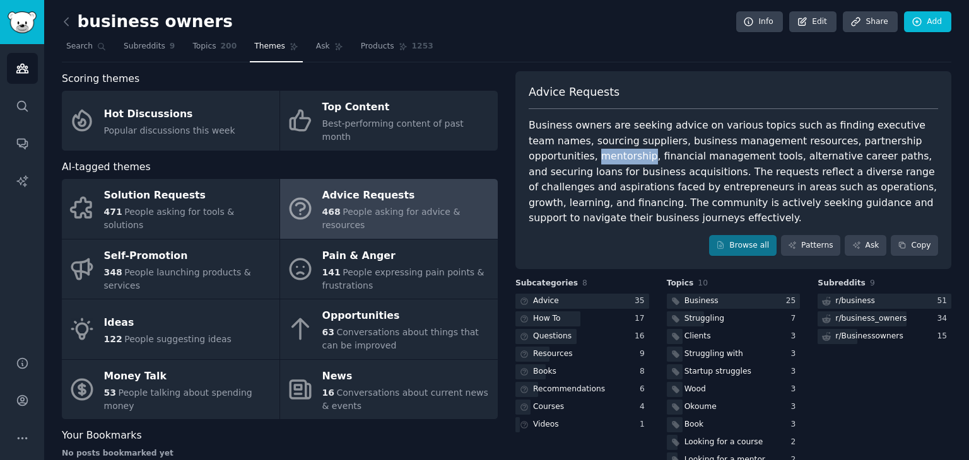
click at [891, 142] on div "Business owners are seeking advice on various topics such as finding executive …" at bounding box center [733, 172] width 409 height 108
drag, startPoint x: 648, startPoint y: 160, endPoint x: 593, endPoint y: 164, distance: 55.7
click at [608, 163] on div "Business owners are seeking advice on various topics such as finding executive …" at bounding box center [733, 172] width 409 height 108
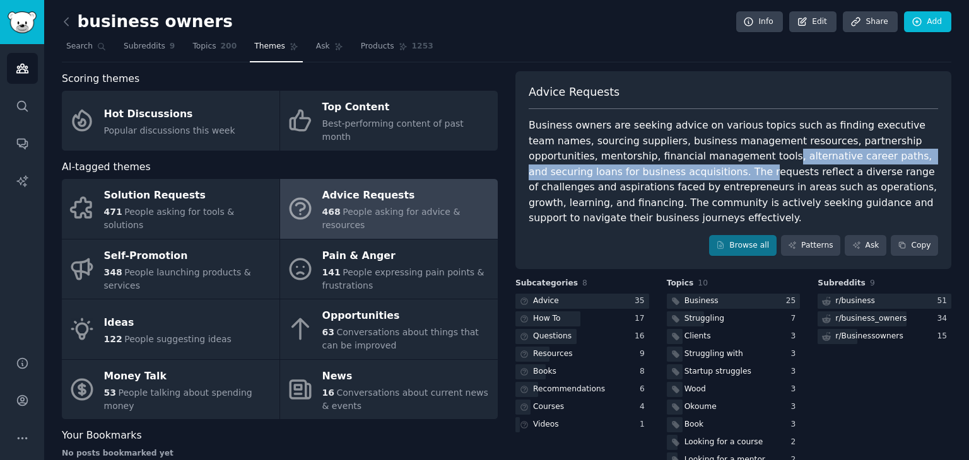
click at [591, 164] on div "Business owners are seeking advice on various topics such as finding executive …" at bounding box center [733, 172] width 409 height 108
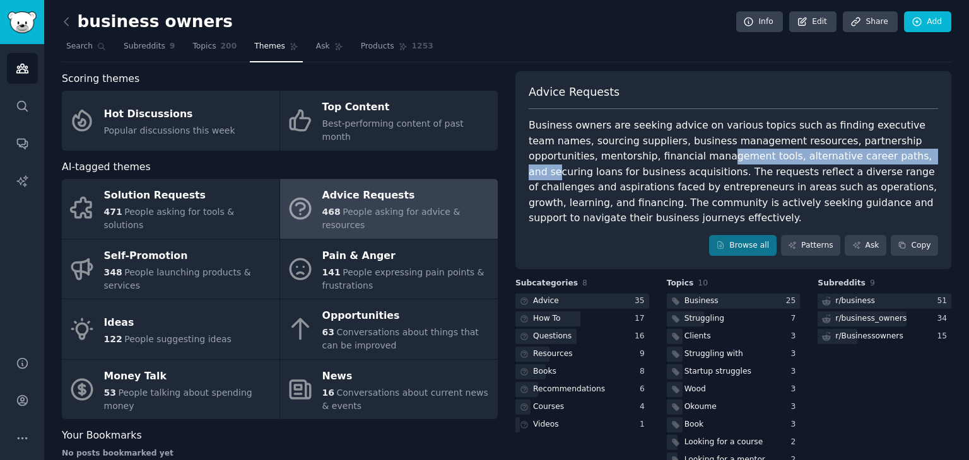
drag, startPoint x: 590, startPoint y: 158, endPoint x: 792, endPoint y: 156, distance: 201.9
click at [790, 156] on div "Business owners are seeking advice on various topics such as finding executive …" at bounding box center [733, 172] width 409 height 108
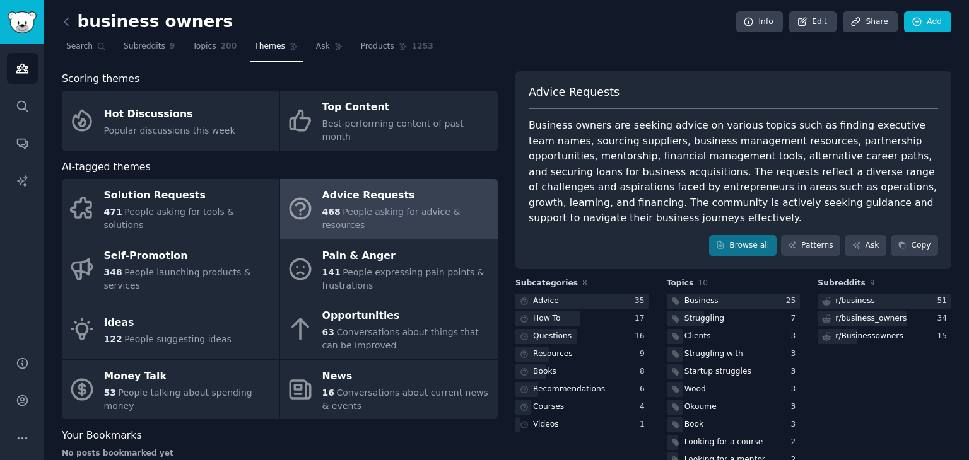
click at [792, 156] on div "Business owners are seeking advice on various topics such as finding executive …" at bounding box center [733, 172] width 409 height 108
drag, startPoint x: 671, startPoint y: 176, endPoint x: 813, endPoint y: 175, distance: 141.9
click at [813, 175] on div "Business owners are seeking advice on various topics such as finding executive …" at bounding box center [733, 172] width 409 height 108
click at [817, 175] on div "Business owners are seeking advice on various topics such as finding executive …" at bounding box center [733, 172] width 409 height 108
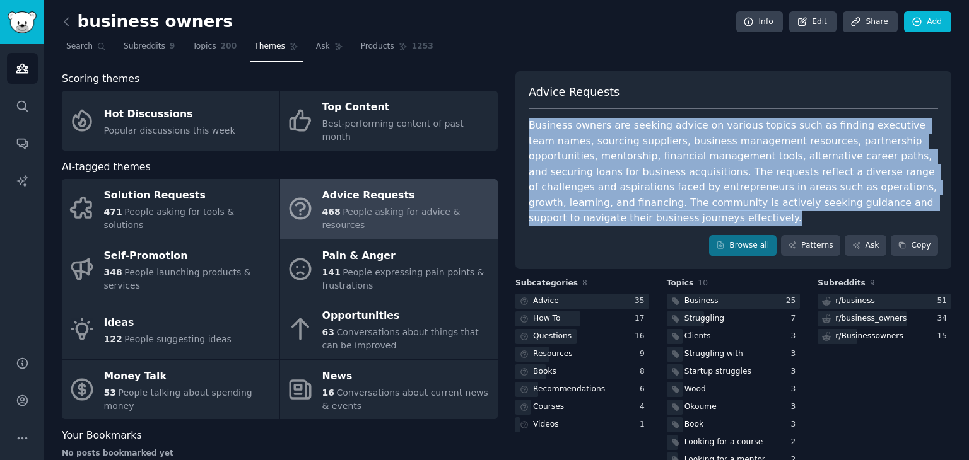
click at [817, 175] on div "Business owners are seeking advice on various topics such as finding executive …" at bounding box center [733, 172] width 409 height 108
click at [737, 181] on div "Business owners are seeking advice on various topics such as finding executive …" at bounding box center [733, 172] width 409 height 108
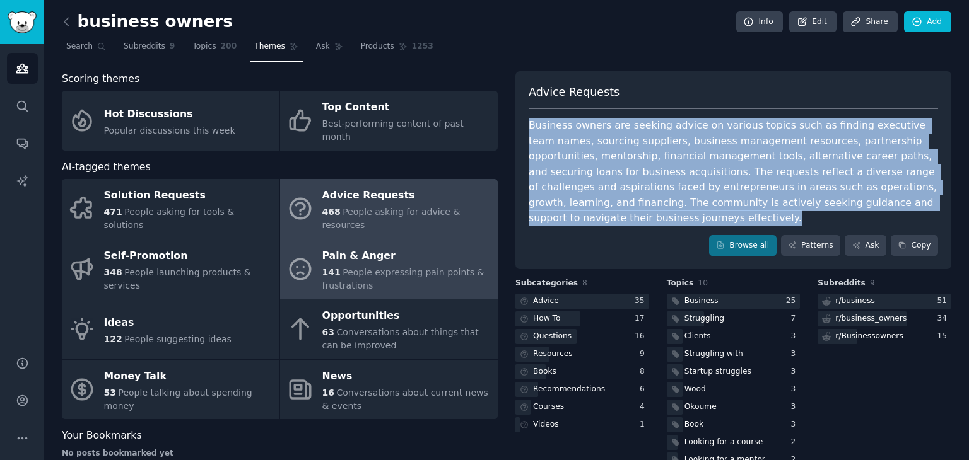
click at [406, 266] on div "141 People expressing pain points & frustrations" at bounding box center [406, 279] width 169 height 26
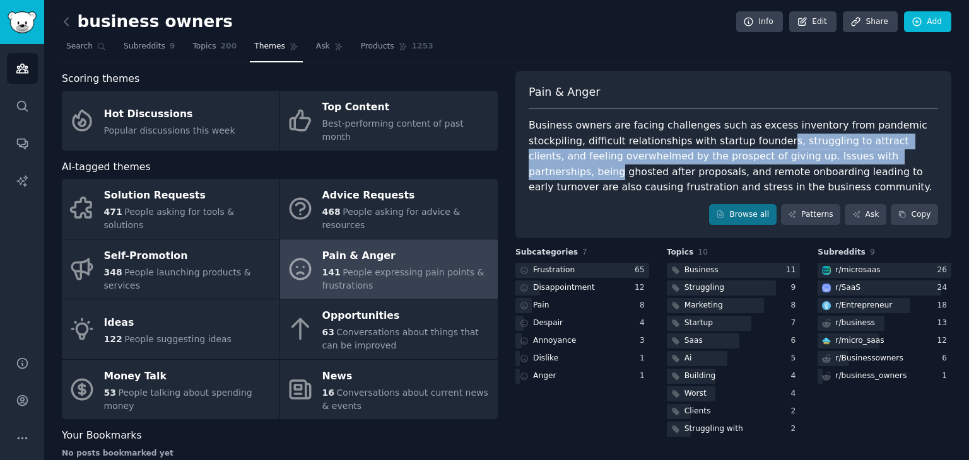
drag, startPoint x: 712, startPoint y: 141, endPoint x: 850, endPoint y: 162, distance: 139.7
click at [851, 162] on div "Business owners are facing challenges such as excess inventory from pandemic st…" at bounding box center [733, 157] width 409 height 78
click at [850, 162] on div "Business owners are facing challenges such as excess inventory from pandemic st…" at bounding box center [733, 157] width 409 height 78
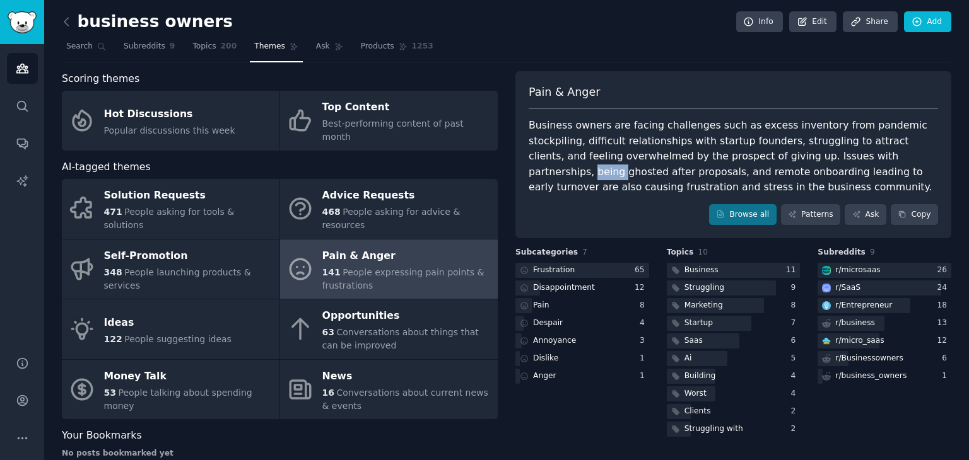
click at [850, 162] on div "Business owners are facing challenges such as excess inventory from pandemic st…" at bounding box center [733, 157] width 409 height 78
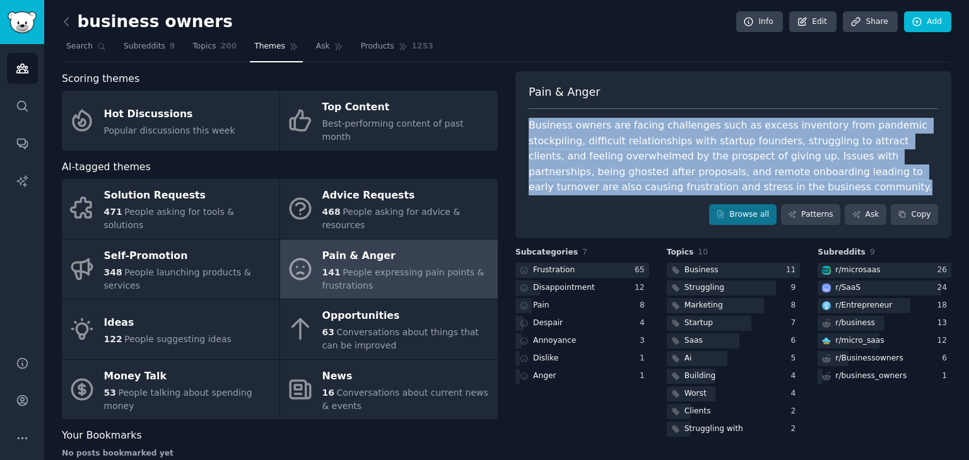
click at [848, 162] on div "Business owners are facing challenges such as excess inventory from pandemic st…" at bounding box center [733, 157] width 409 height 78
click at [611, 175] on div "Business owners are facing challenges such as excess inventory from pandemic st…" at bounding box center [733, 157] width 409 height 78
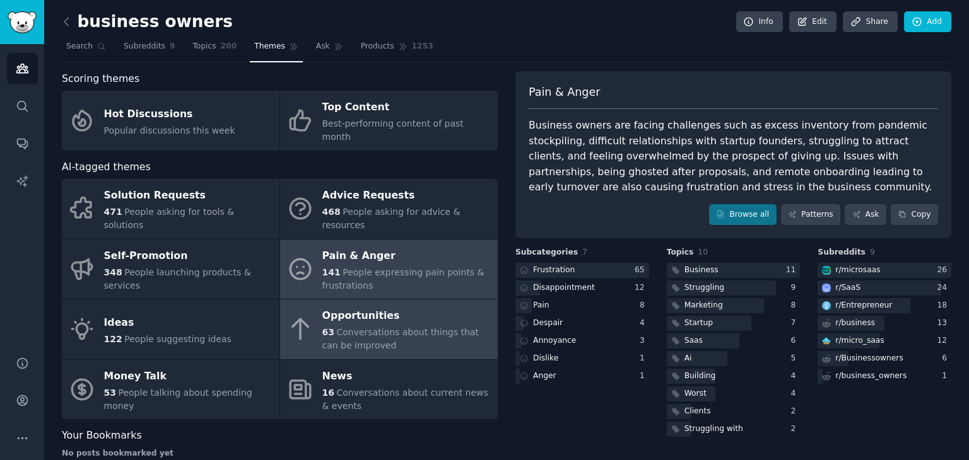
click at [366, 327] on span "Conversations about things that can be improved" at bounding box center [400, 338] width 156 height 23
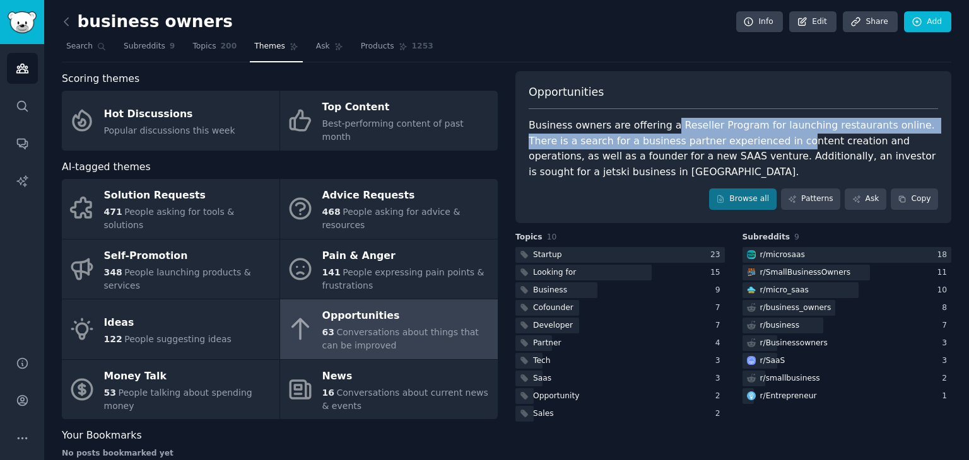
drag, startPoint x: 673, startPoint y: 132, endPoint x: 735, endPoint y: 137, distance: 62.0
click at [735, 137] on div "Business owners are offering a Reseller Program for launching restaurants onlin…" at bounding box center [733, 149] width 409 height 62
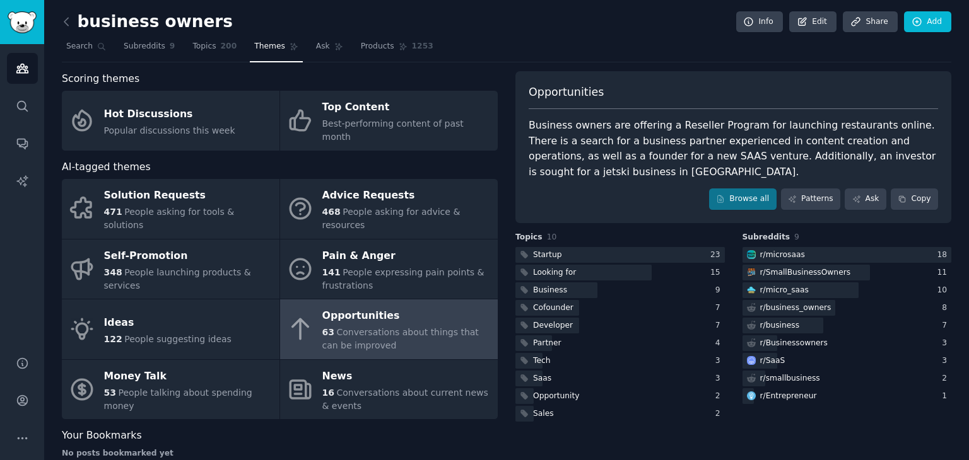
click at [741, 137] on div "Business owners are offering a Reseller Program for launching restaurants onlin…" at bounding box center [733, 149] width 409 height 62
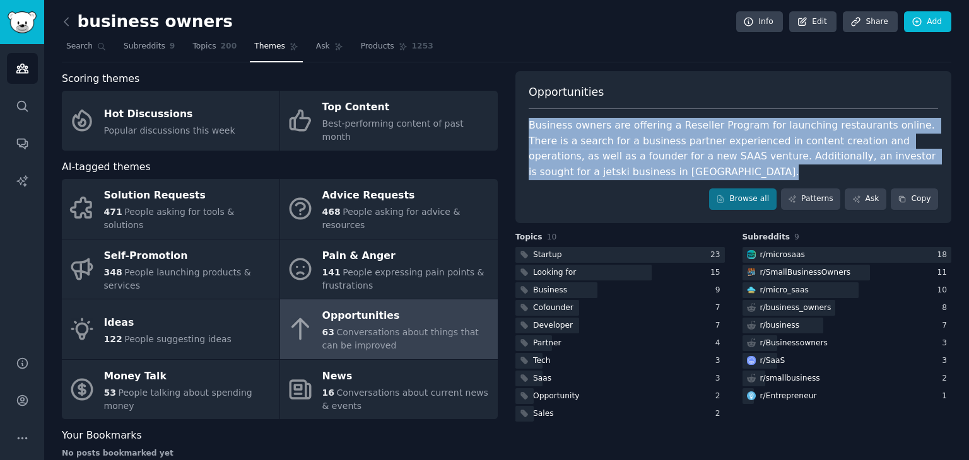
click at [741, 137] on div "Business owners are offering a Reseller Program for launching restaurants onlin…" at bounding box center [733, 149] width 409 height 62
click at [689, 144] on div "Business owners are offering a Reseller Program for launching restaurants onlin…" at bounding box center [733, 149] width 409 height 62
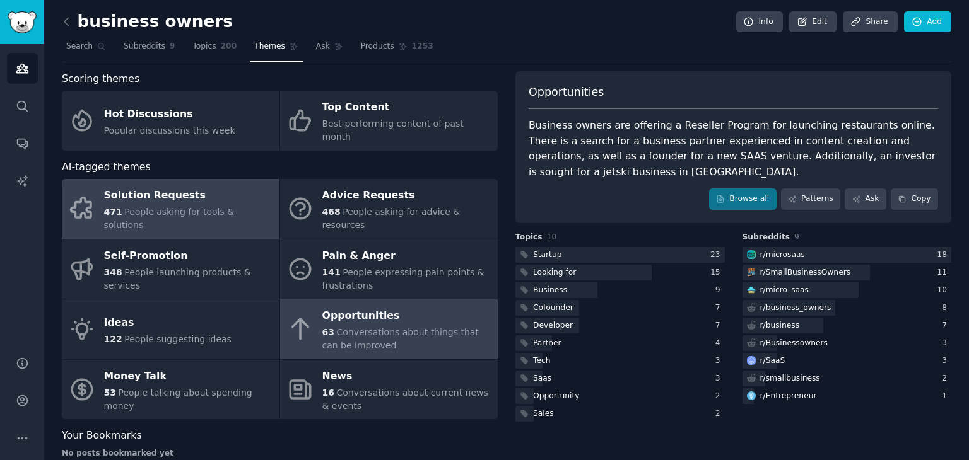
click at [168, 207] on span "People asking for tools & solutions" at bounding box center [169, 218] width 131 height 23
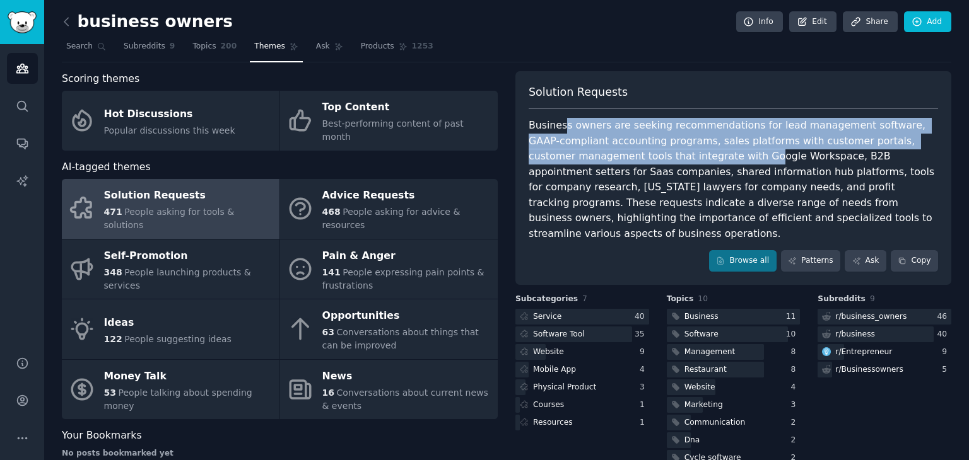
drag, startPoint x: 558, startPoint y: 126, endPoint x: 709, endPoint y: 155, distance: 154.0
click at [708, 153] on div "Business owners are seeking recommendations for lead management software, GAAP-…" at bounding box center [733, 180] width 409 height 124
click at [709, 155] on div "Business owners are seeking recommendations for lead management software, GAAP-…" at bounding box center [733, 180] width 409 height 124
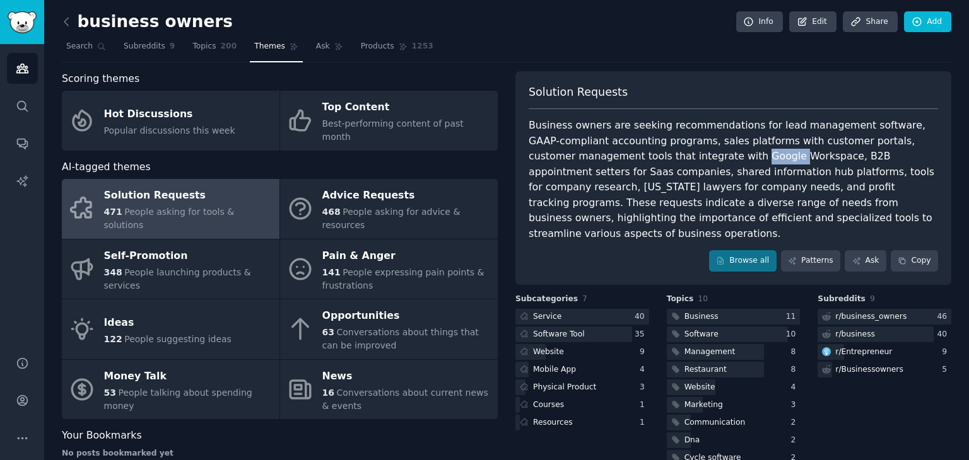
click at [709, 155] on div "Business owners are seeking recommendations for lead management software, GAAP-…" at bounding box center [733, 180] width 409 height 124
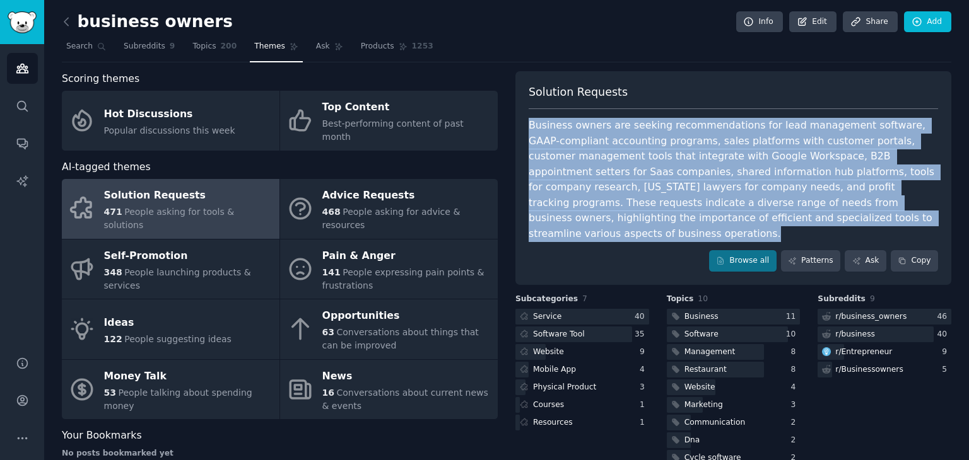
click at [709, 155] on div "Business owners are seeking recommendations for lead management software, GAAP-…" at bounding box center [733, 180] width 409 height 124
click at [771, 161] on div "Business owners are seeking recommendations for lead management software, GAAP-…" at bounding box center [733, 180] width 409 height 124
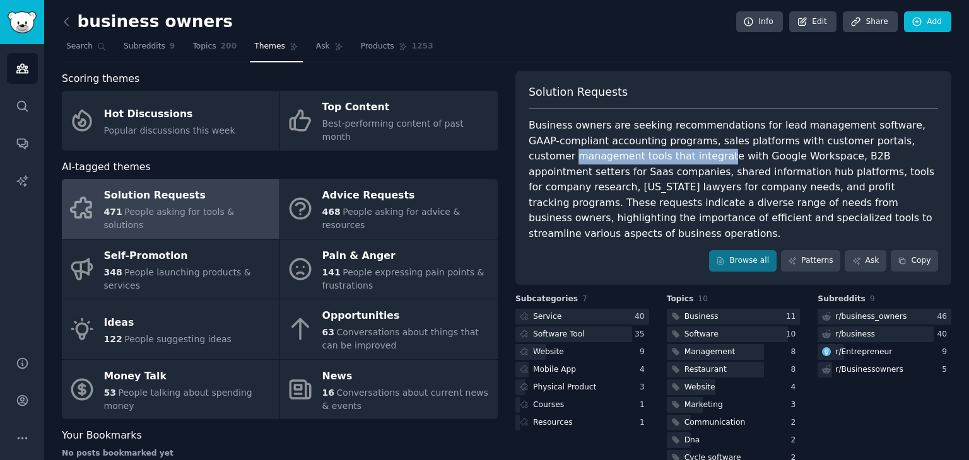
drag, startPoint x: 525, startPoint y: 156, endPoint x: 669, endPoint y: 155, distance: 143.2
click at [669, 155] on div "Solution Requests Business owners are seeking recommendations for lead manageme…" at bounding box center [733, 178] width 436 height 214
click at [669, 155] on div "Business owners are seeking recommendations for lead management software, GAAP-…" at bounding box center [733, 180] width 409 height 124
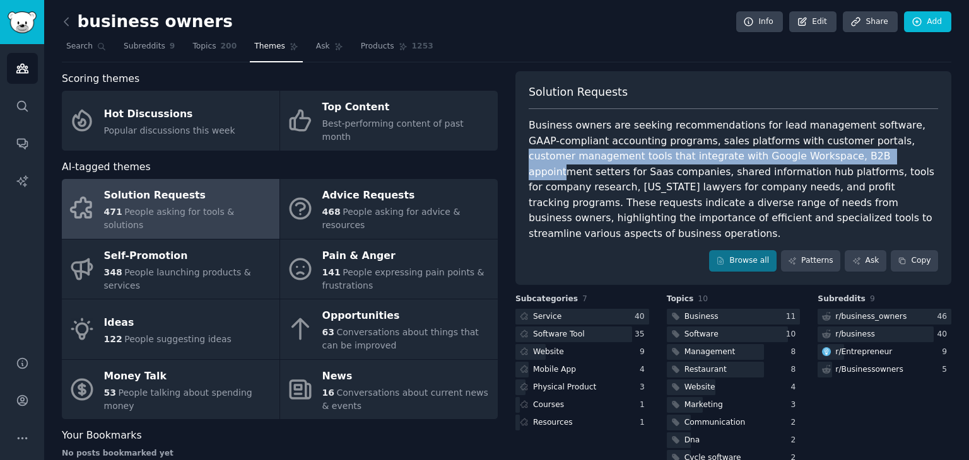
drag, startPoint x: 841, startPoint y: 139, endPoint x: 777, endPoint y: 160, distance: 67.6
click at [825, 160] on div "Business owners are seeking recommendations for lead management software, GAAP-…" at bounding box center [733, 180] width 409 height 124
click at [611, 156] on div "Business owners are seeking recommendations for lead management software, GAAP-…" at bounding box center [733, 180] width 409 height 124
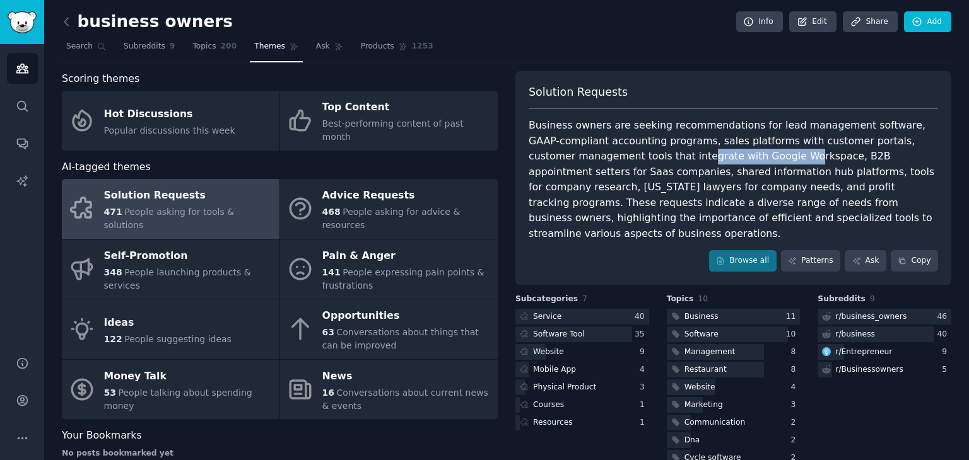
drag, startPoint x: 722, startPoint y: 161, endPoint x: 750, endPoint y: 158, distance: 28.5
click at [745, 160] on div "Business owners are seeking recommendations for lead management software, GAAP-…" at bounding box center [733, 180] width 409 height 124
click at [750, 158] on div "Business owners are seeking recommendations for lead management software, GAAP-…" at bounding box center [733, 180] width 409 height 124
drag, startPoint x: 750, startPoint y: 158, endPoint x: 803, endPoint y: 155, distance: 53.1
click at [771, 157] on div "Business owners are seeking recommendations for lead management software, GAAP-…" at bounding box center [733, 180] width 409 height 124
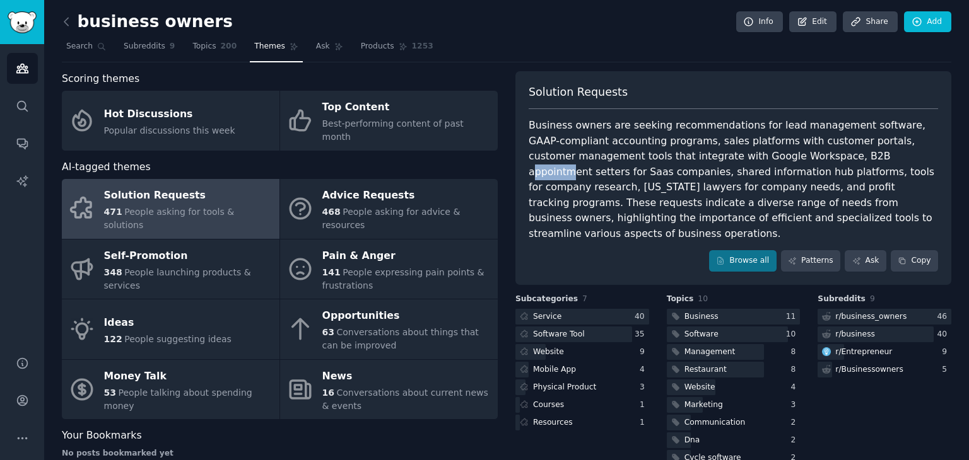
drag, startPoint x: 838, startPoint y: 155, endPoint x: 845, endPoint y: 155, distance: 6.9
click at [843, 155] on div "Business owners are seeking recommendations for lead management software, GAAP-…" at bounding box center [733, 180] width 409 height 124
click at [845, 155] on div "Business owners are seeking recommendations for lead management software, GAAP-…" at bounding box center [733, 180] width 409 height 124
drag, startPoint x: 845, startPoint y: 155, endPoint x: 883, endPoint y: 157, distance: 38.6
click at [846, 155] on div "Business owners are seeking recommendations for lead management software, GAAP-…" at bounding box center [733, 180] width 409 height 124
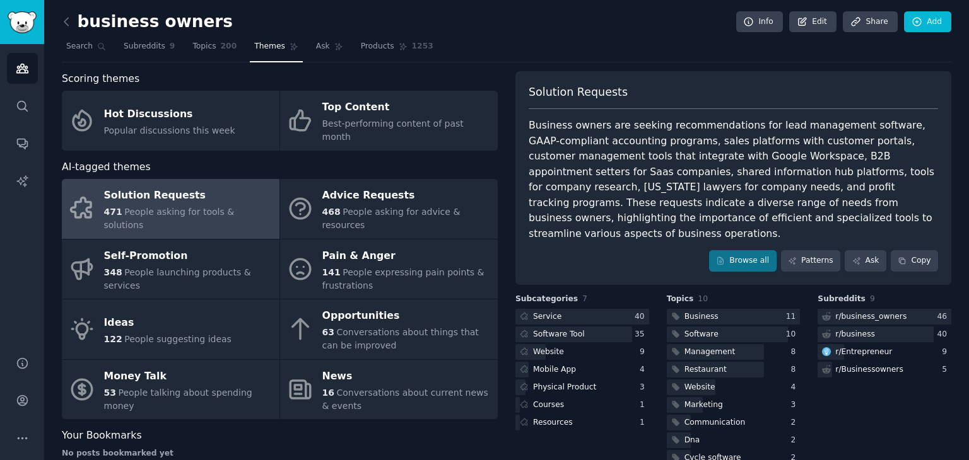
click at [883, 157] on div "Business owners are seeking recommendations for lead management software, GAAP-…" at bounding box center [733, 180] width 409 height 124
click at [923, 159] on div "Business owners are seeking recommendations for lead management software, GAAP-…" at bounding box center [733, 180] width 409 height 124
drag, startPoint x: 598, startPoint y: 167, endPoint x: 699, endPoint y: 169, distance: 100.9
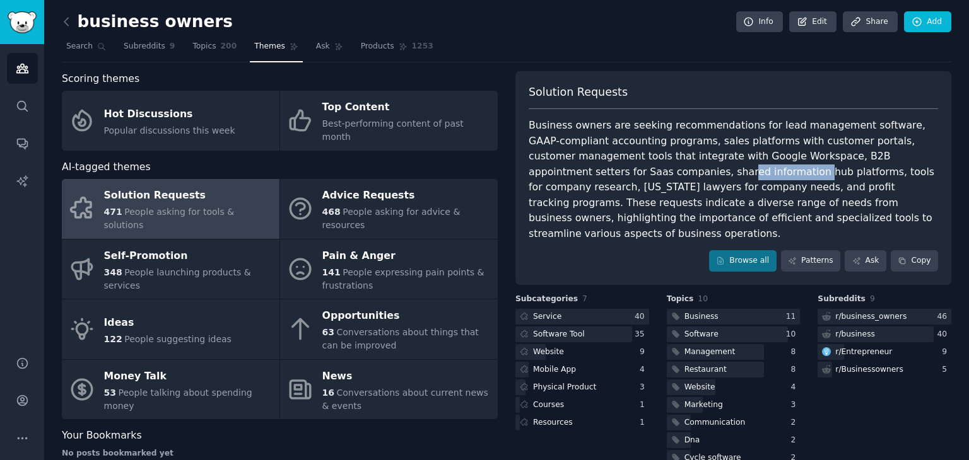
click at [670, 167] on div "Business owners are seeking recommendations for lead management software, GAAP-…" at bounding box center [733, 180] width 409 height 124
click at [699, 169] on div "Business owners are seeking recommendations for lead management software, GAAP-…" at bounding box center [733, 180] width 409 height 124
drag, startPoint x: 699, startPoint y: 169, endPoint x: 737, endPoint y: 173, distance: 38.1
click at [703, 170] on div "Business owners are seeking recommendations for lead management software, GAAP-…" at bounding box center [733, 180] width 409 height 124
drag, startPoint x: 737, startPoint y: 173, endPoint x: 768, endPoint y: 175, distance: 31.0
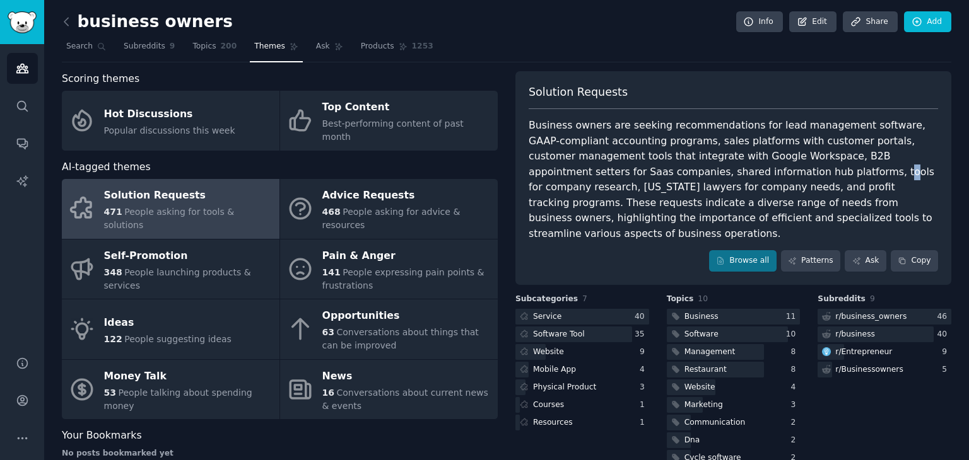
click at [743, 174] on div "Business owners are seeking recommendations for lead management software, GAAP-…" at bounding box center [733, 180] width 409 height 124
click at [768, 175] on div "Business owners are seeking recommendations for lead management software, GAAP-…" at bounding box center [733, 180] width 409 height 124
drag, startPoint x: 793, startPoint y: 176, endPoint x: 814, endPoint y: 175, distance: 20.2
click at [808, 175] on div "Business owners are seeking recommendations for lead management software, GAAP-…" at bounding box center [733, 180] width 409 height 124
click at [824, 175] on div "Business owners are seeking recommendations for lead management software, GAAP-…" at bounding box center [733, 180] width 409 height 124
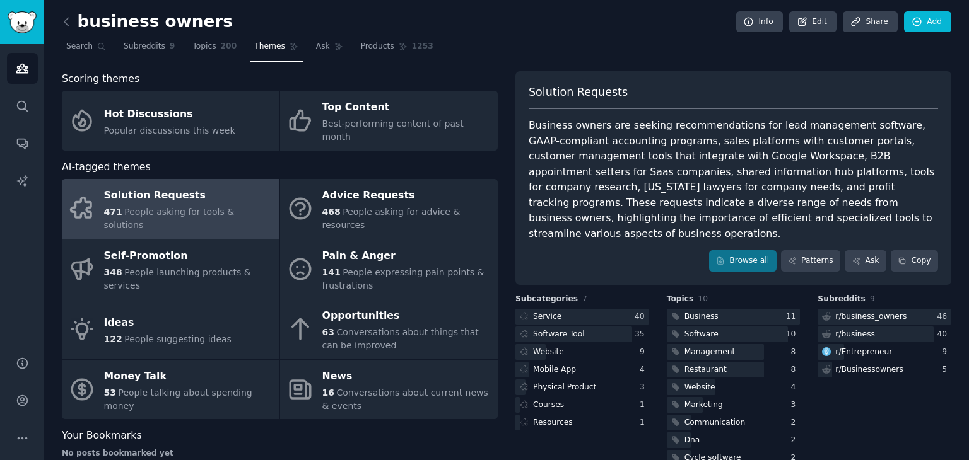
click at [851, 175] on div "Business owners are seeking recommendations for lead management software, GAAP-…" at bounding box center [733, 180] width 409 height 124
drag, startPoint x: 851, startPoint y: 175, endPoint x: 860, endPoint y: 175, distance: 8.8
click at [852, 175] on div "Business owners are seeking recommendations for lead management software, GAAP-…" at bounding box center [733, 180] width 409 height 124
drag, startPoint x: 883, startPoint y: 175, endPoint x: 932, endPoint y: 173, distance: 48.6
click at [932, 173] on div "Business owners are seeking recommendations for lead management software, GAAP-…" at bounding box center [733, 180] width 409 height 124
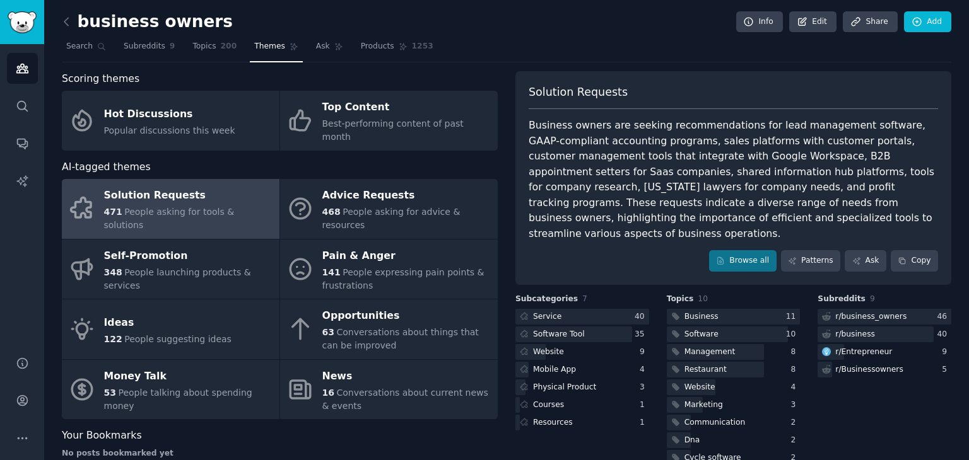
click at [669, 191] on div "Business owners are seeking recommendations for lead management software, GAAP-…" at bounding box center [733, 180] width 409 height 124
drag, startPoint x: 522, startPoint y: 190, endPoint x: 674, endPoint y: 187, distance: 151.4
click at [666, 187] on div "Solution Requests Business owners are seeking recommendations for lead manageme…" at bounding box center [733, 178] width 436 height 214
click at [674, 187] on div "Business owners are seeking recommendations for lead management software, GAAP-…" at bounding box center [733, 180] width 409 height 124
drag, startPoint x: 674, startPoint y: 187, endPoint x: 701, endPoint y: 189, distance: 27.8
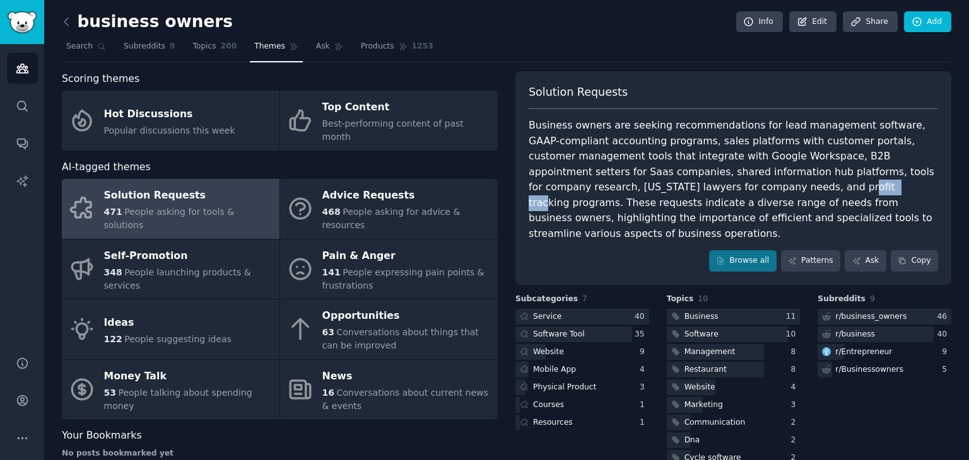
click at [675, 187] on div "Business owners are seeking recommendations for lead management software, GAAP-…" at bounding box center [733, 180] width 409 height 124
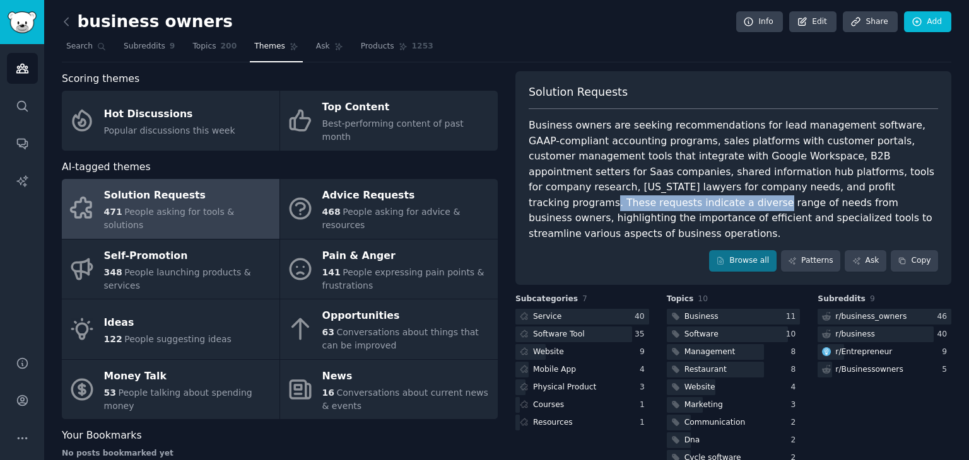
drag, startPoint x: 747, startPoint y: 189, endPoint x: 901, endPoint y: 194, distance: 154.0
click at [901, 194] on div "Business owners are seeking recommendations for lead management software, GAAP-…" at bounding box center [733, 180] width 409 height 124
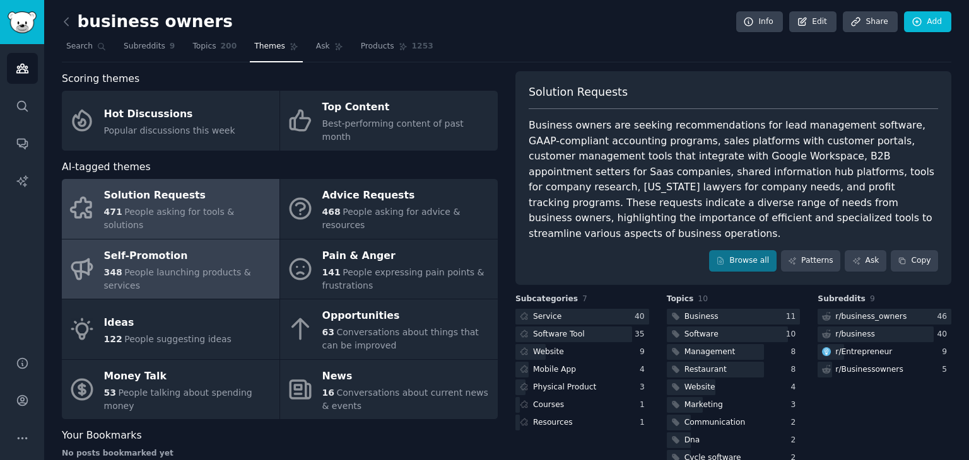
click at [146, 267] on span "People launching products & services" at bounding box center [177, 278] width 147 height 23
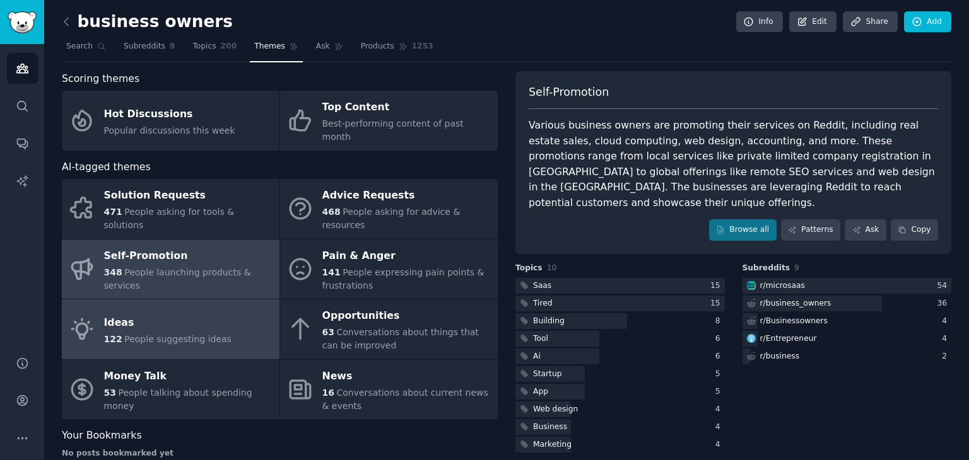
click at [150, 313] on div "Ideas" at bounding box center [167, 323] width 127 height 20
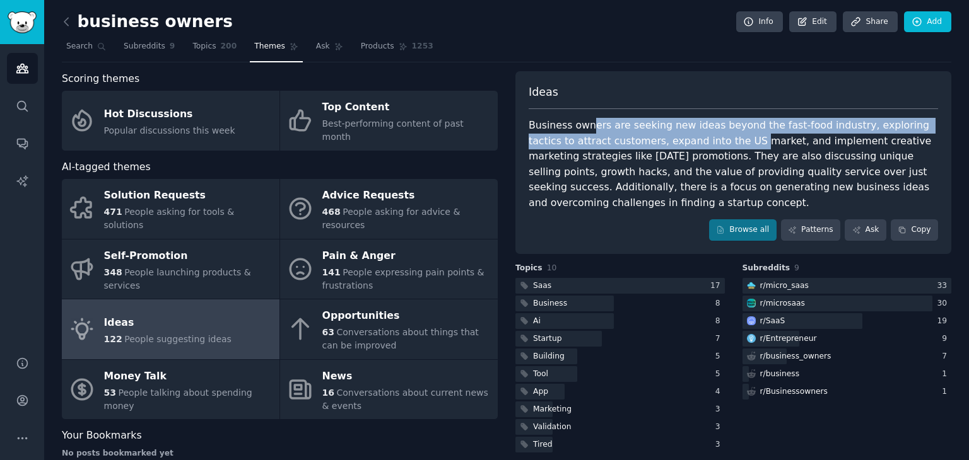
drag, startPoint x: 585, startPoint y: 129, endPoint x: 698, endPoint y: 146, distance: 114.1
click at [698, 146] on div "Business owners are seeking new ideas beyond the fast-food industry, exploring …" at bounding box center [733, 164] width 409 height 93
click at [699, 146] on div "Business owners are seeking new ideas beyond the fast-food industry, exploring …" at bounding box center [733, 164] width 409 height 93
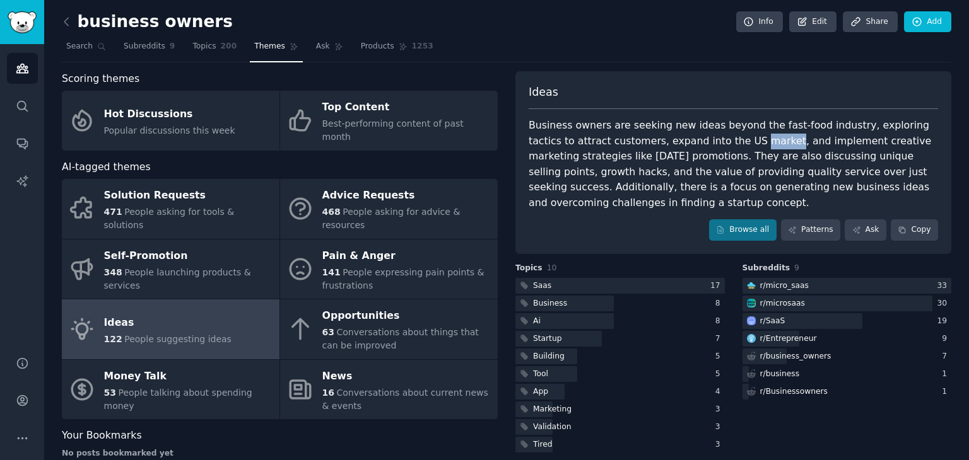
click at [699, 146] on div "Business owners are seeking new ideas beyond the fast-food industry, exploring …" at bounding box center [733, 164] width 409 height 93
drag, startPoint x: 787, startPoint y: 126, endPoint x: 883, endPoint y: 131, distance: 96.0
click at [883, 131] on div "Business owners are seeking new ideas beyond the fast-food industry, exploring …" at bounding box center [733, 164] width 409 height 93
drag, startPoint x: 701, startPoint y: 155, endPoint x: 695, endPoint y: 156, distance: 6.4
click at [699, 155] on div "Business owners are seeking new ideas beyond the fast-food industry, exploring …" at bounding box center [733, 164] width 409 height 93
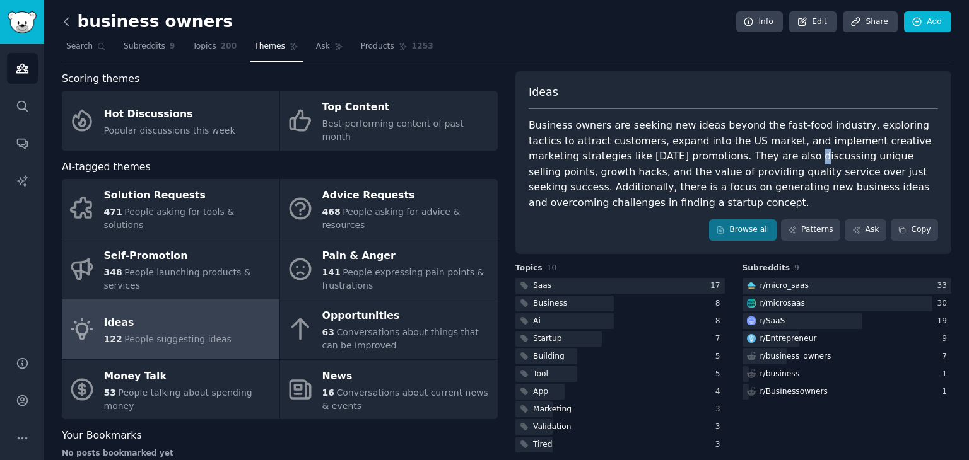
click at [62, 23] on icon at bounding box center [66, 21] width 13 height 13
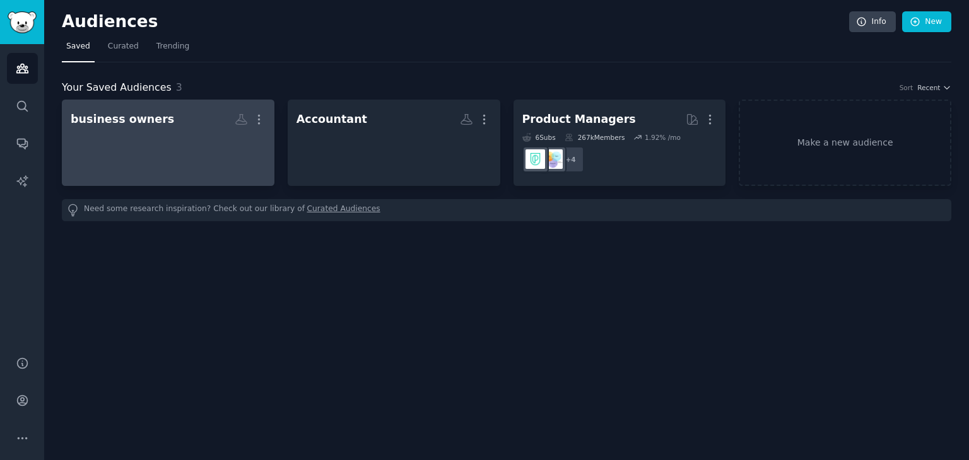
click at [148, 129] on h2 "business owners More" at bounding box center [168, 119] width 195 height 22
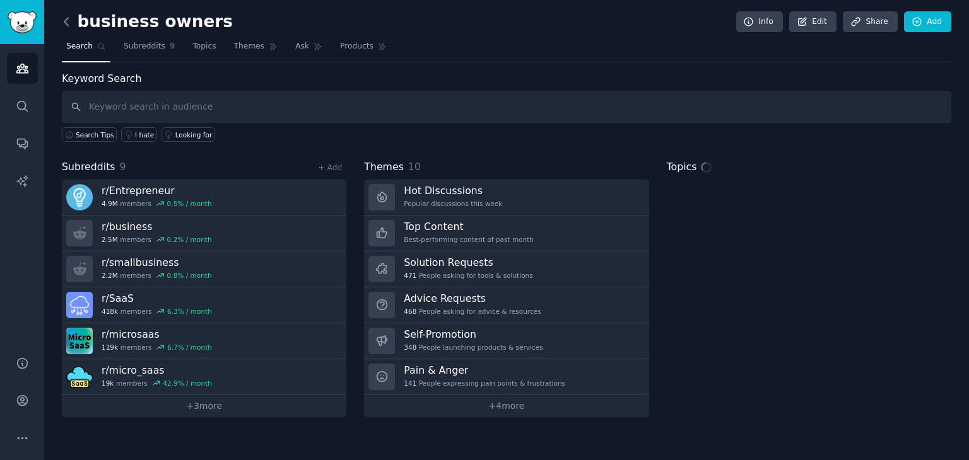
click at [72, 23] on icon at bounding box center [66, 21] width 13 height 13
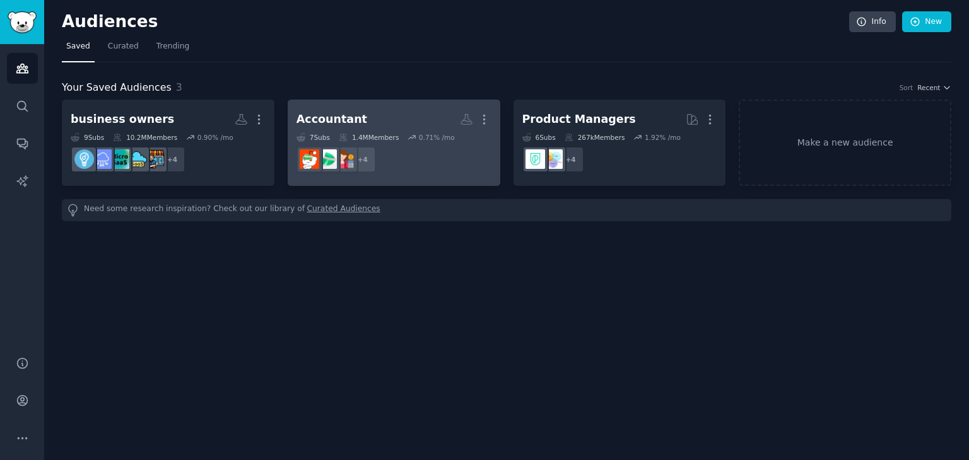
click at [330, 114] on div "Accountant" at bounding box center [331, 120] width 71 height 16
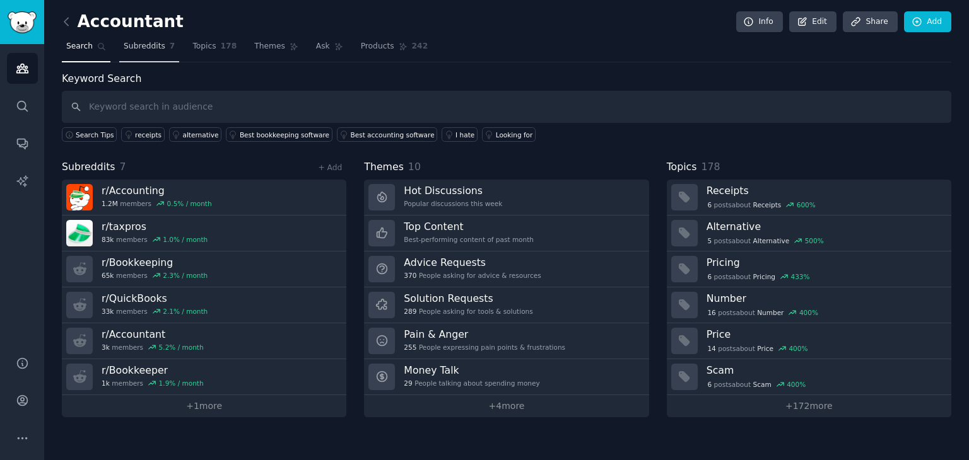
click at [136, 46] on span "Subreddits" at bounding box center [145, 46] width 42 height 11
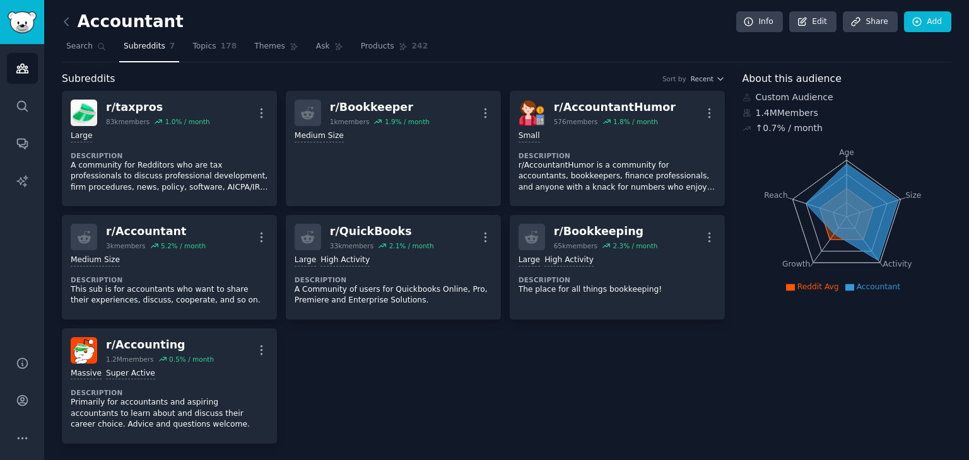
click at [747, 115] on icon at bounding box center [746, 113] width 7 height 7
click at [746, 115] on icon at bounding box center [746, 113] width 7 height 7
